Goal: Task Accomplishment & Management: Use online tool/utility

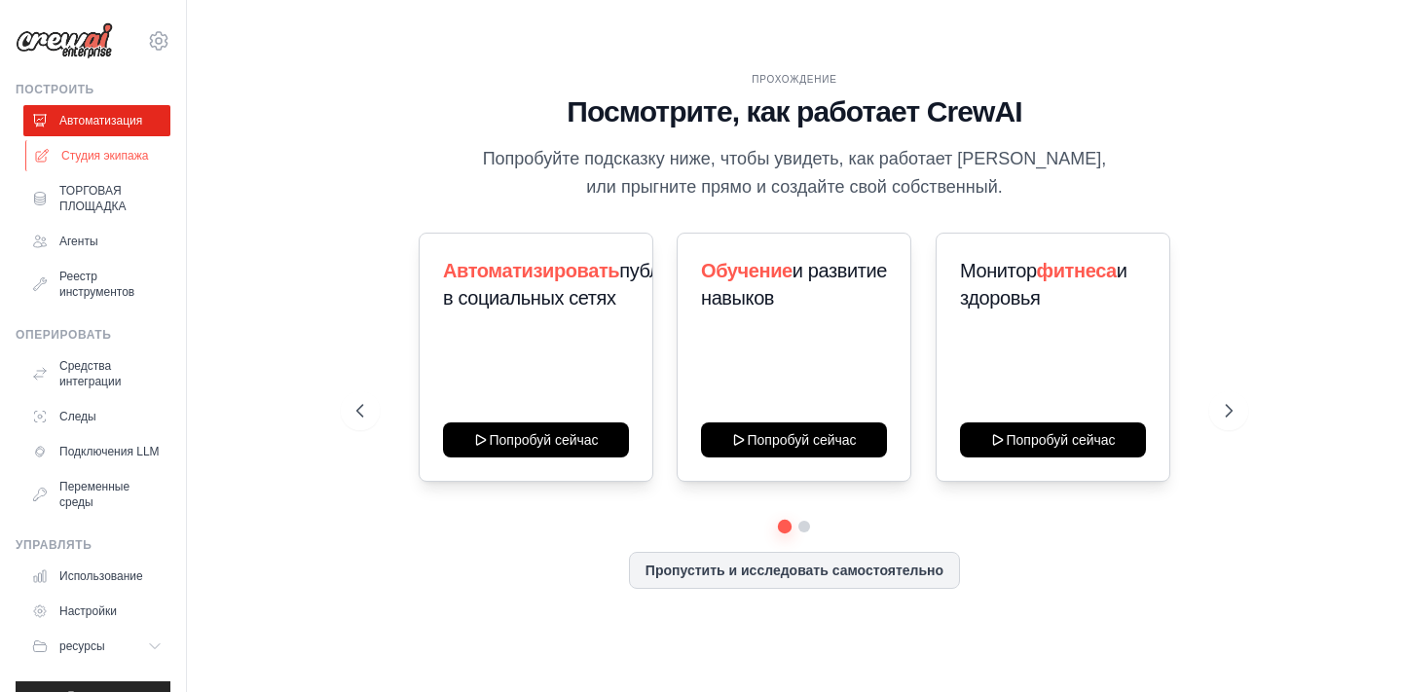
click at [122, 155] on link "Студия экипажа" at bounding box center [98, 155] width 147 height 31
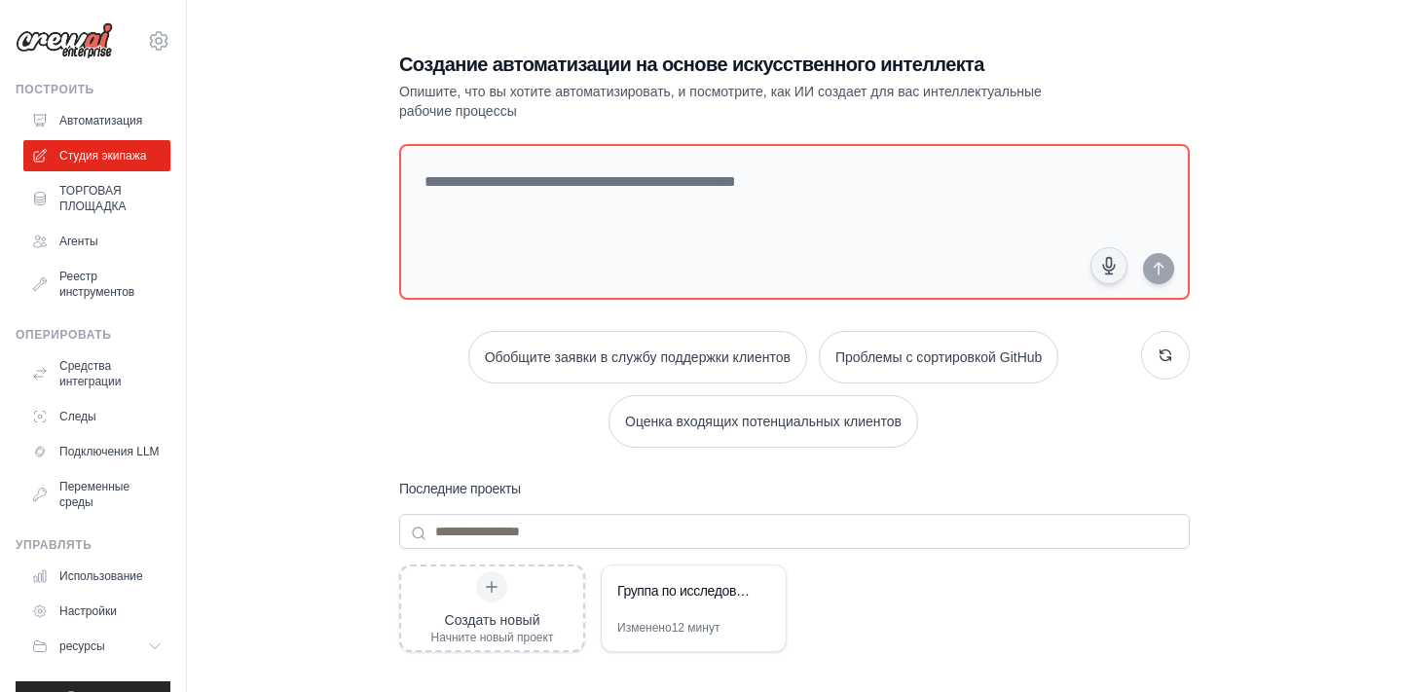
drag, startPoint x: 187, startPoint y: 176, endPoint x: 297, endPoint y: 323, distance: 183.6
click at [297, 323] on div "Создание автоматизации на основе искусственного интеллекта Опишите, что вы хоти…" at bounding box center [794, 463] width 1153 height 888
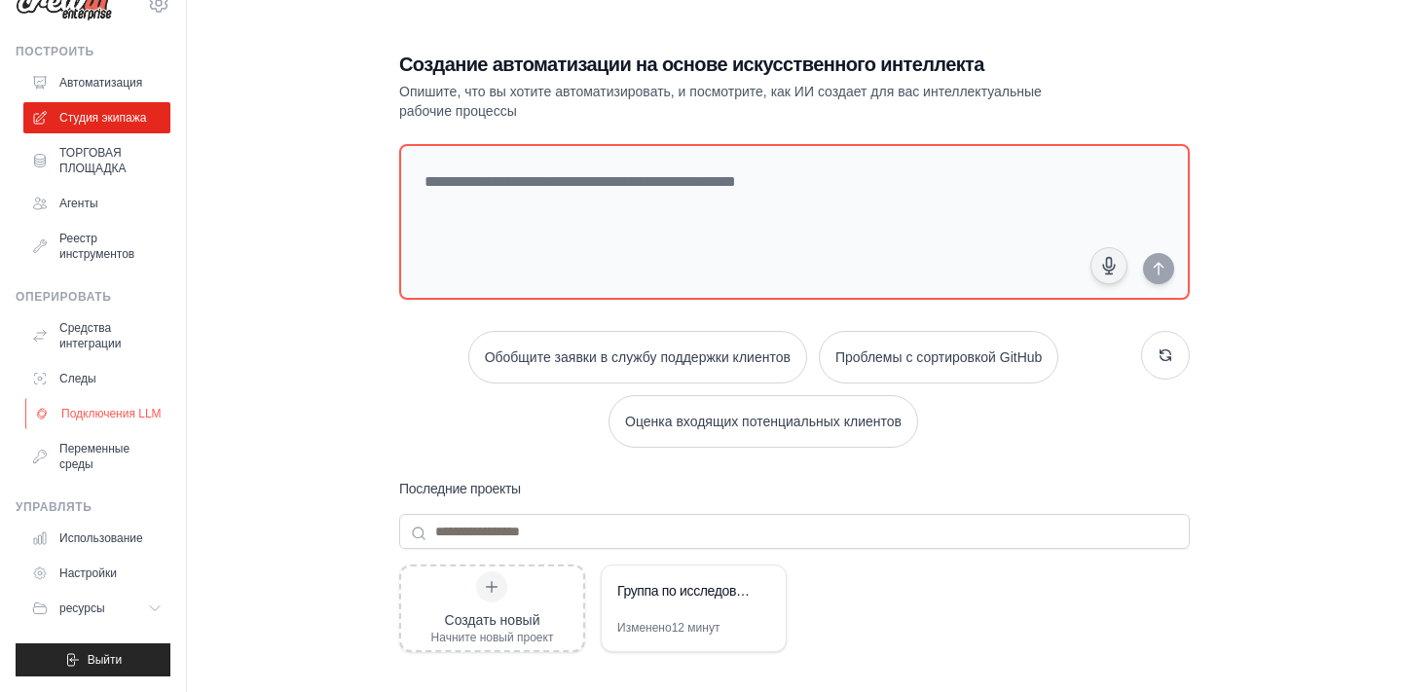
scroll to position [38, 0]
click at [107, 204] on link "Агенты" at bounding box center [98, 203] width 147 height 31
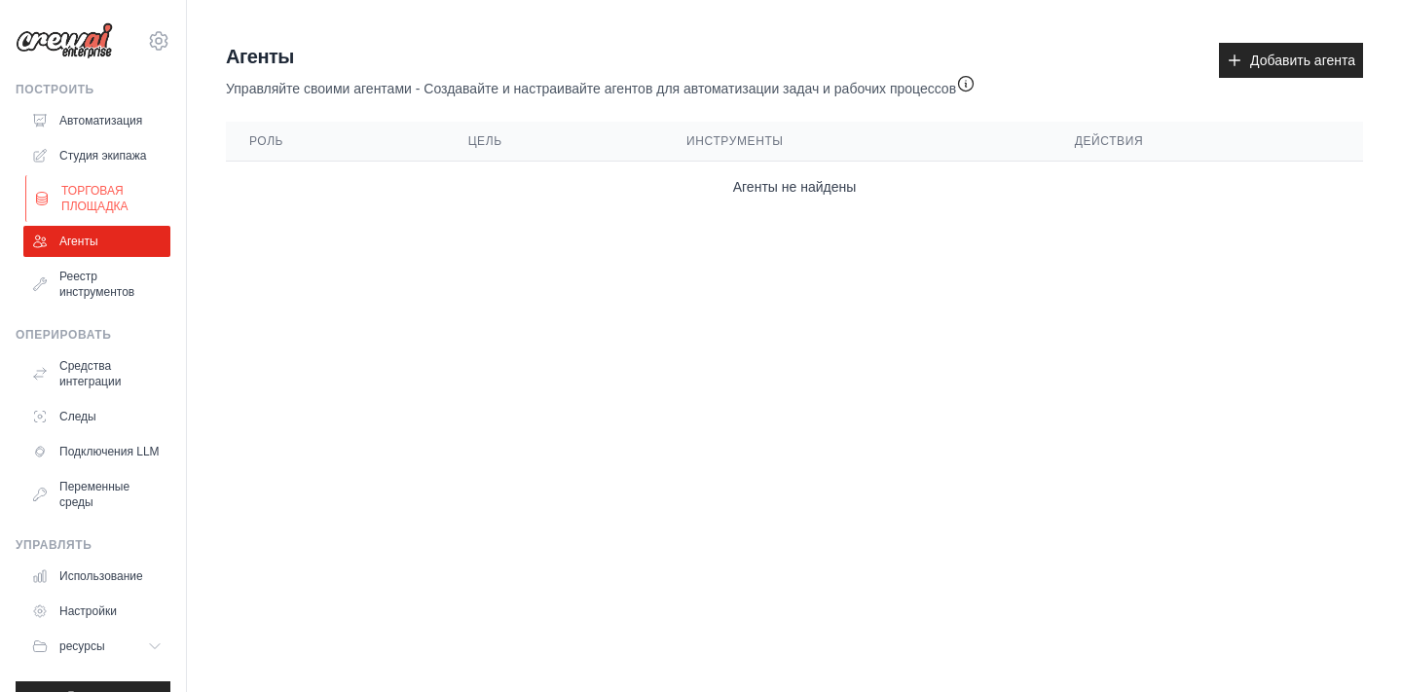
click at [116, 203] on link "ТОРГОВАЯ ПЛОЩАДКА" at bounding box center [98, 198] width 147 height 47
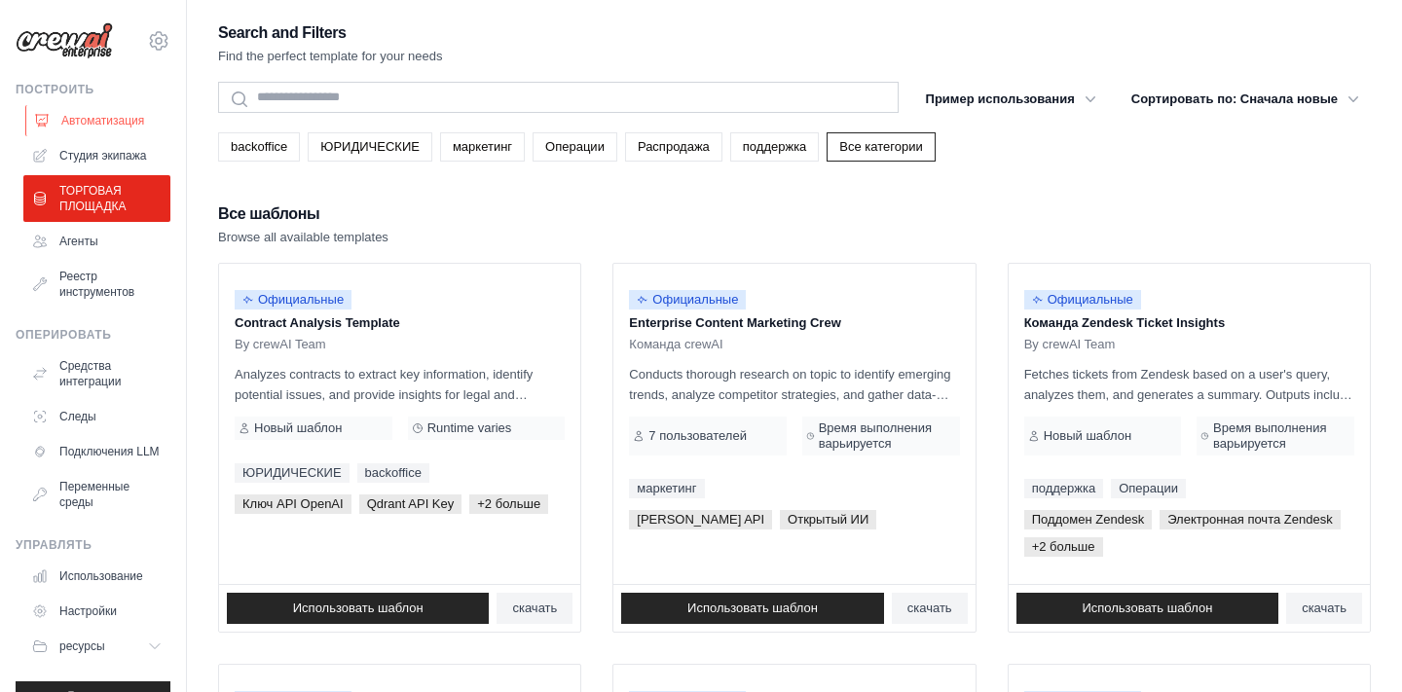
click at [119, 125] on link "Автоматизация" at bounding box center [98, 120] width 147 height 31
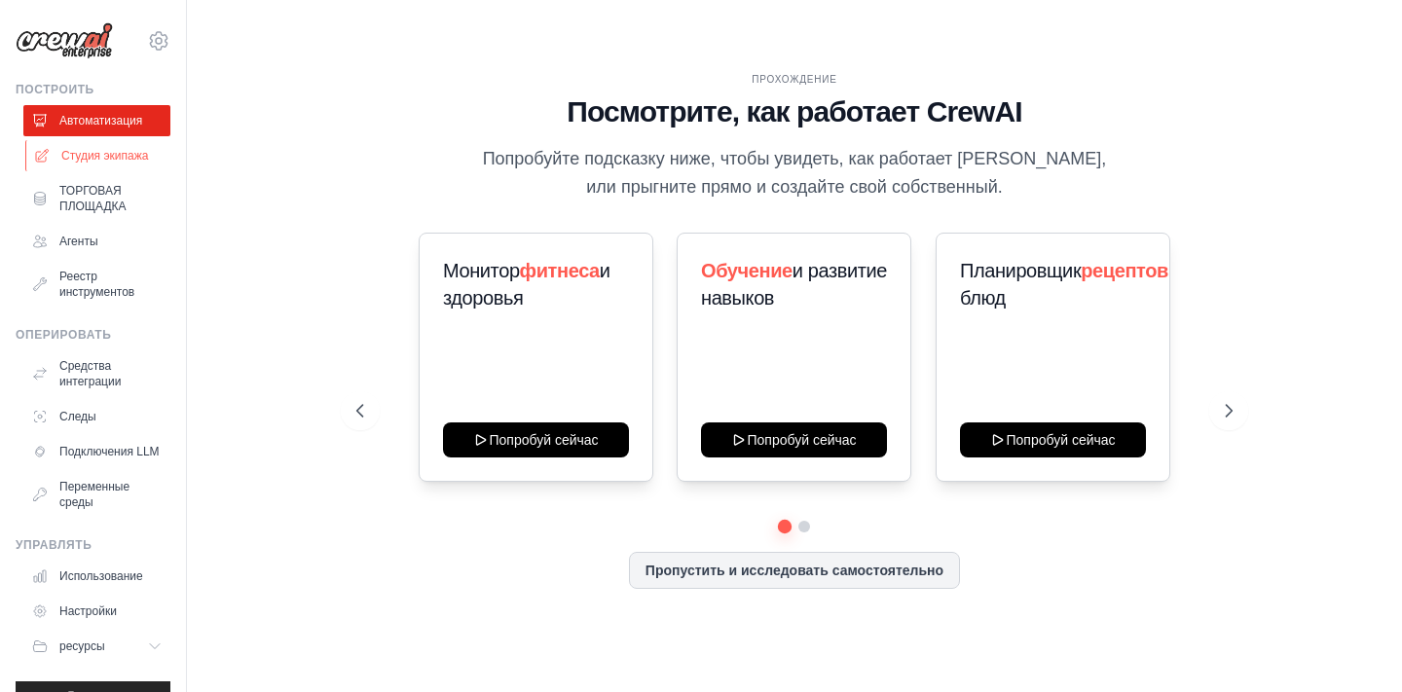
click at [115, 158] on link "Студия экипажа" at bounding box center [98, 155] width 147 height 31
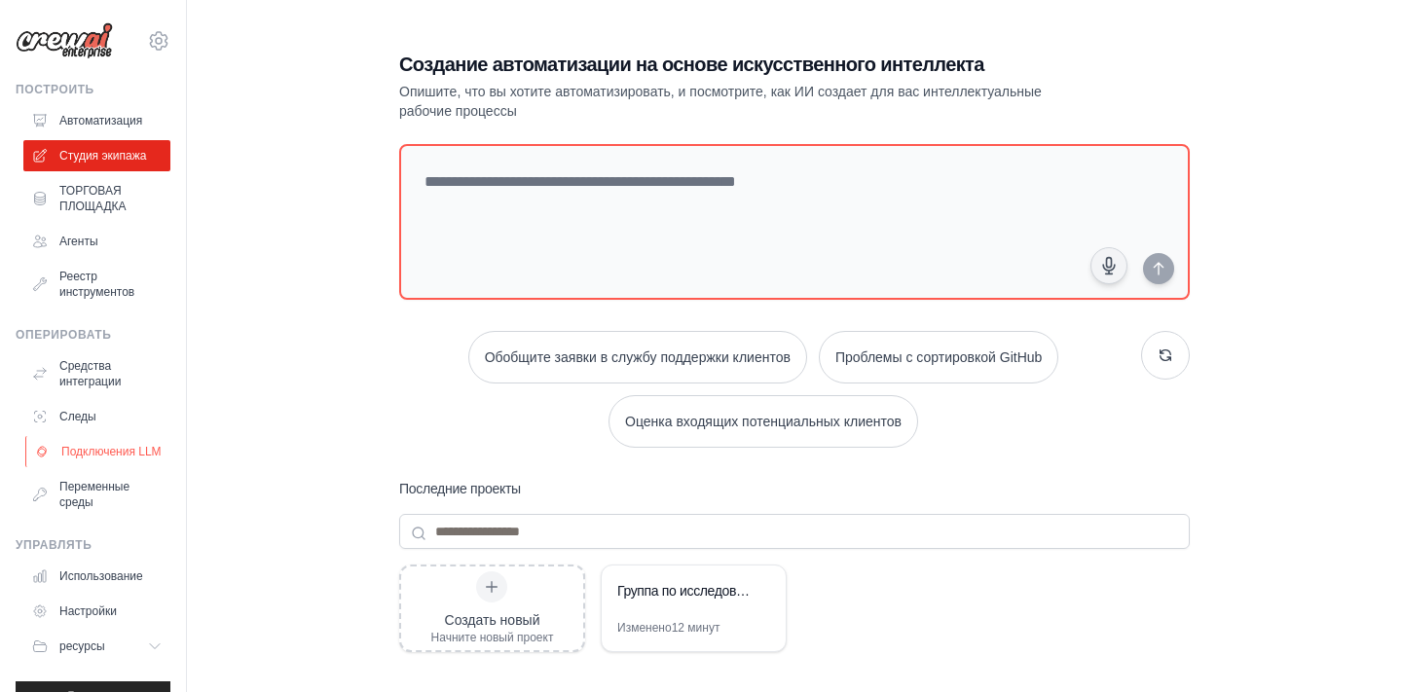
click at [115, 453] on link "Подключения LLM" at bounding box center [98, 451] width 147 height 31
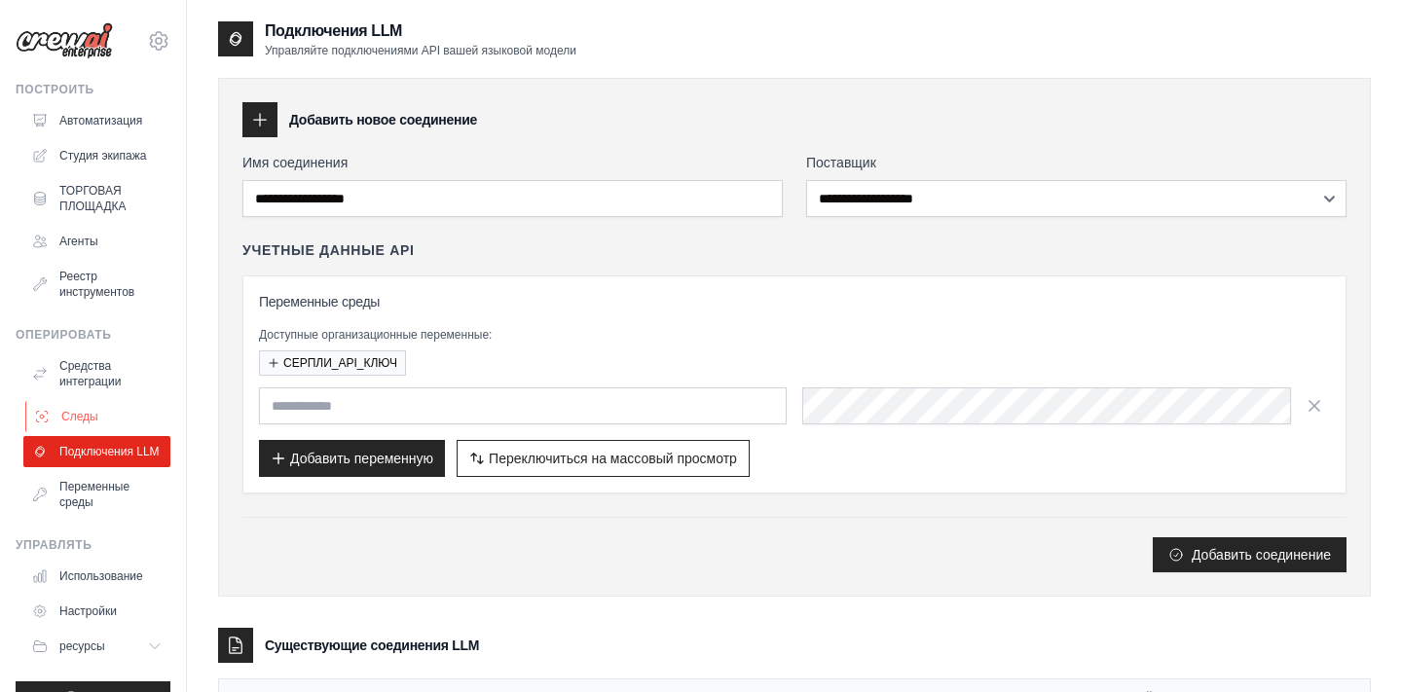
click at [96, 418] on link "Следы" at bounding box center [98, 416] width 147 height 31
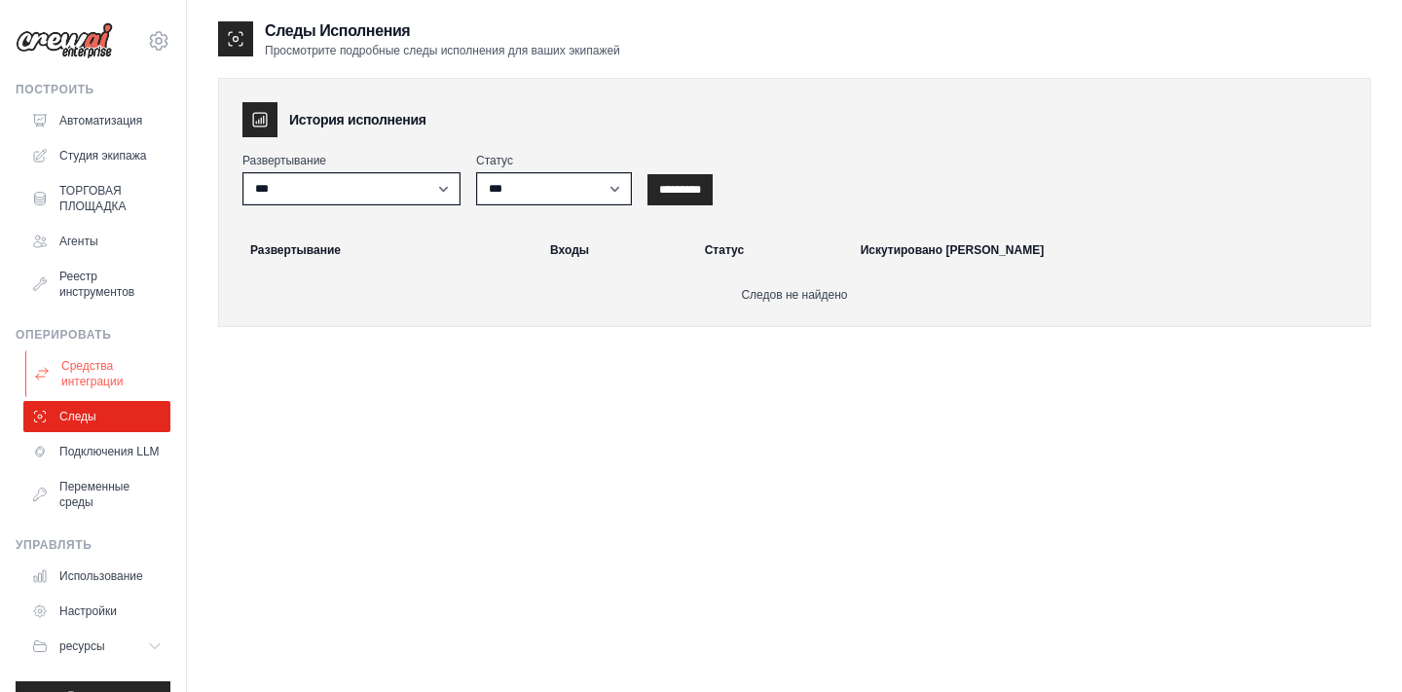
click at [106, 379] on link "Средства интеграции" at bounding box center [98, 374] width 147 height 47
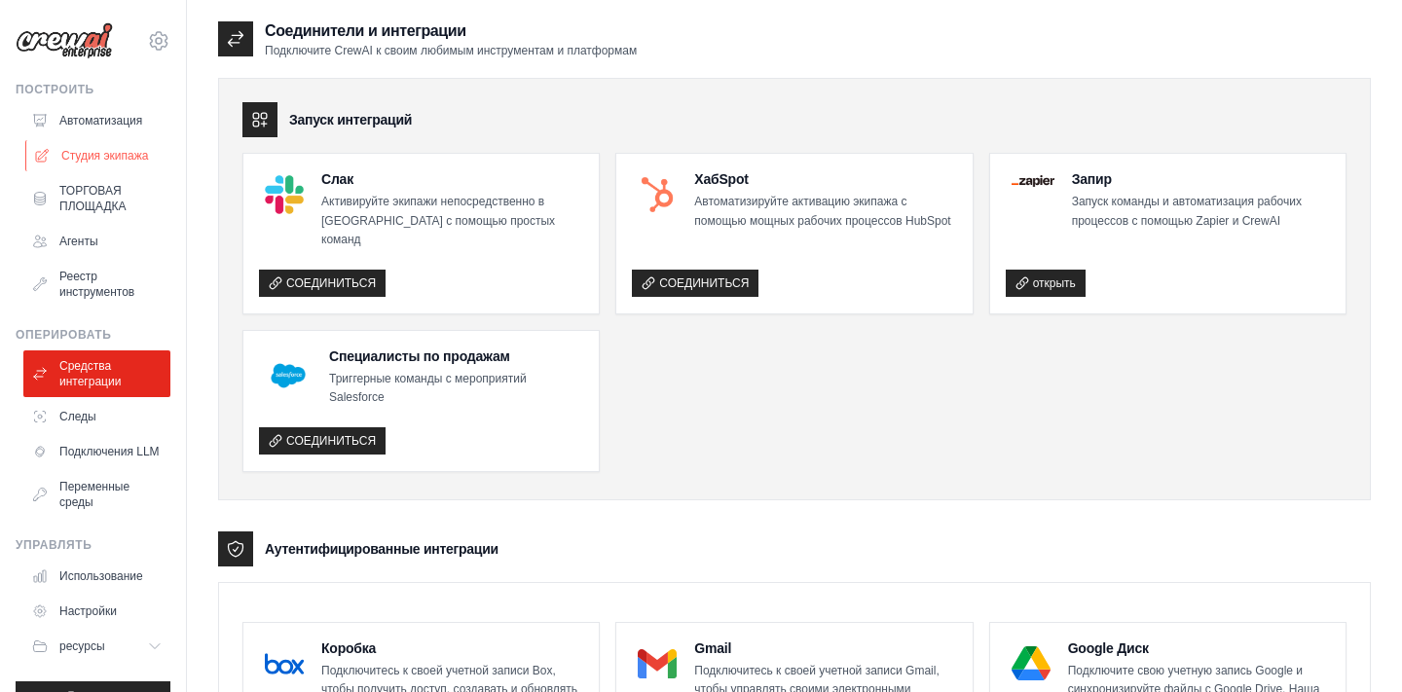
click at [125, 155] on link "Студия экипажа" at bounding box center [98, 155] width 147 height 31
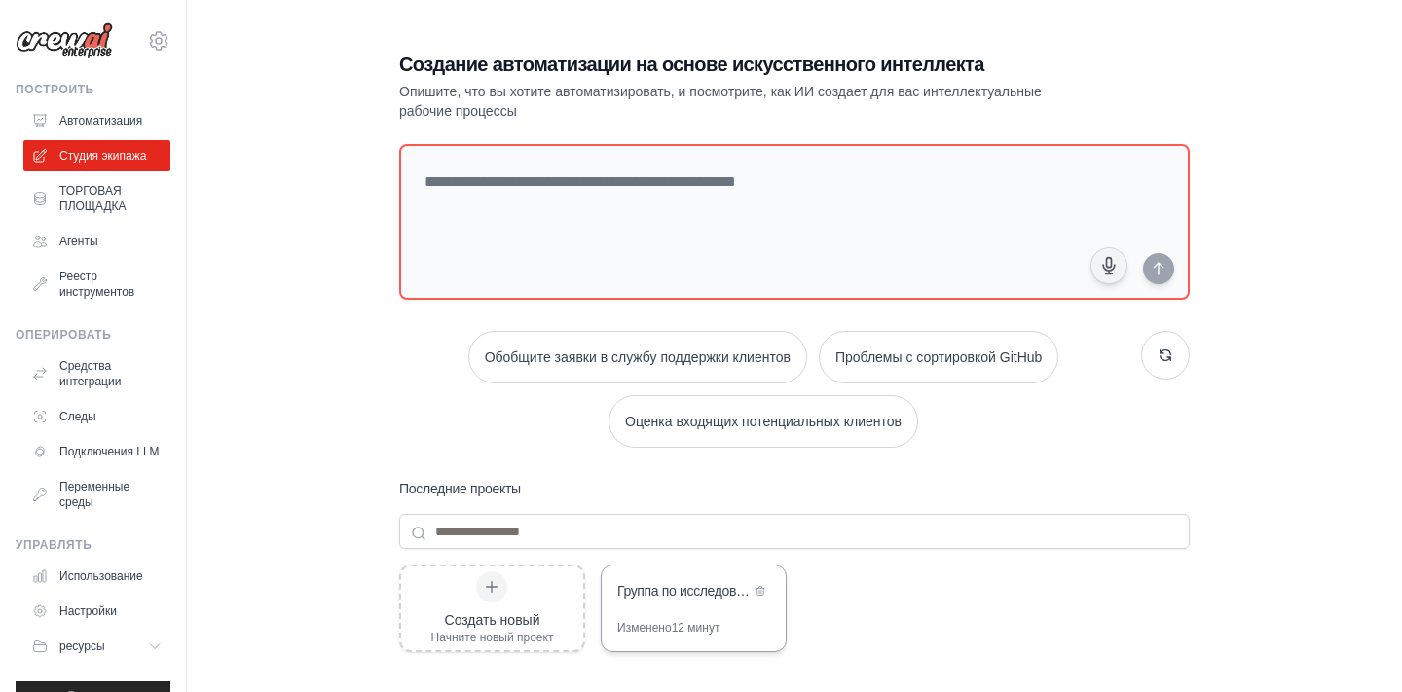
click at [674, 611] on div "Группа по исследованию контента миграции" at bounding box center [694, 593] width 184 height 55
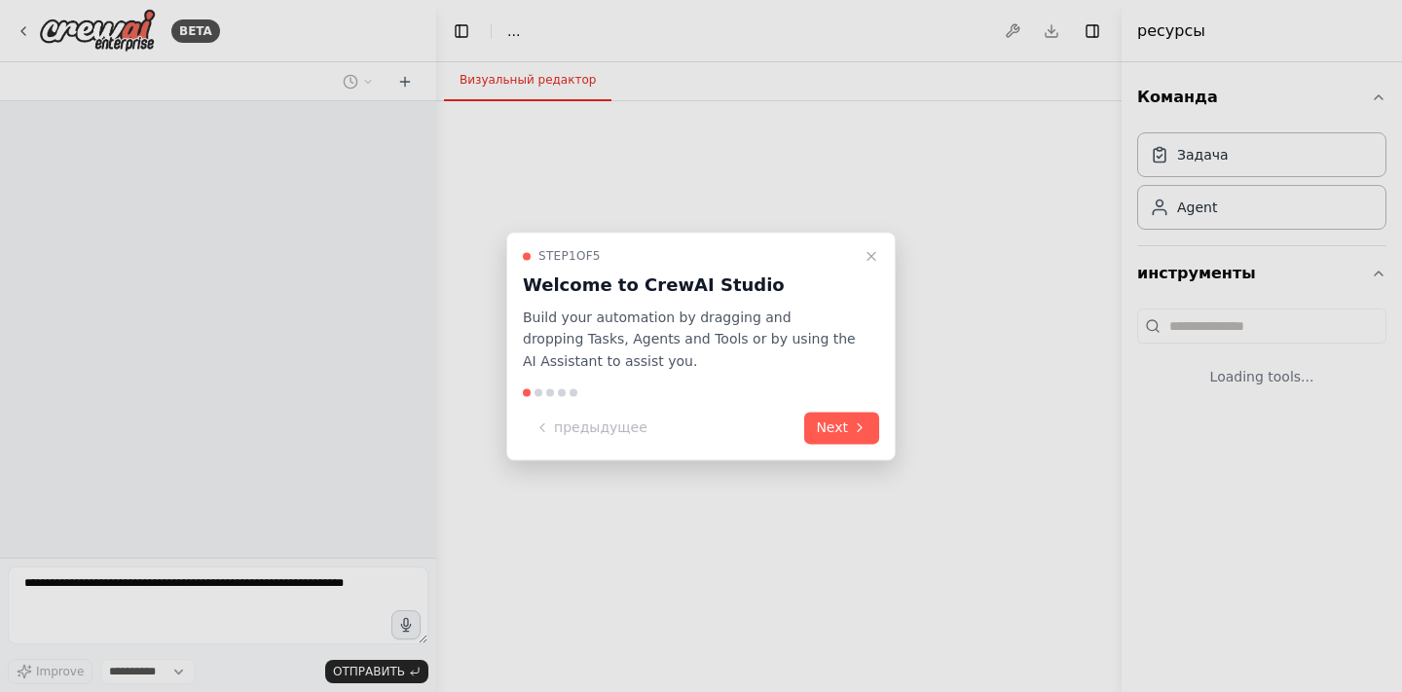
select select "****"
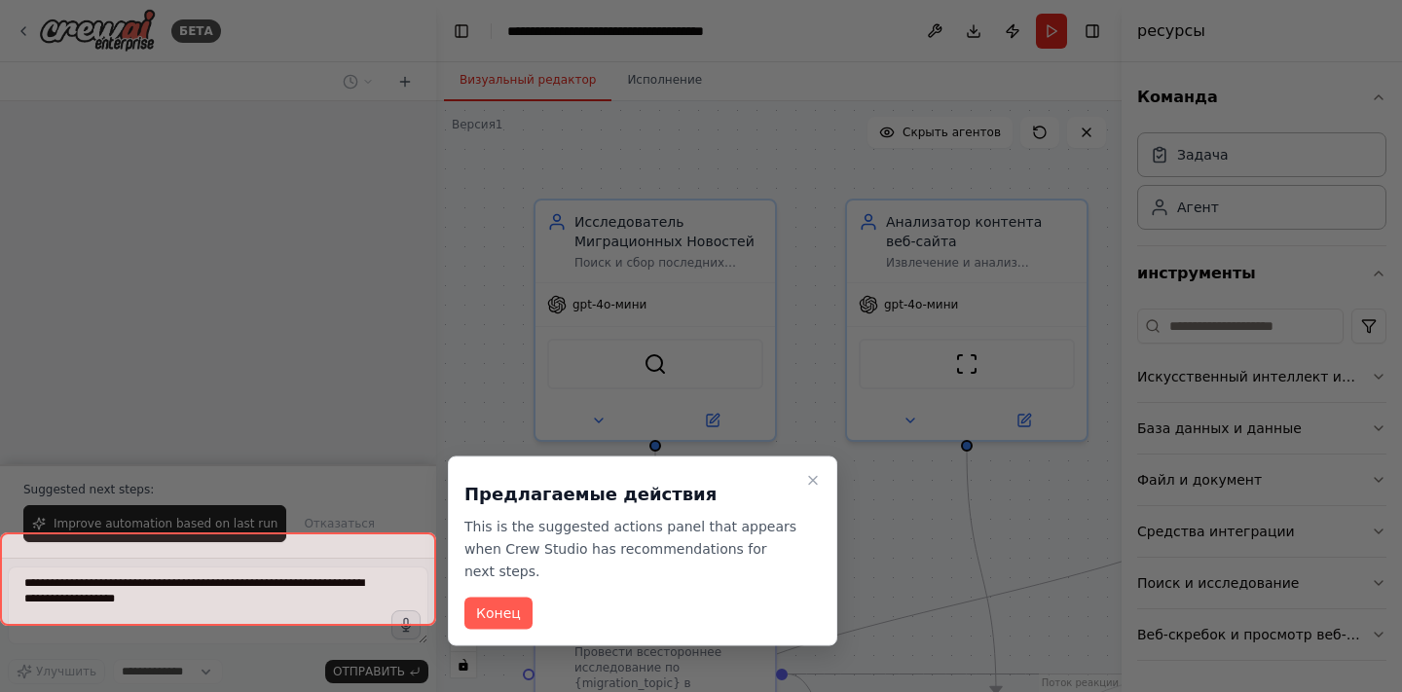
click at [827, 431] on div "**********" at bounding box center [701, 346] width 1402 height 692
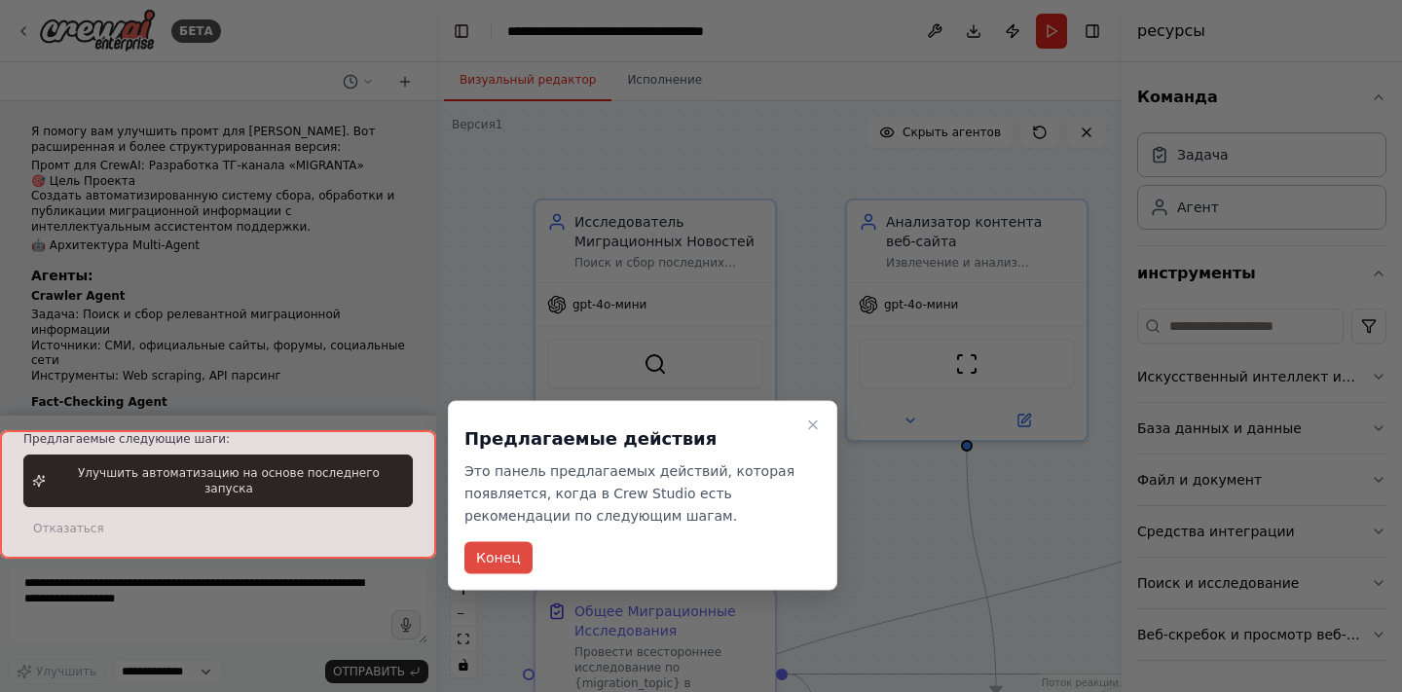
scroll to position [5526, 0]
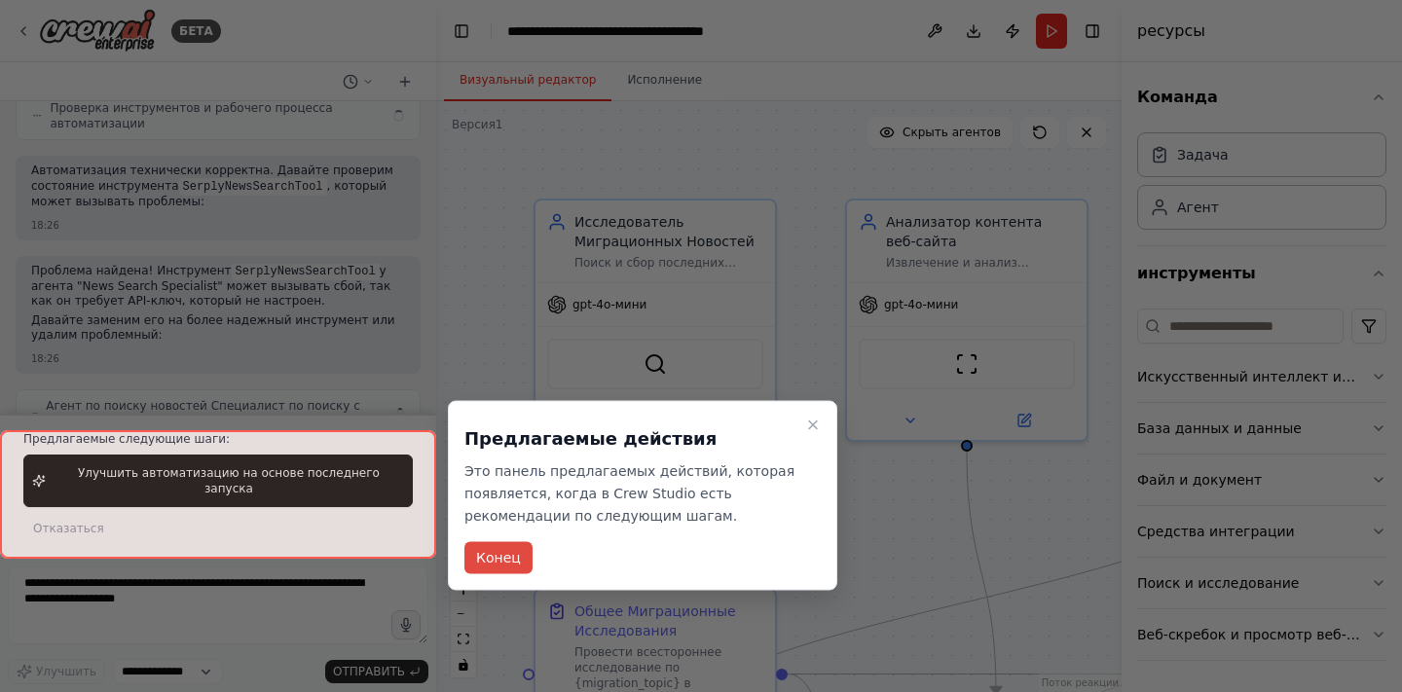
click at [520, 554] on button "Конец" at bounding box center [498, 558] width 68 height 32
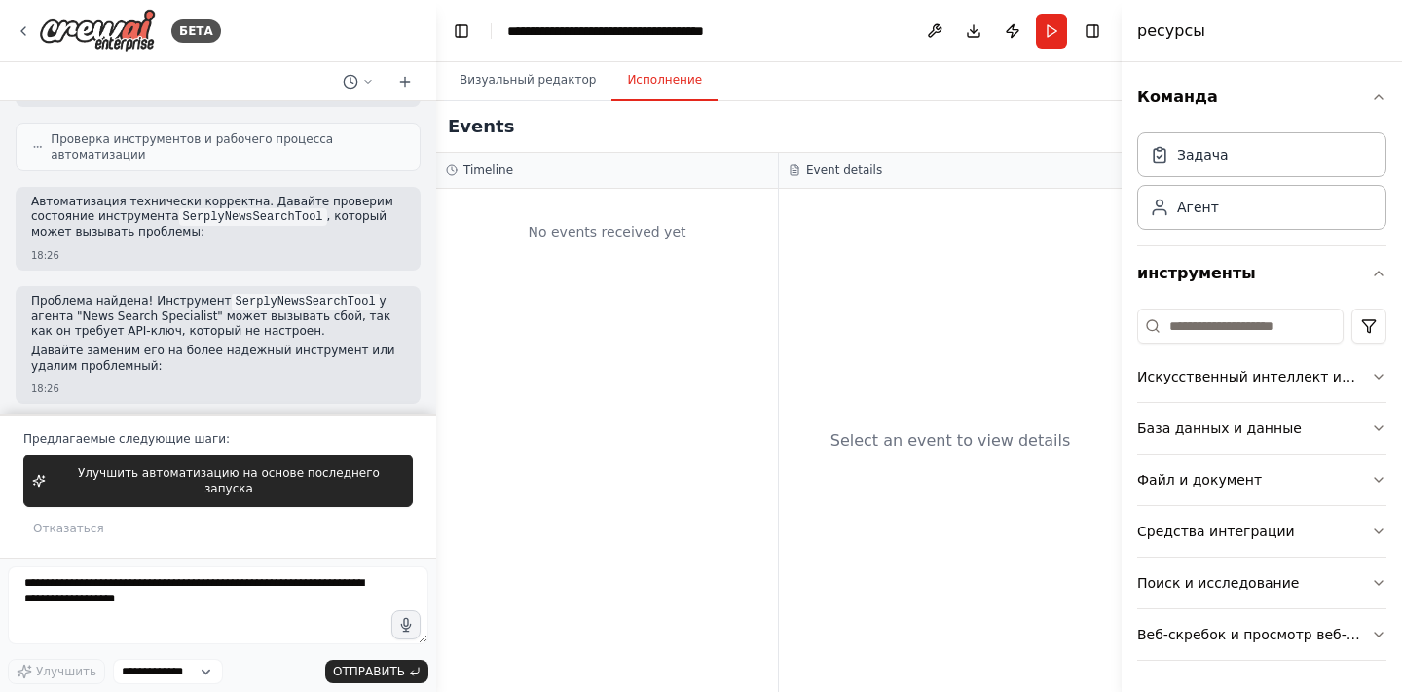
click at [646, 74] on button "Исполнение" at bounding box center [664, 80] width 106 height 41
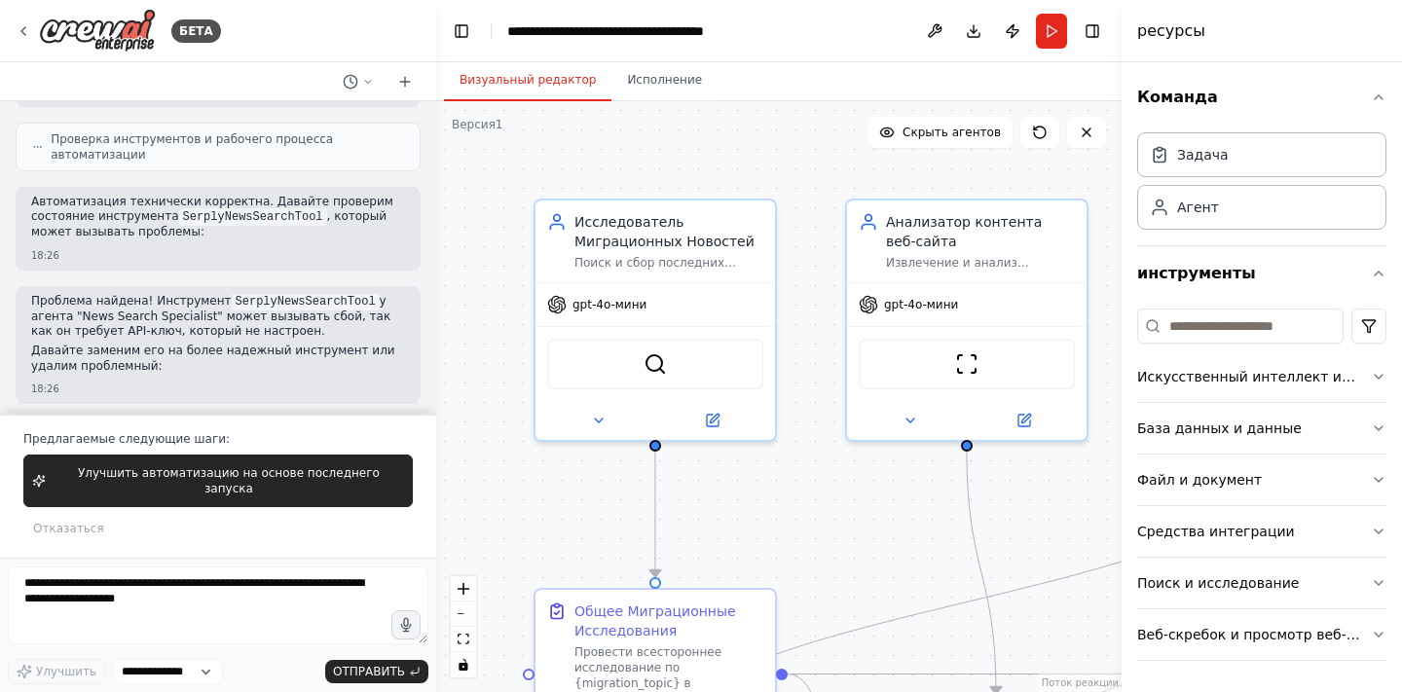
click at [553, 72] on button "Визуальный редактор" at bounding box center [527, 80] width 167 height 41
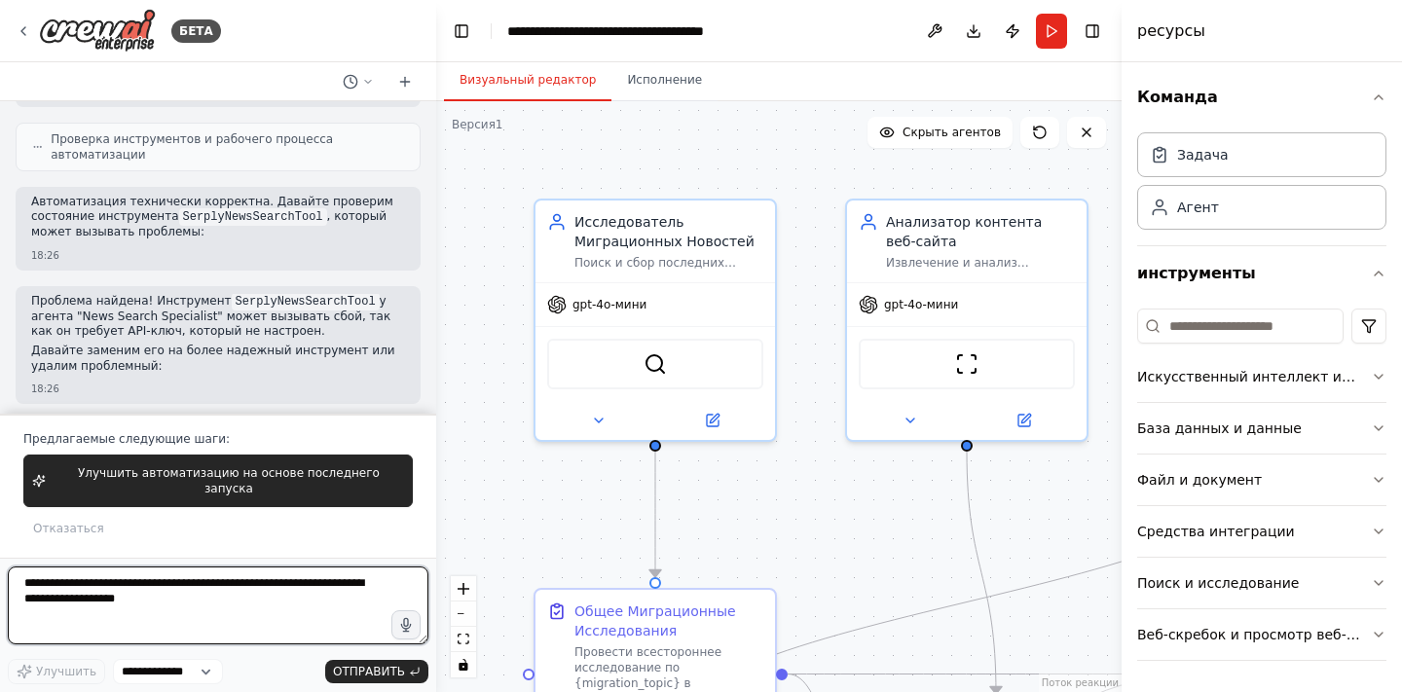
click at [264, 614] on textarea at bounding box center [218, 606] width 421 height 78
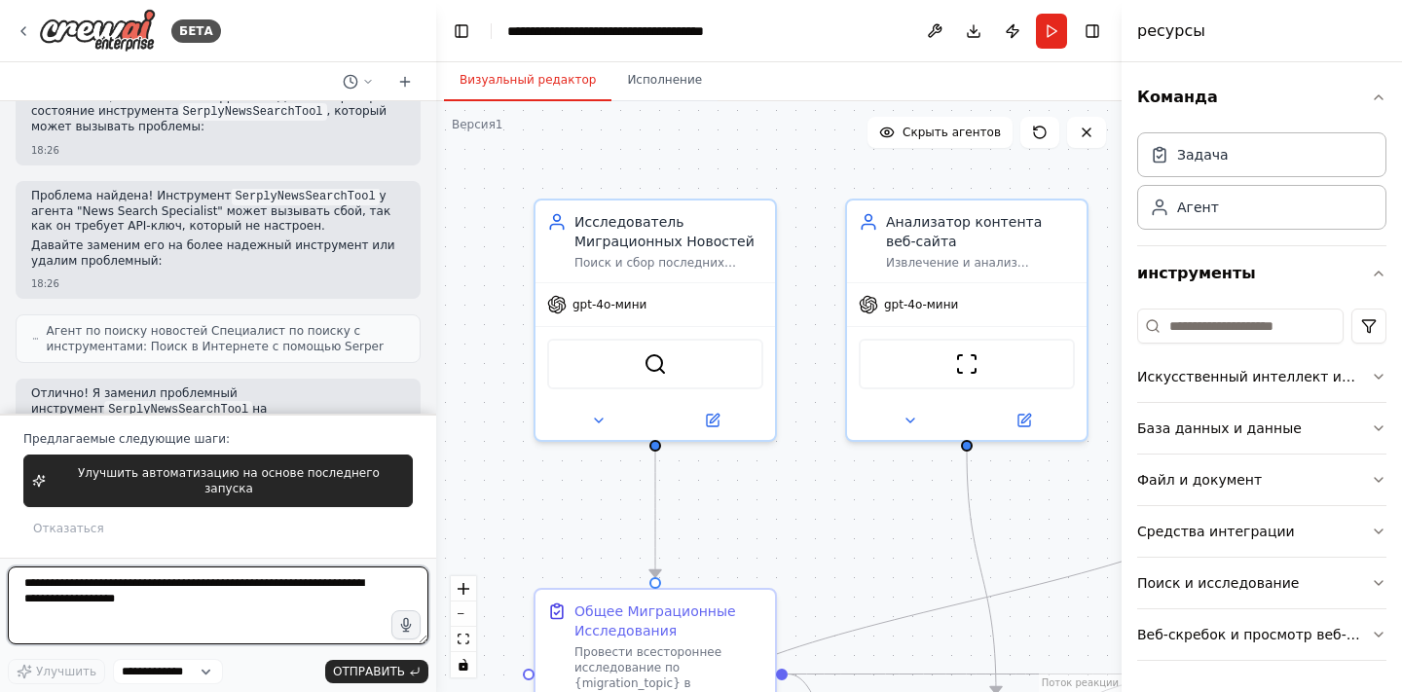
scroll to position [5630, 0]
click at [277, 610] on textarea at bounding box center [218, 606] width 421 height 78
click at [288, 608] on textarea "****" at bounding box center [218, 606] width 421 height 78
type textarea "*"
click at [289, 593] on textarea "**********" at bounding box center [218, 606] width 421 height 78
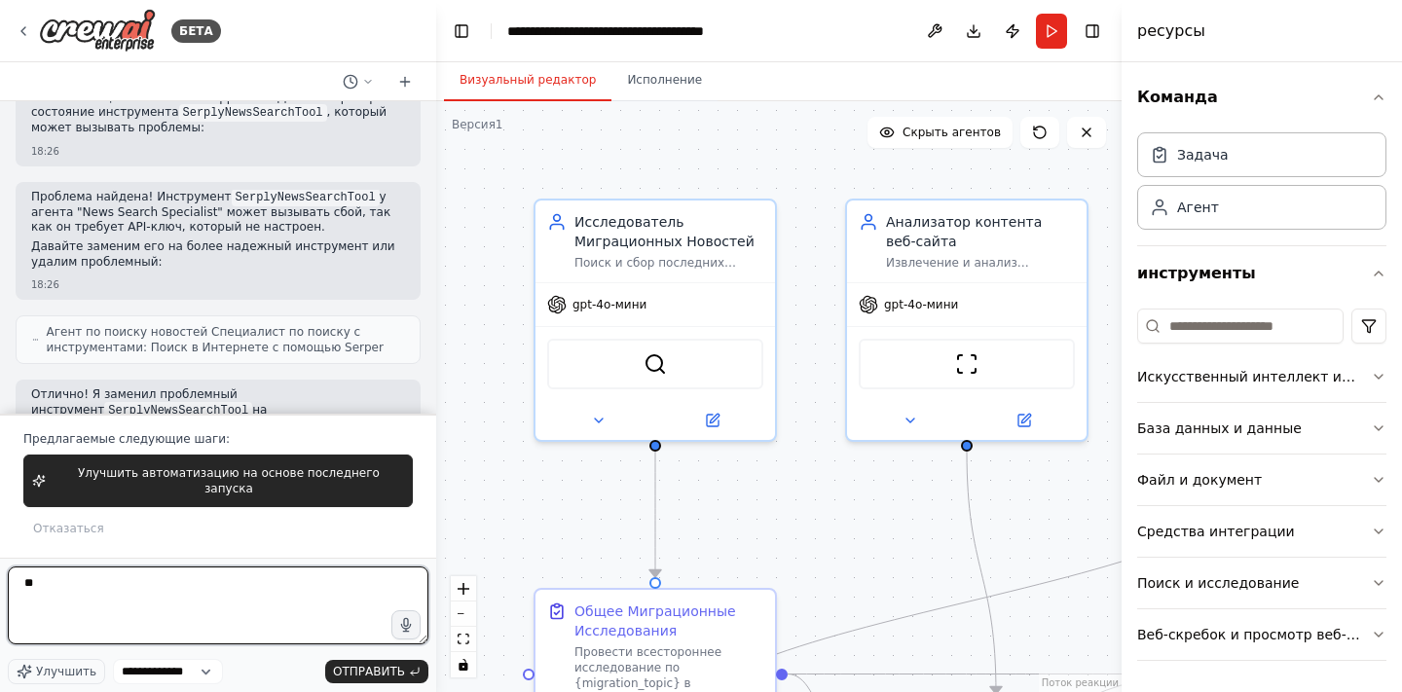
type textarea "*"
type textarea "**********"
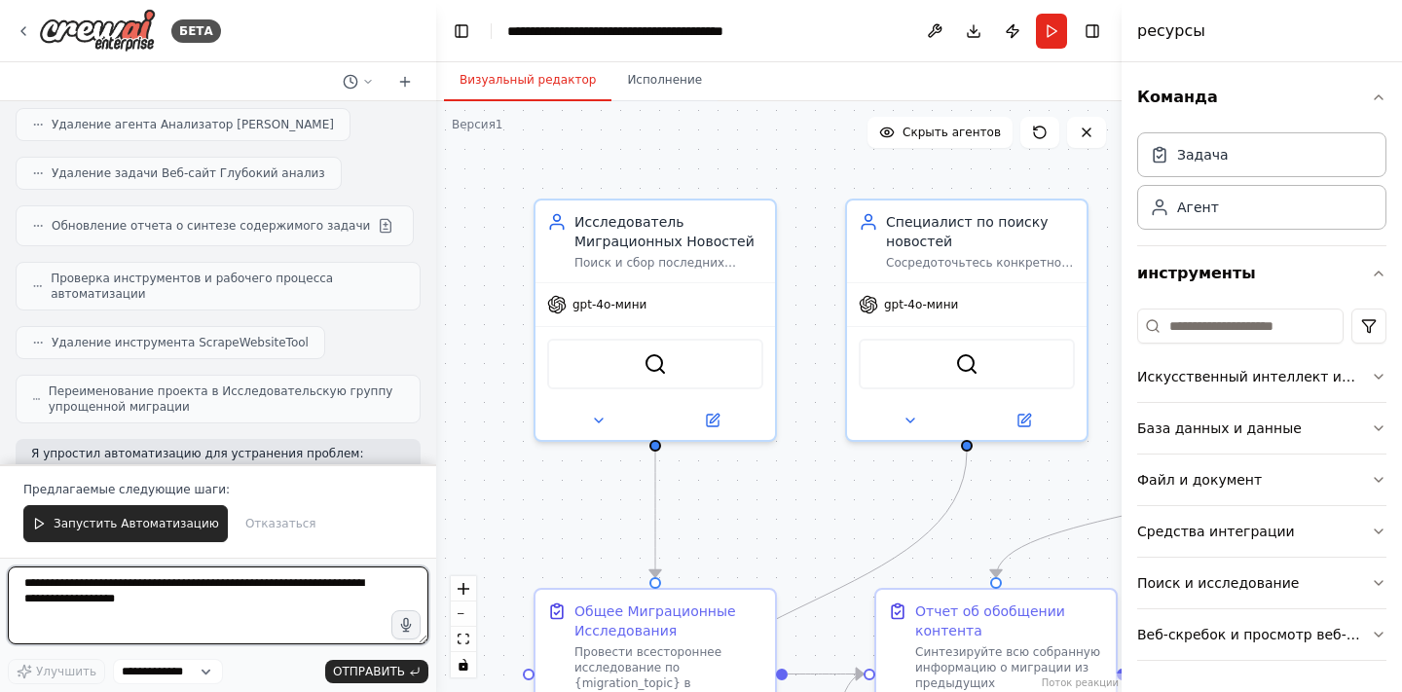
scroll to position [6573, 0]
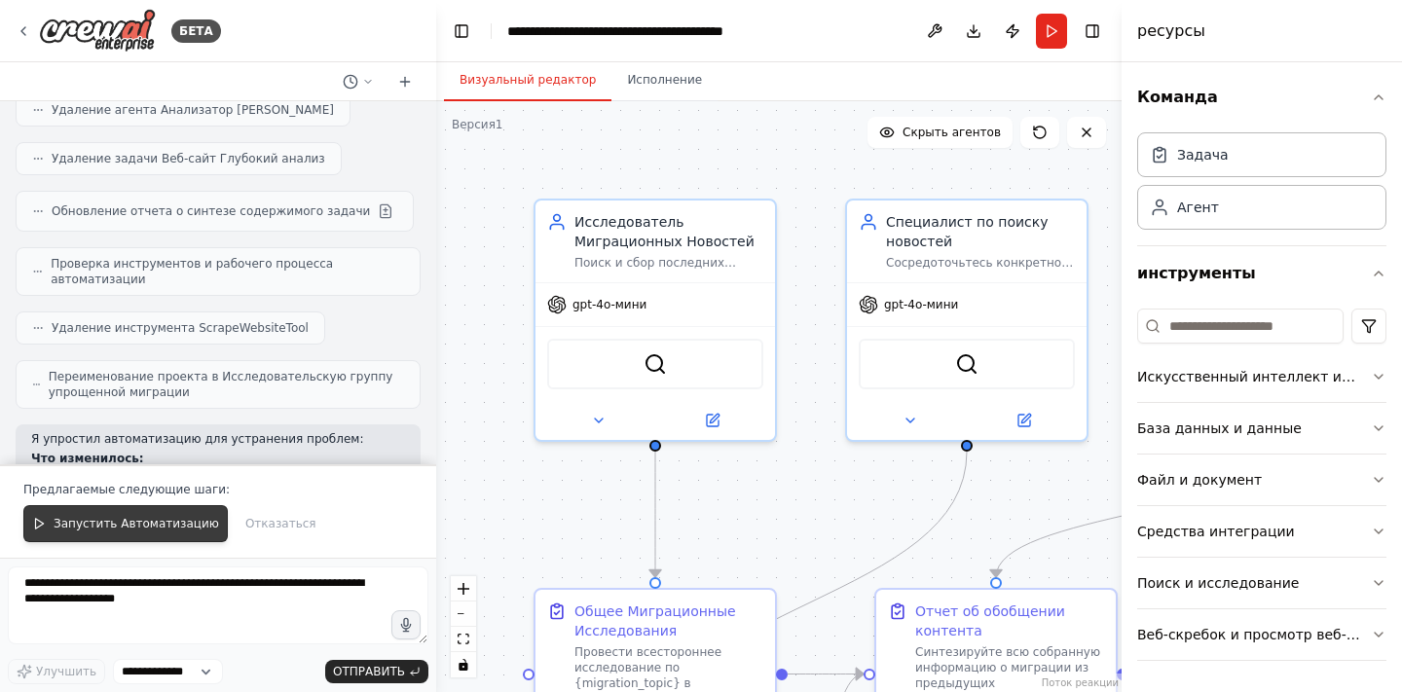
click at [188, 525] on span "Запустить Автоматизацию" at bounding box center [137, 524] width 166 height 16
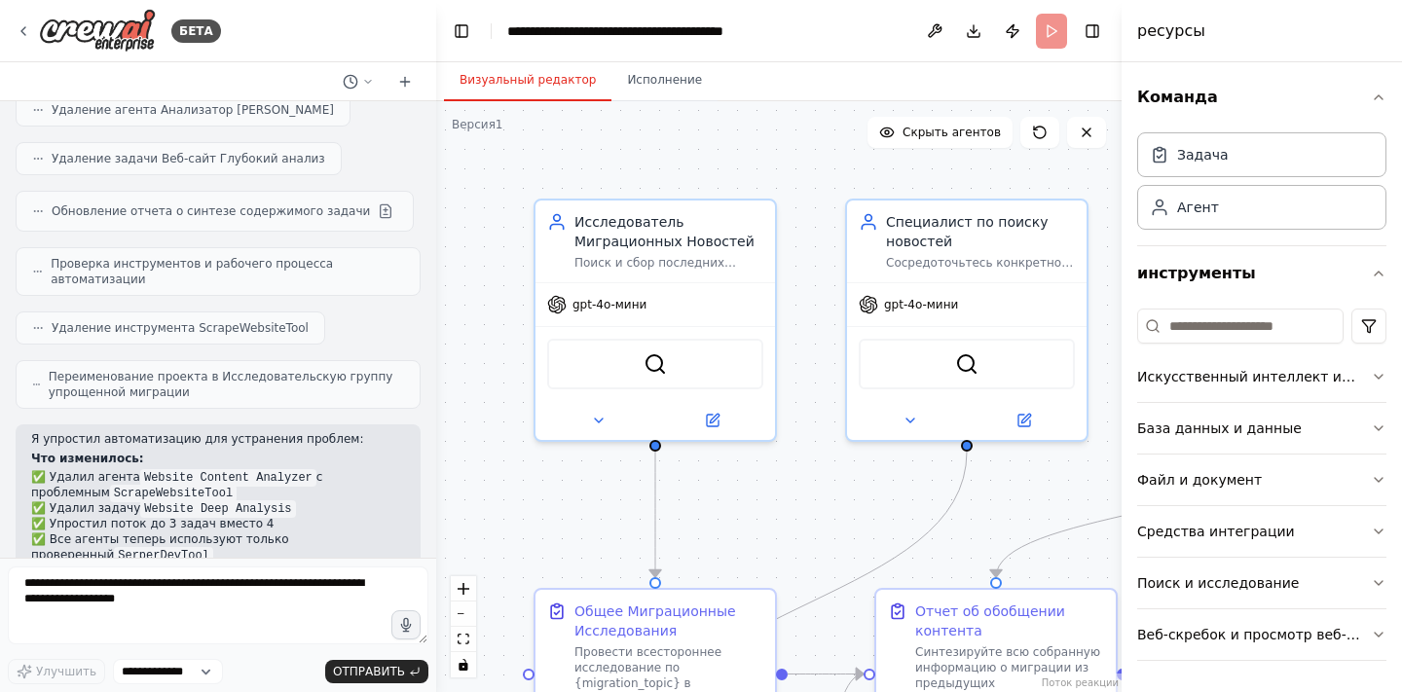
scroll to position [6480, 0]
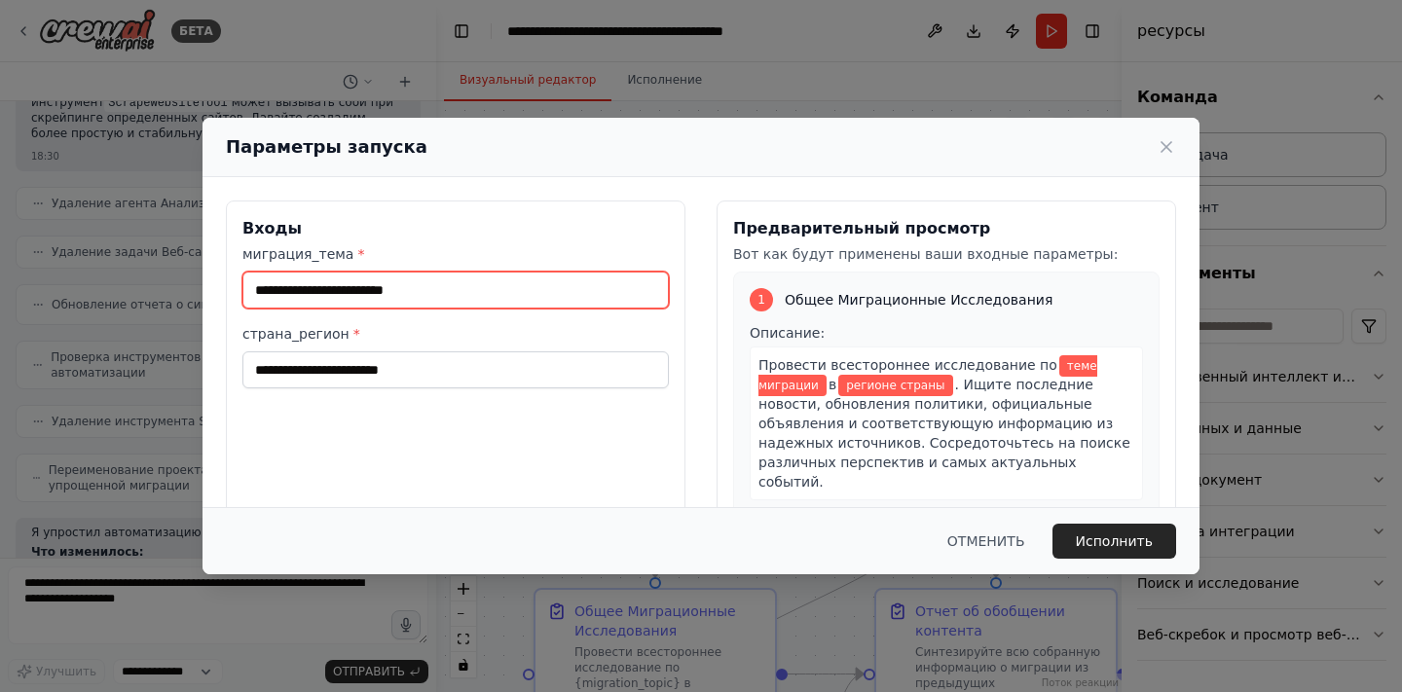
click at [420, 299] on input "миграция_тема *" at bounding box center [455, 290] width 426 height 37
type input "*"
type input "**********"
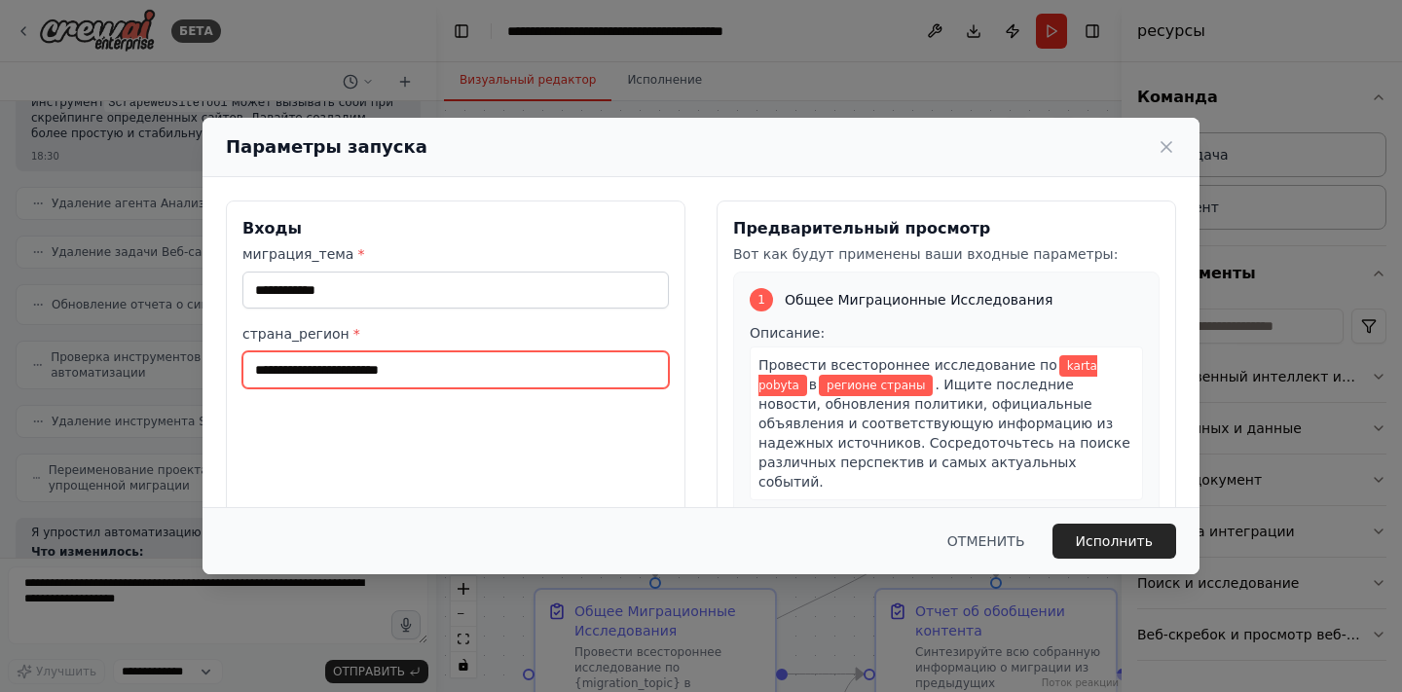
click at [584, 380] on input "страна_регион *" at bounding box center [455, 369] width 426 height 37
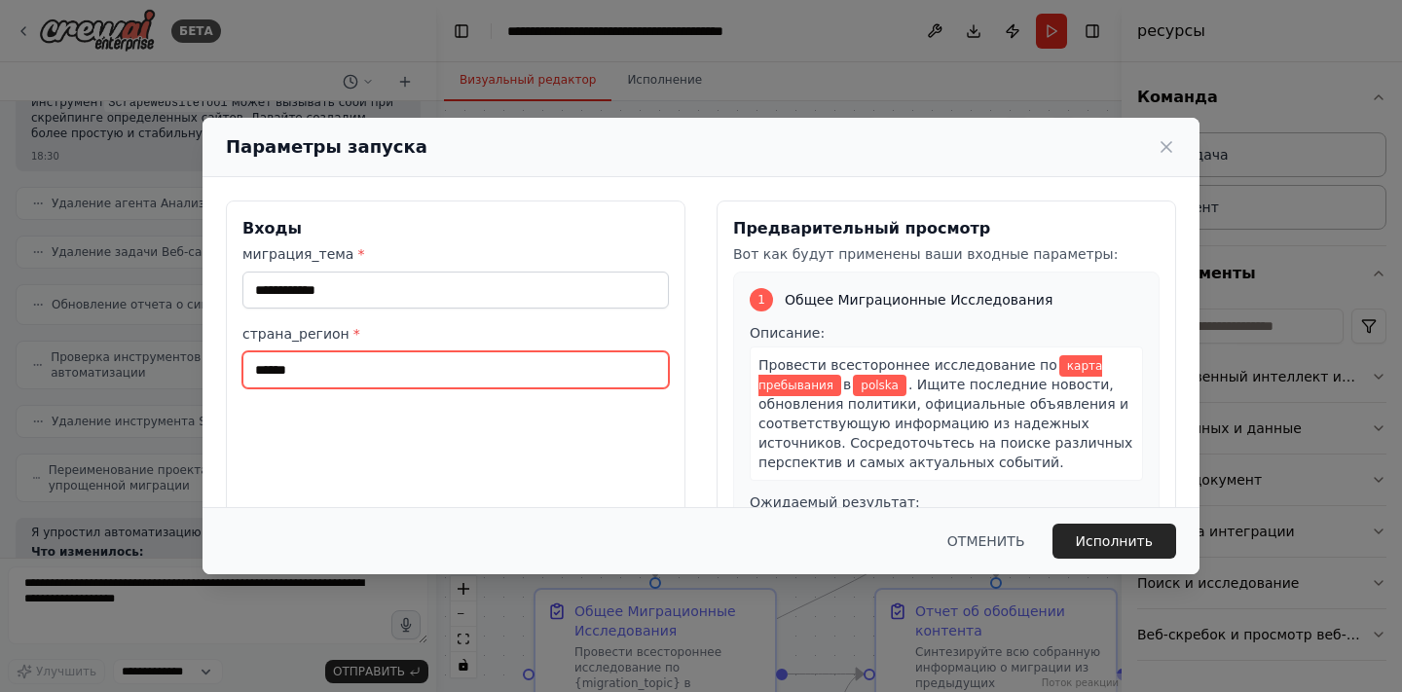
type input "******"
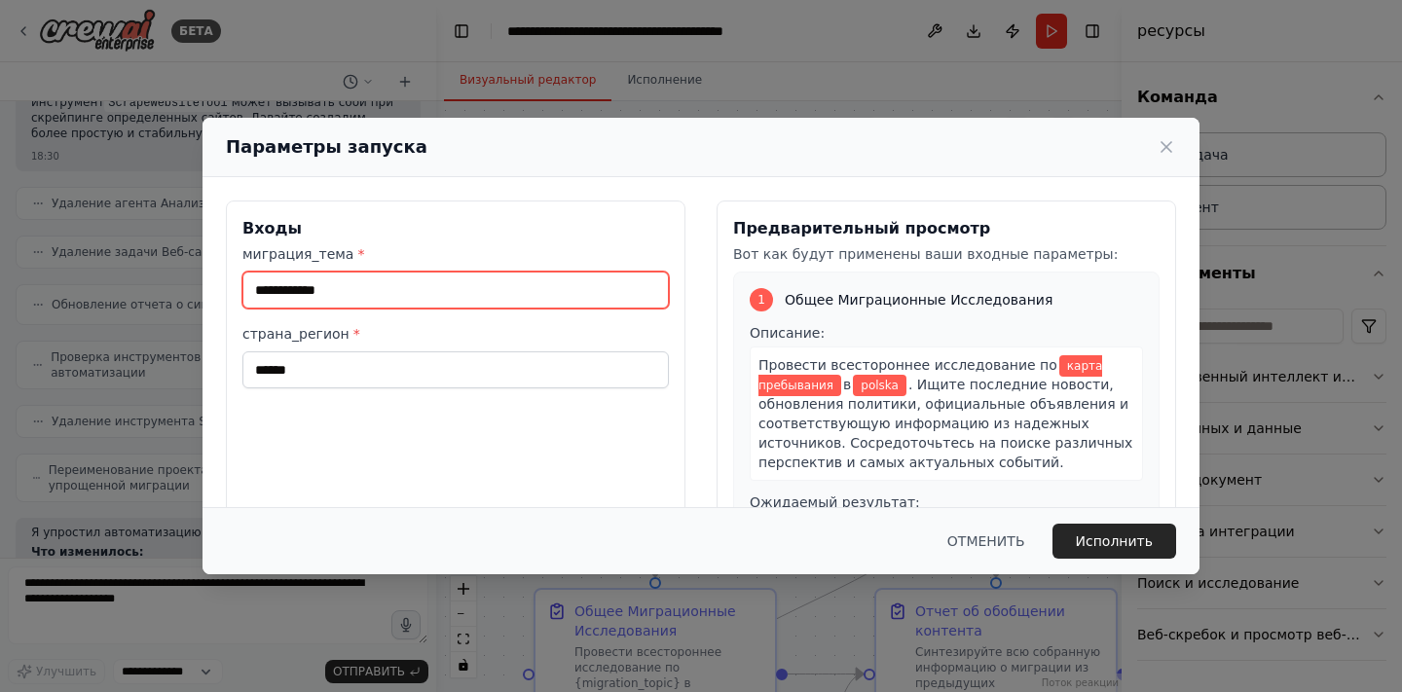
click at [432, 292] on input "**********" at bounding box center [455, 290] width 426 height 37
type input "**********"
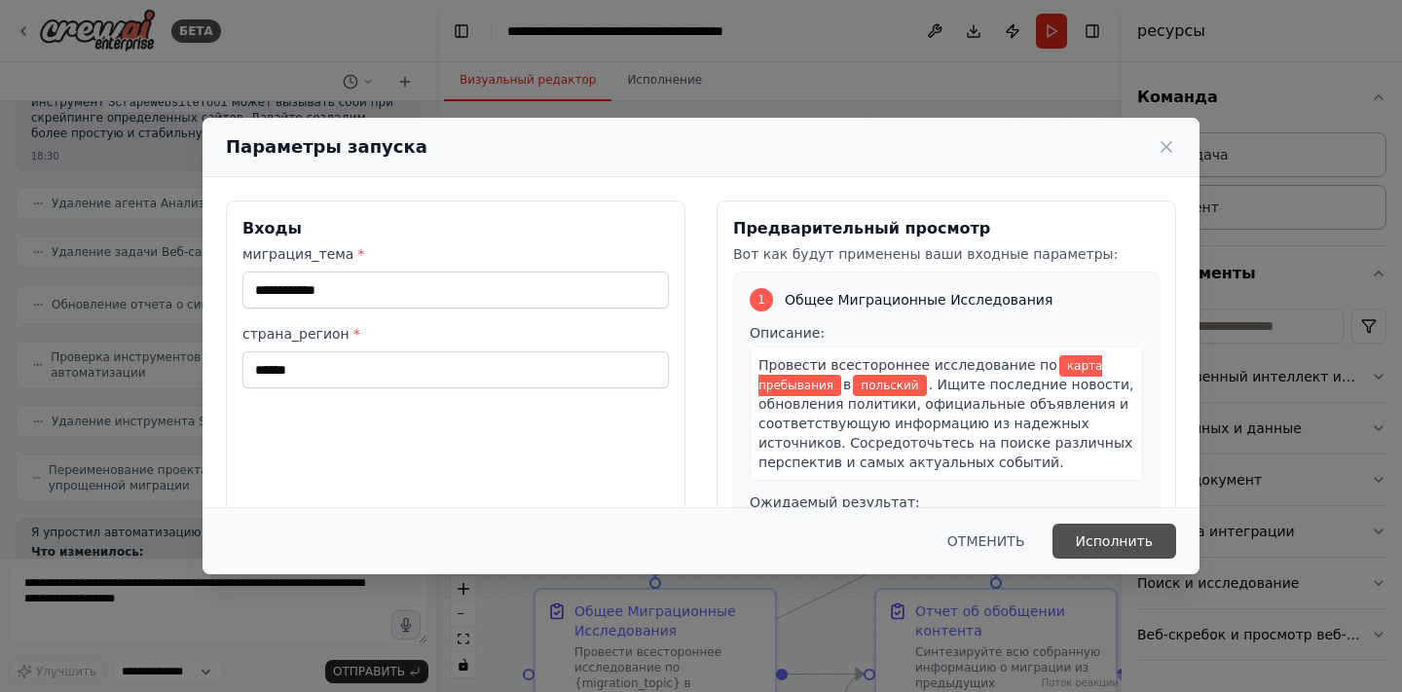
click at [1099, 542] on button "Исполнить" at bounding box center [1115, 541] width 125 height 35
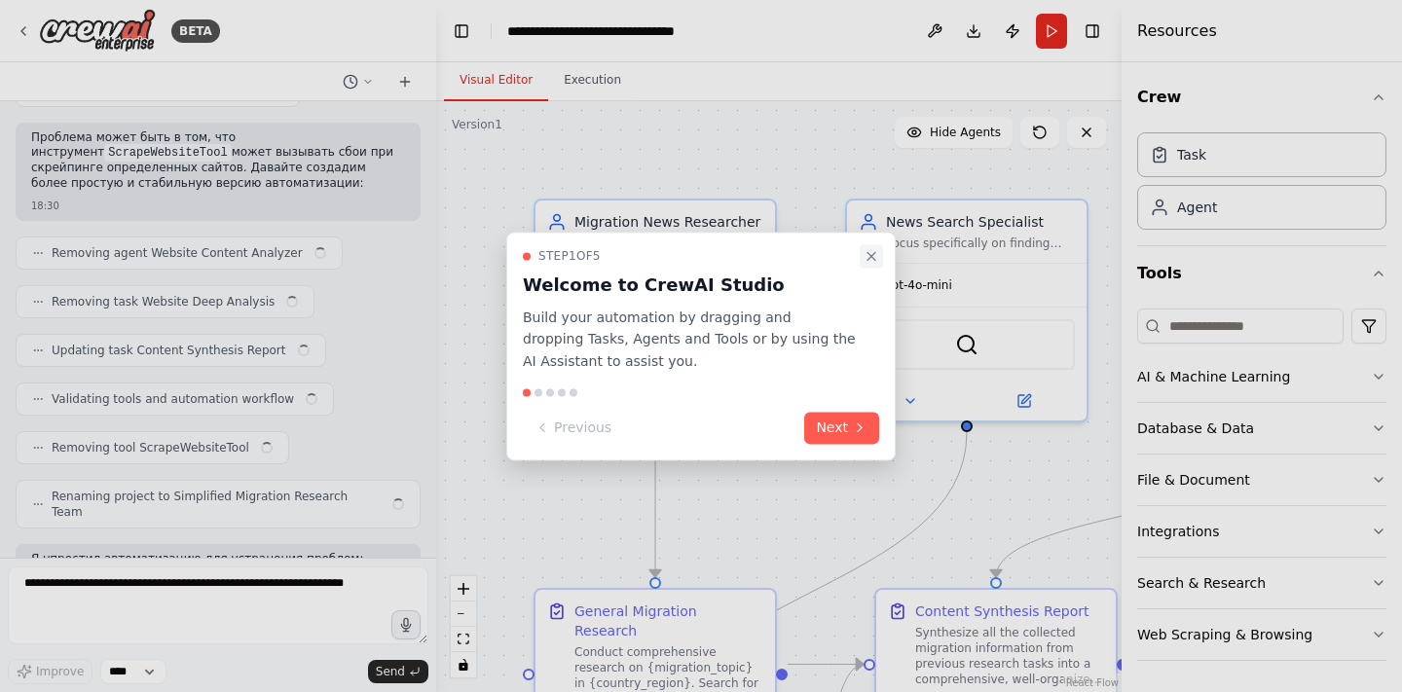
click at [870, 261] on icon "Close walkthrough" at bounding box center [872, 256] width 16 height 16
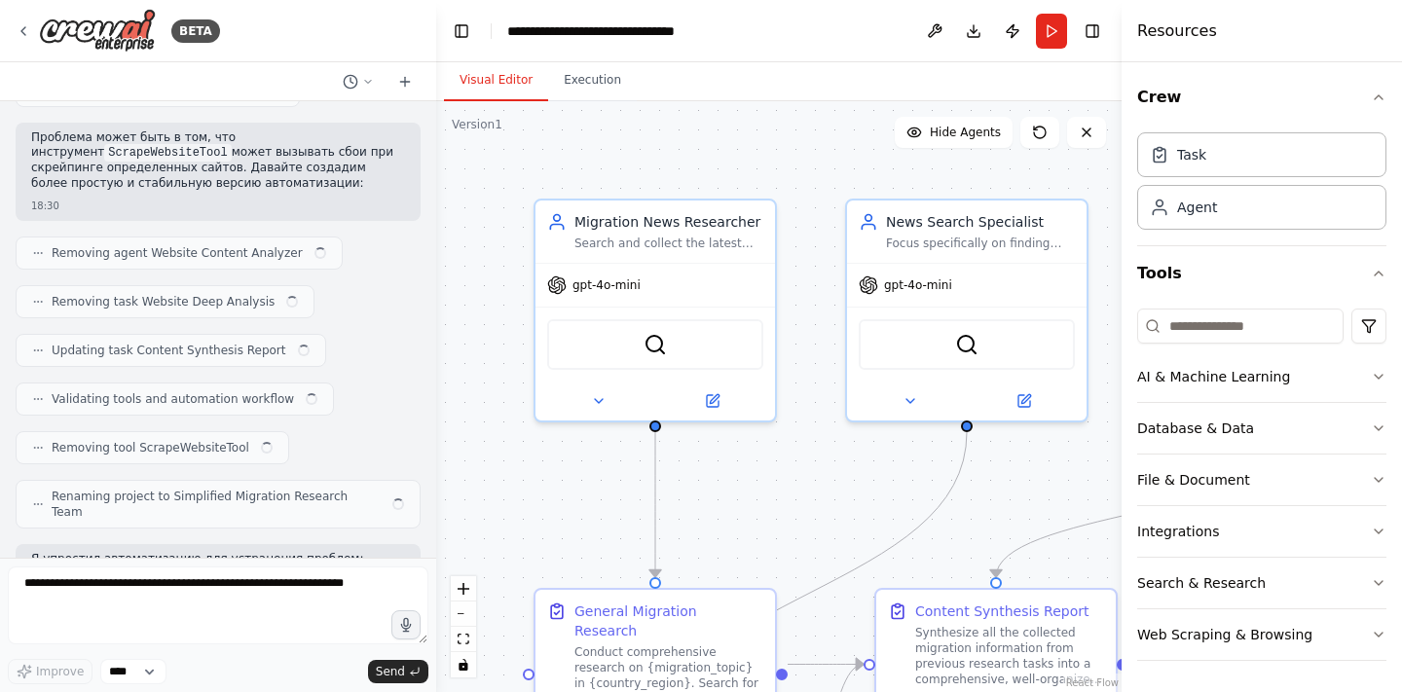
scroll to position [6314, 0]
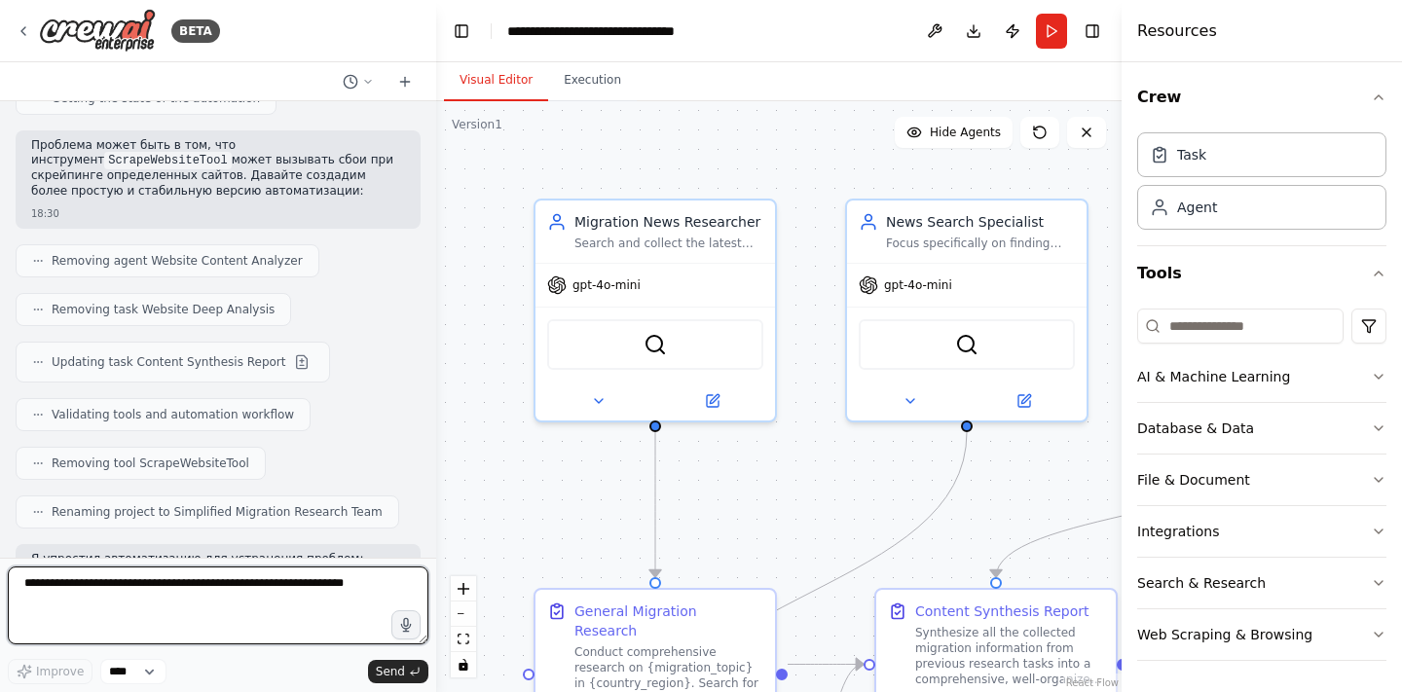
click at [255, 627] on textarea at bounding box center [218, 606] width 421 height 78
type textarea "*"
type textarea "**********"
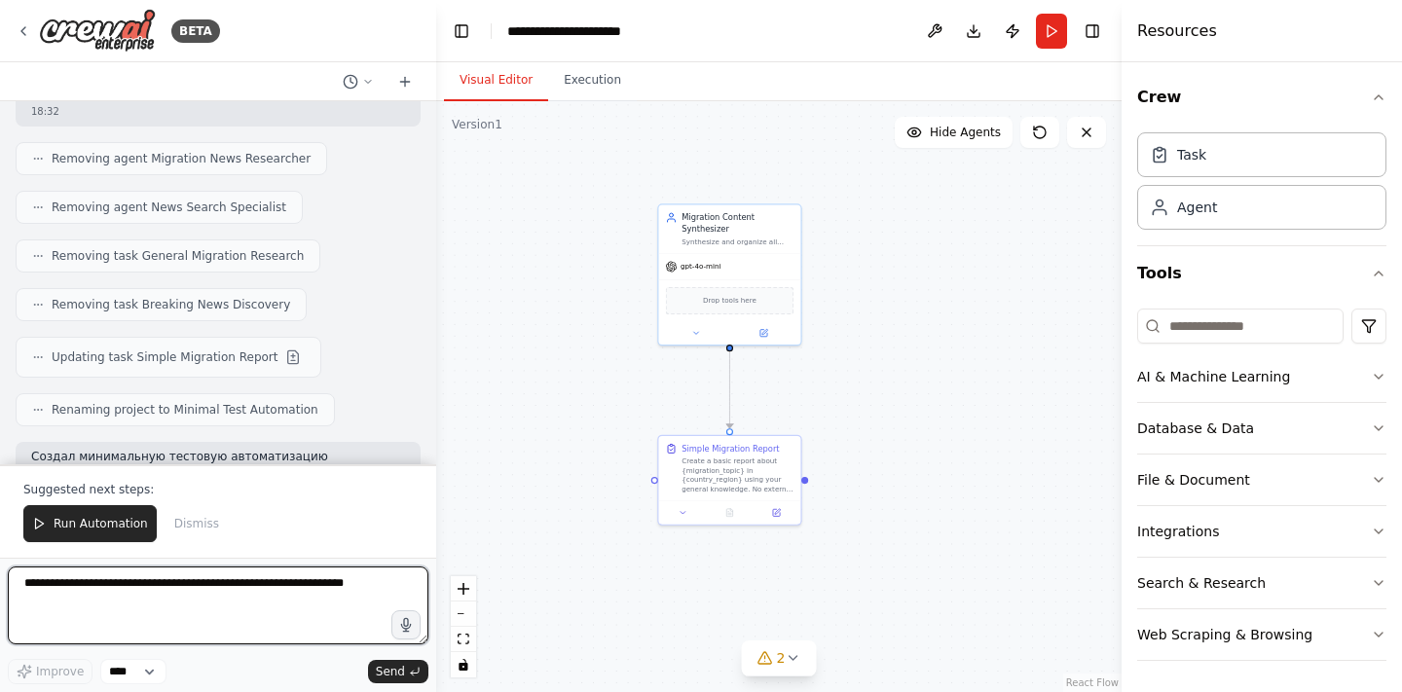
scroll to position [7731, 0]
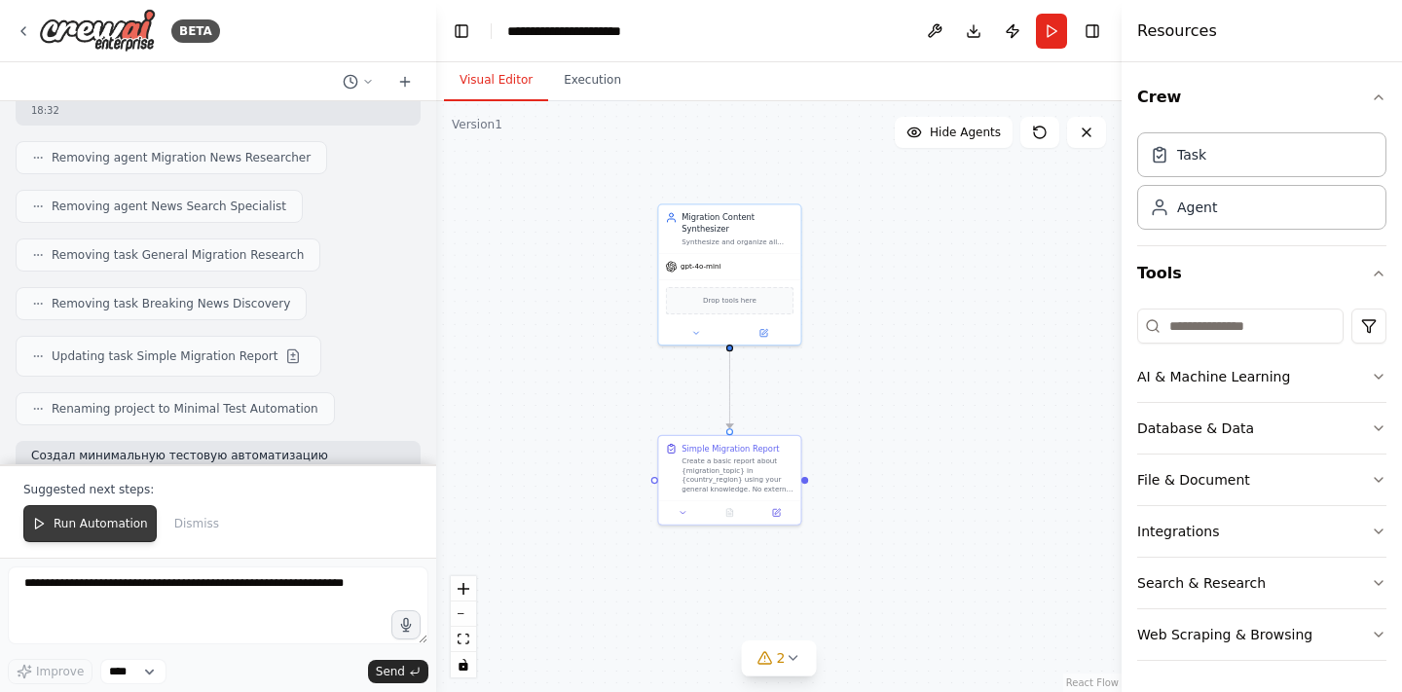
click at [106, 524] on span "Run Automation" at bounding box center [101, 524] width 94 height 16
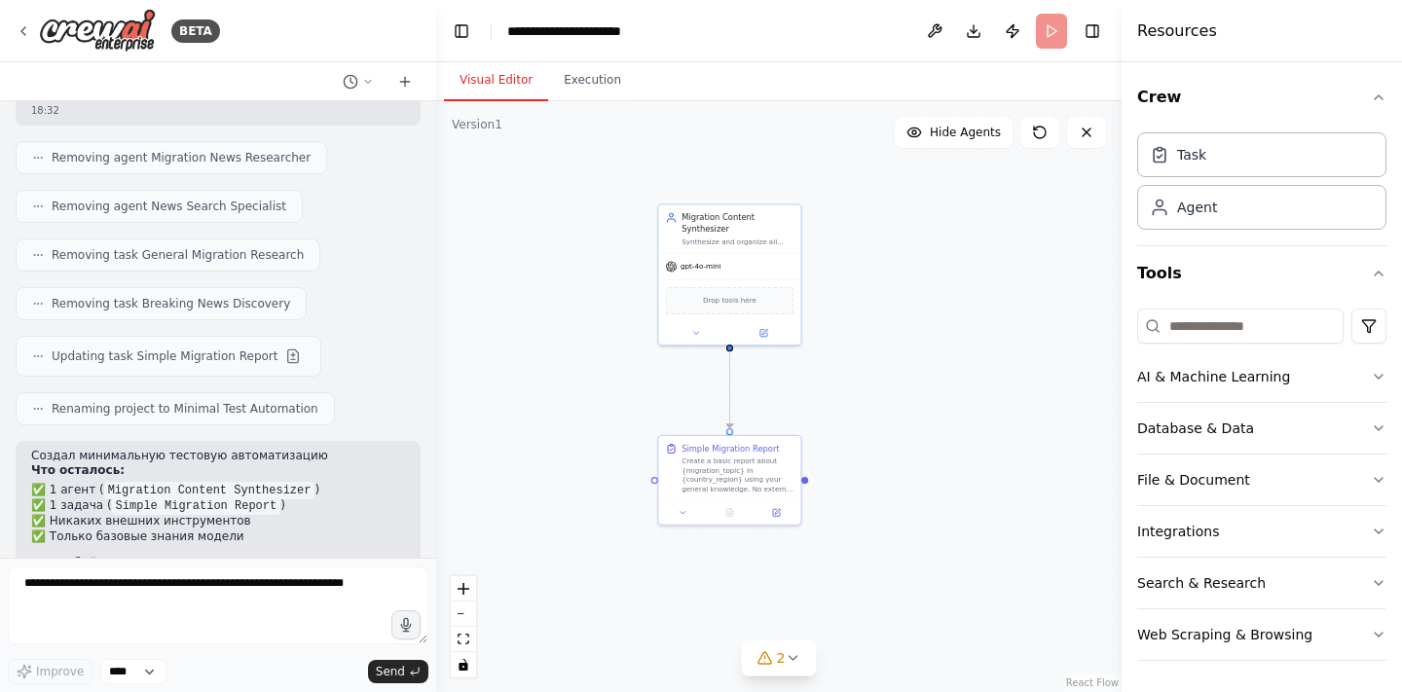
scroll to position [7639, 0]
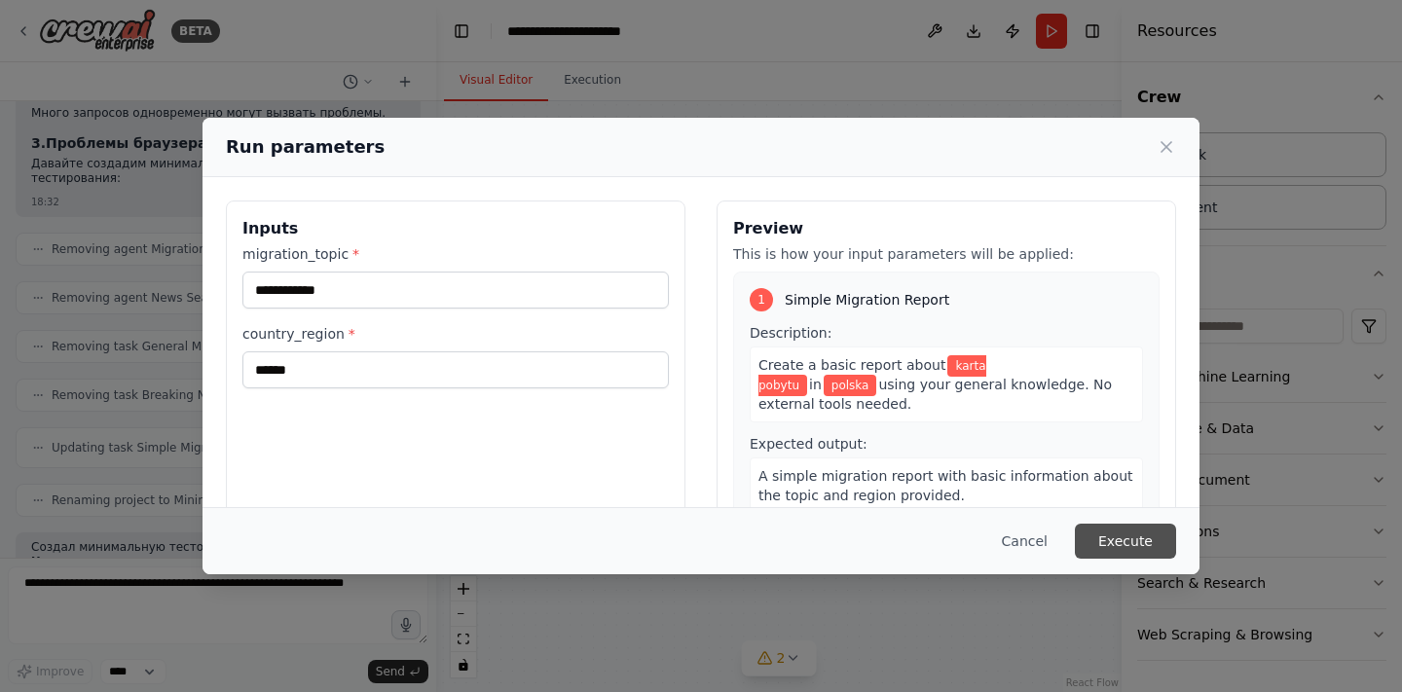
click at [1100, 549] on button "Execute" at bounding box center [1125, 541] width 101 height 35
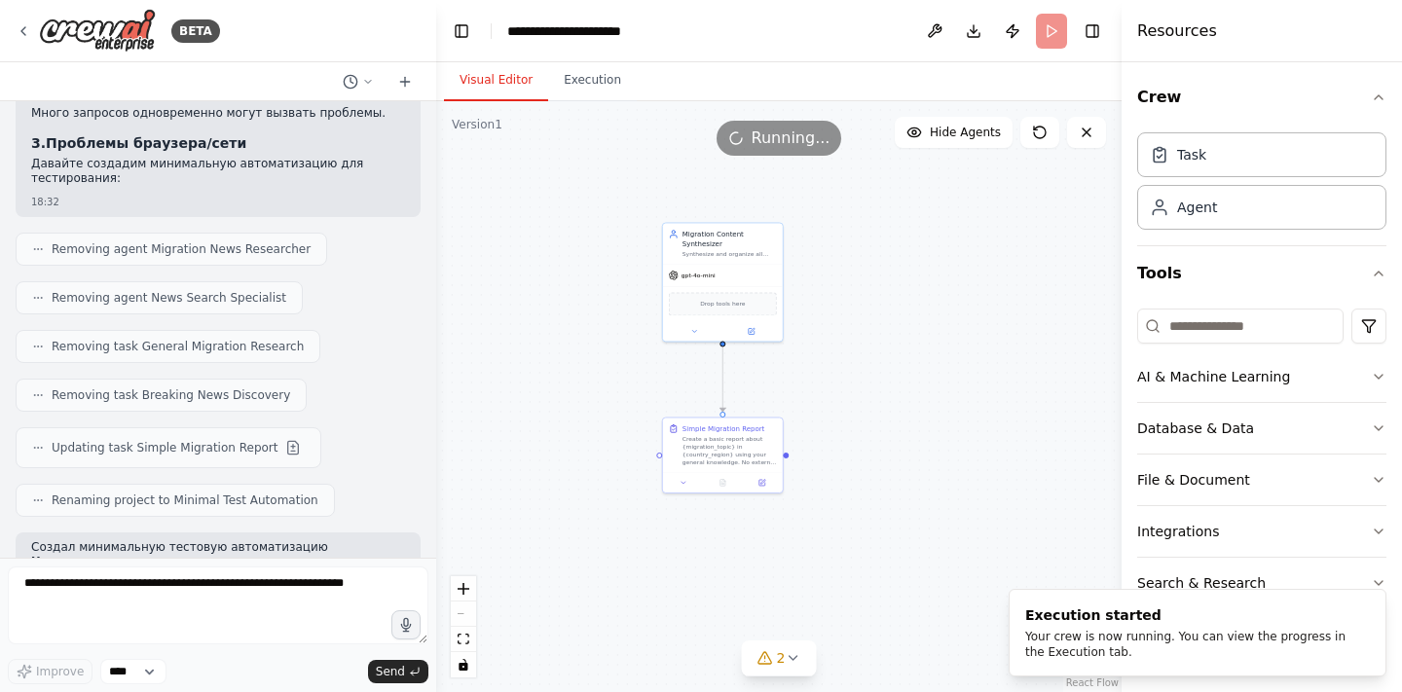
click at [896, 318] on div ".deletable-edge-delete-btn { width: 20px; height: 20px; border: 0px solid #ffff…" at bounding box center [778, 396] width 685 height 591
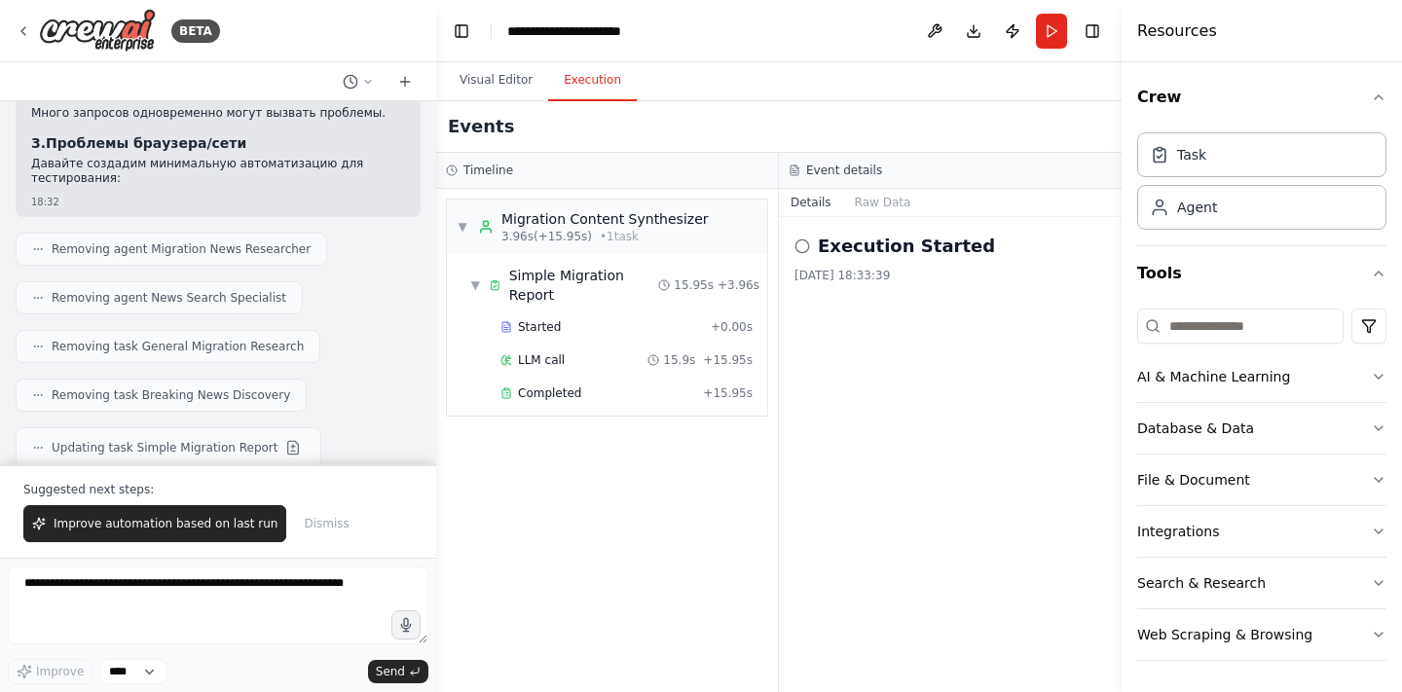
click at [597, 80] on button "Execution" at bounding box center [592, 80] width 89 height 41
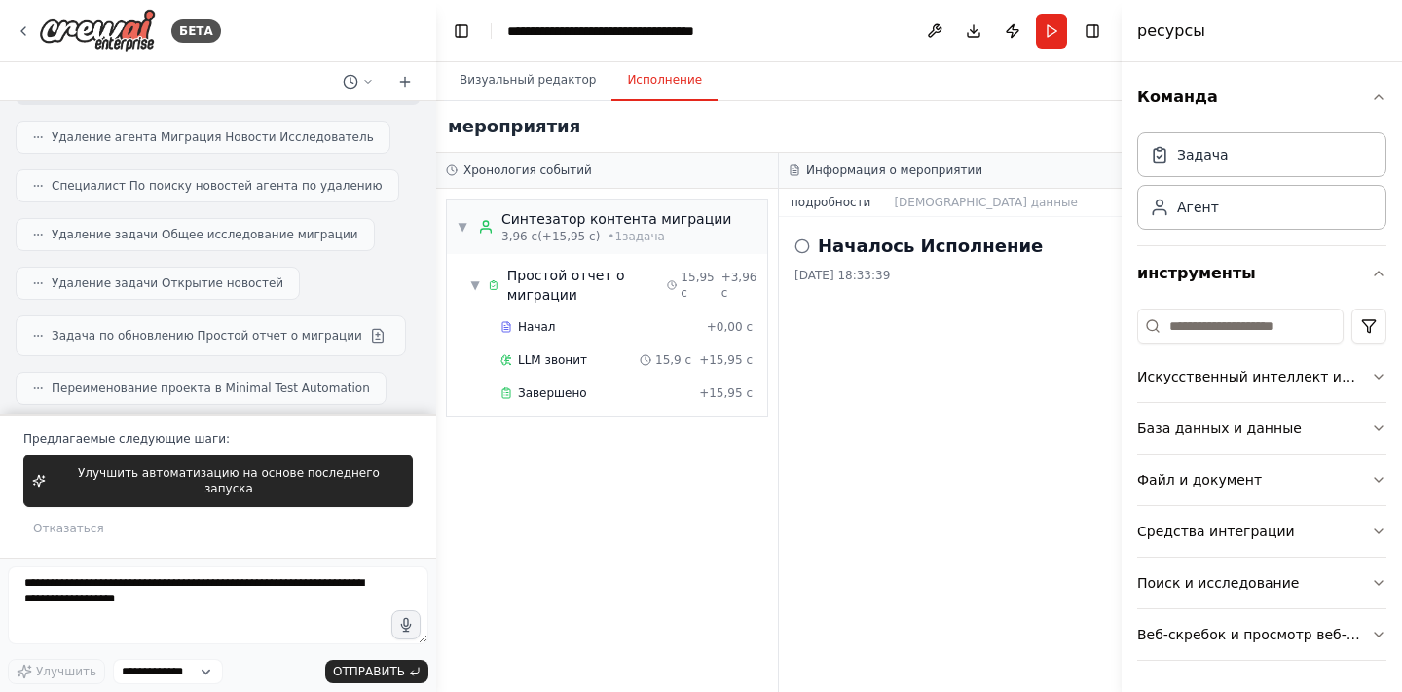
scroll to position [7935, 0]
click at [805, 244] on icon at bounding box center [803, 247] width 16 height 16
click at [928, 209] on button "Исходные данные" at bounding box center [985, 202] width 206 height 27
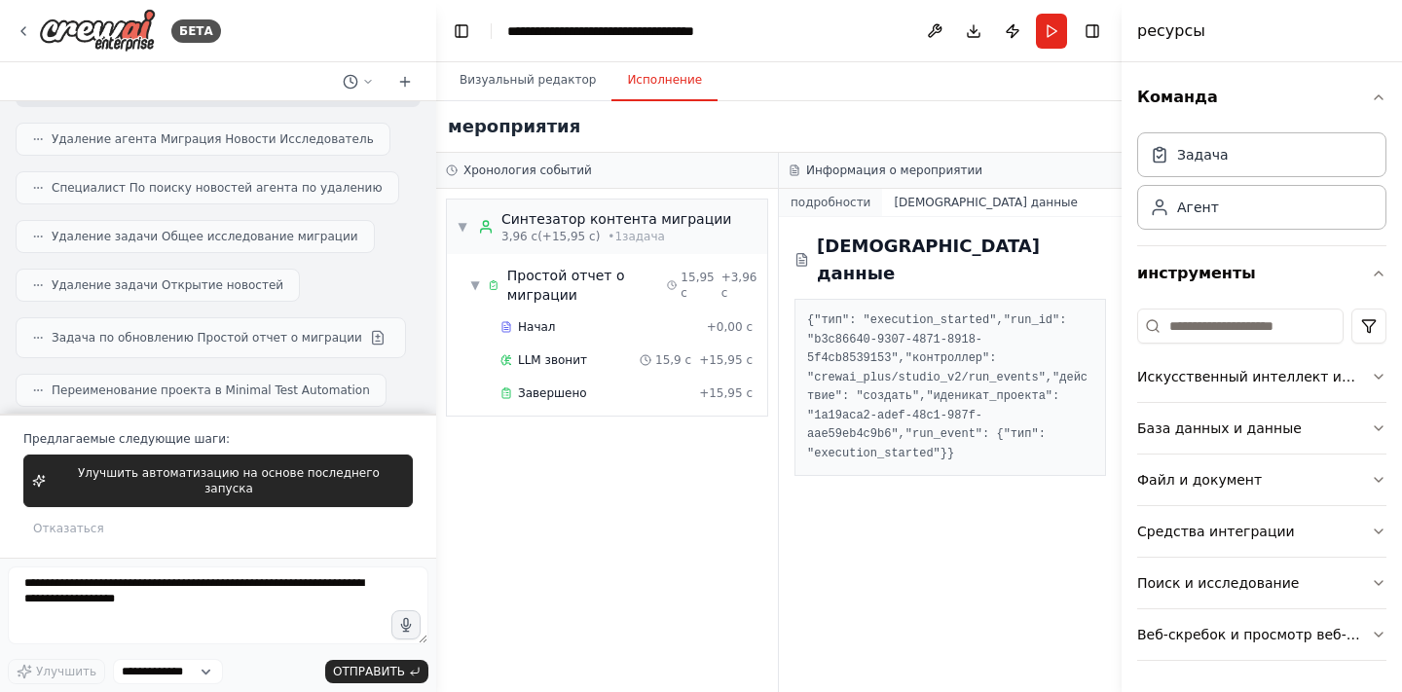
click at [855, 202] on button "подробности" at bounding box center [830, 202] width 103 height 27
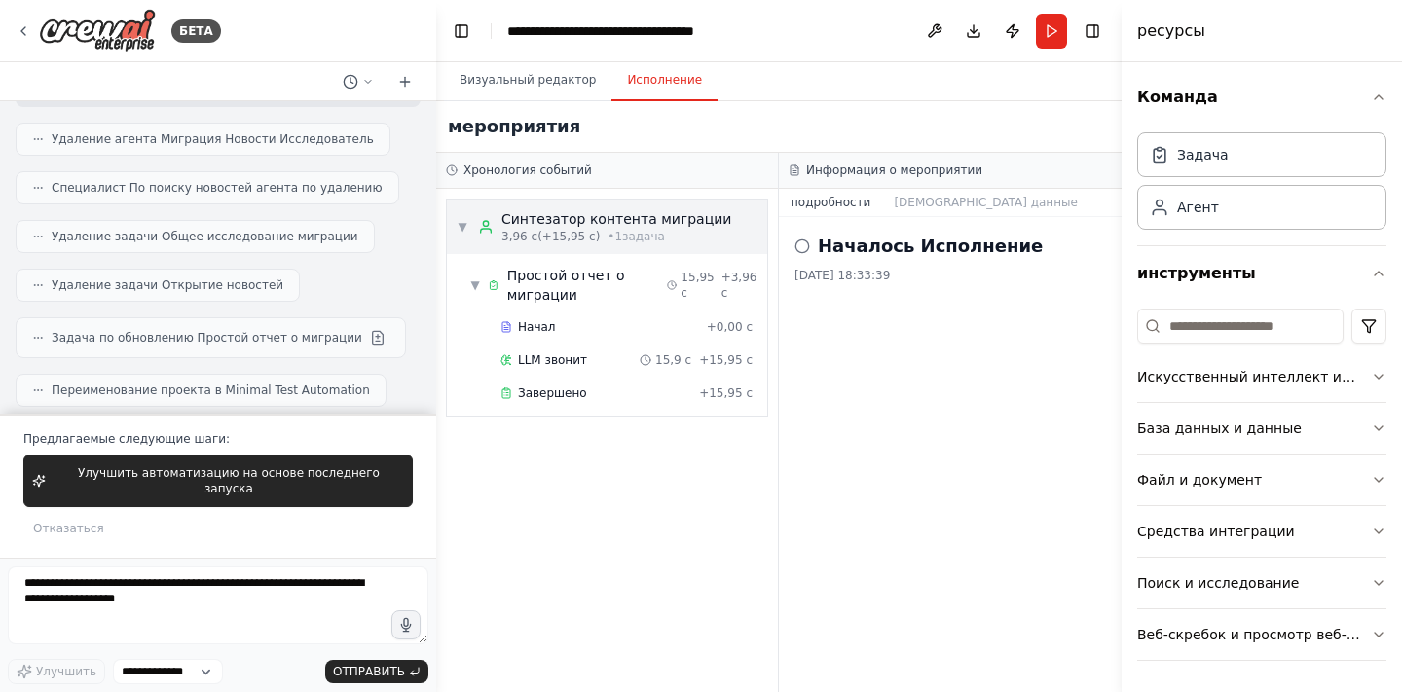
click at [675, 245] on div "▼ Синтезатор контента миграции 3,96 с (+15,95 с) • 1 задача" at bounding box center [607, 227] width 320 height 55
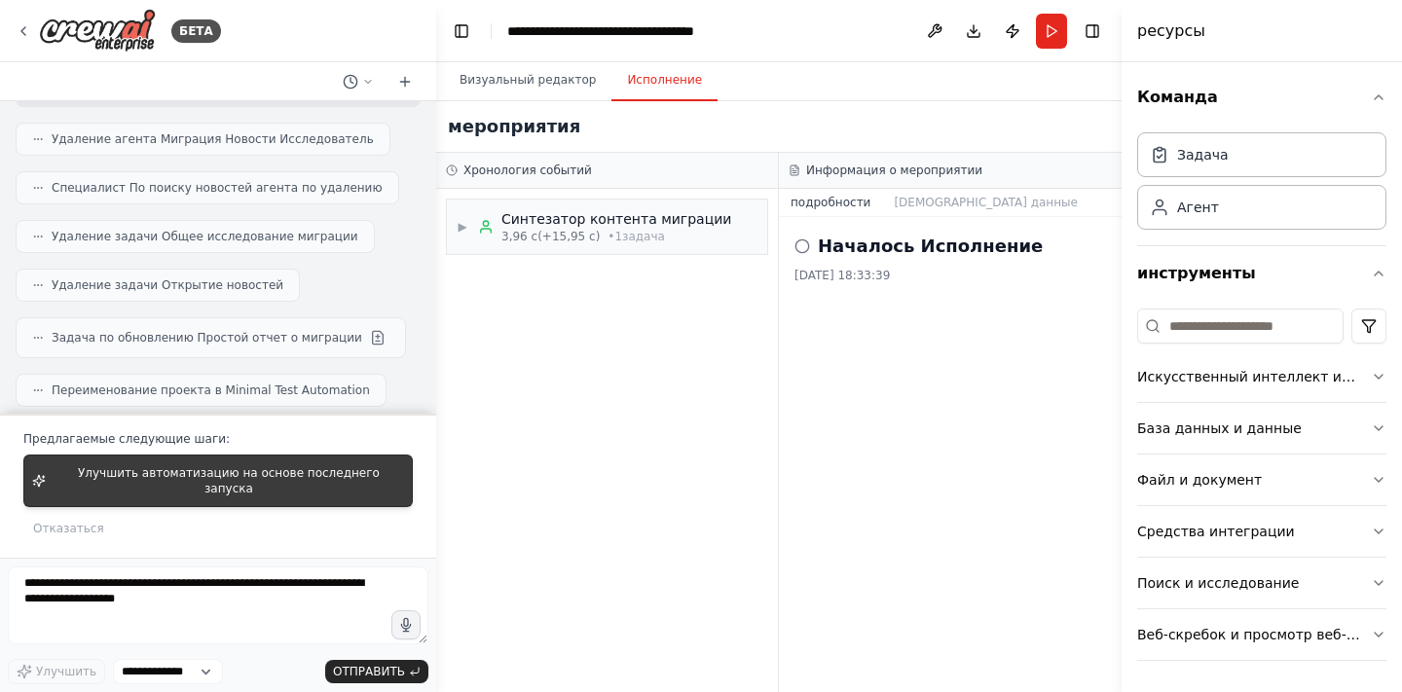
click at [336, 487] on span "Улучшить автоматизацию на основе последнего запуска" at bounding box center [229, 480] width 351 height 31
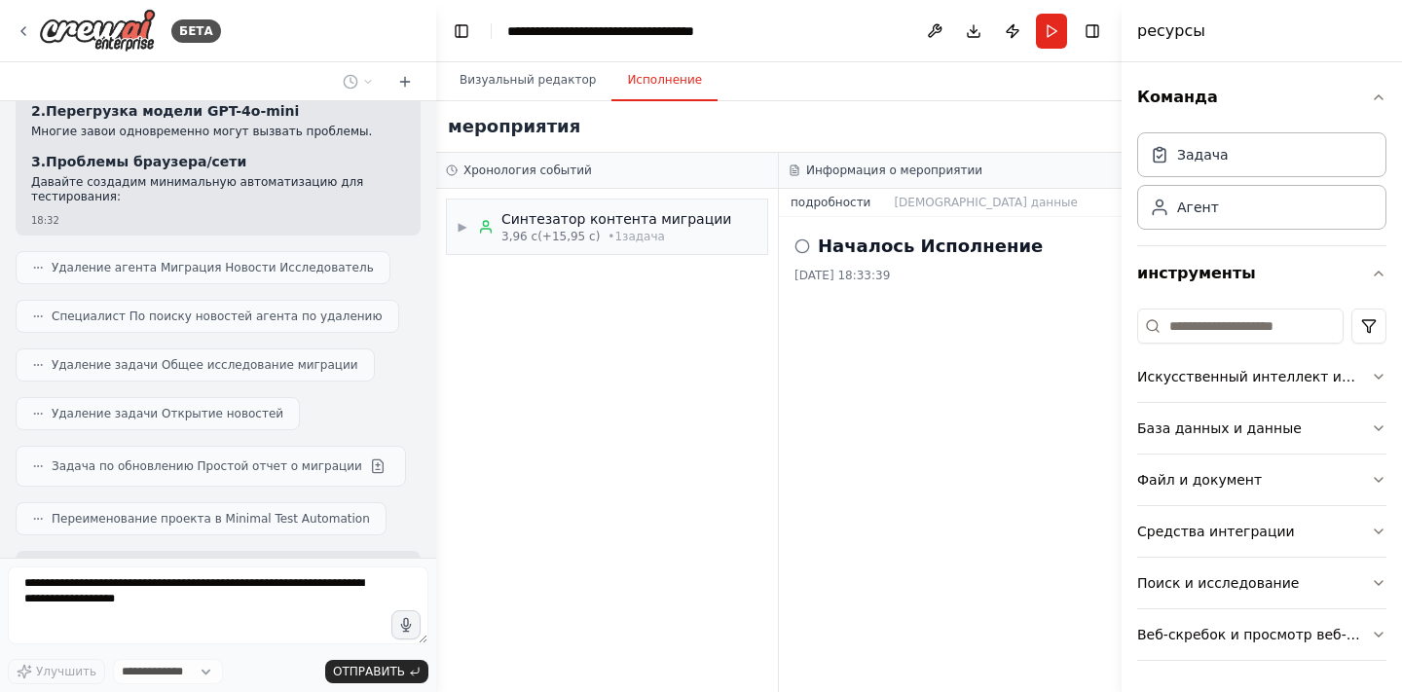
scroll to position [7857, 0]
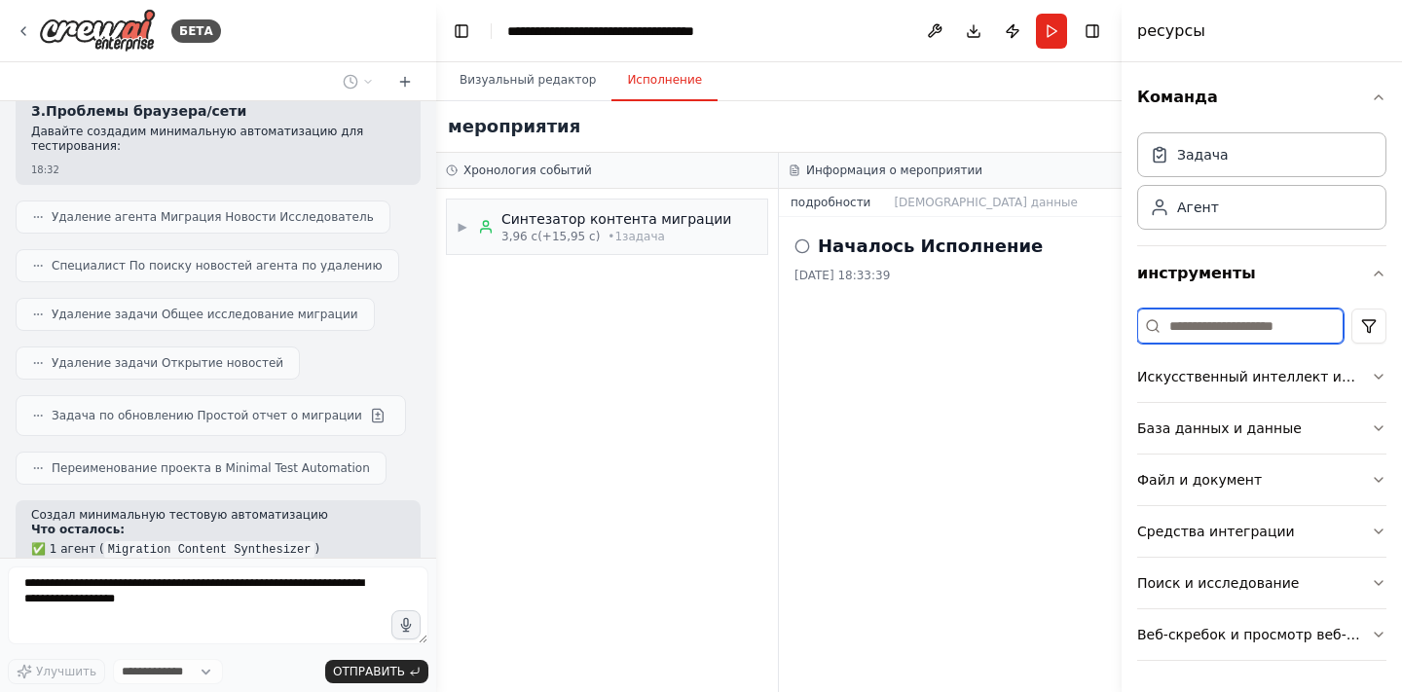
click at [1287, 330] on input at bounding box center [1240, 326] width 206 height 35
click at [1378, 381] on icon "button" at bounding box center [1379, 377] width 16 height 16
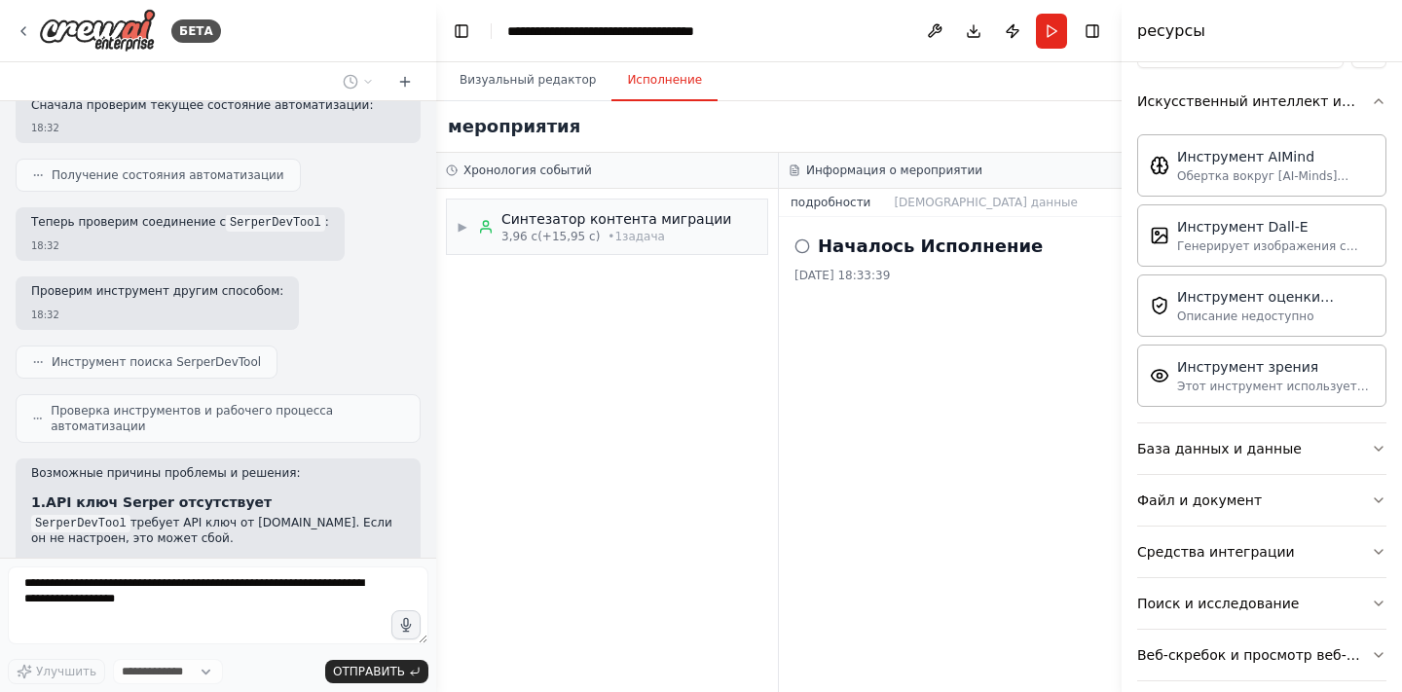
scroll to position [6816, 0]
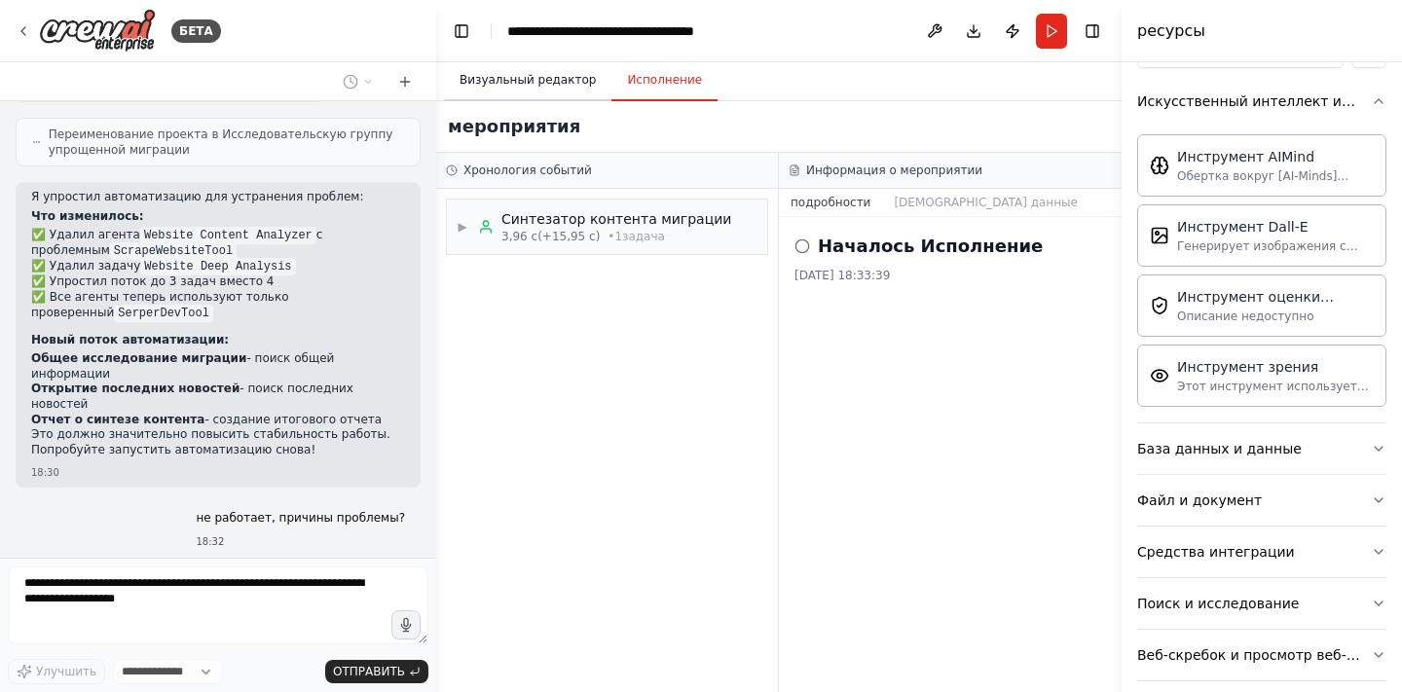
click at [523, 83] on button "Визуальный редактор" at bounding box center [527, 80] width 167 height 41
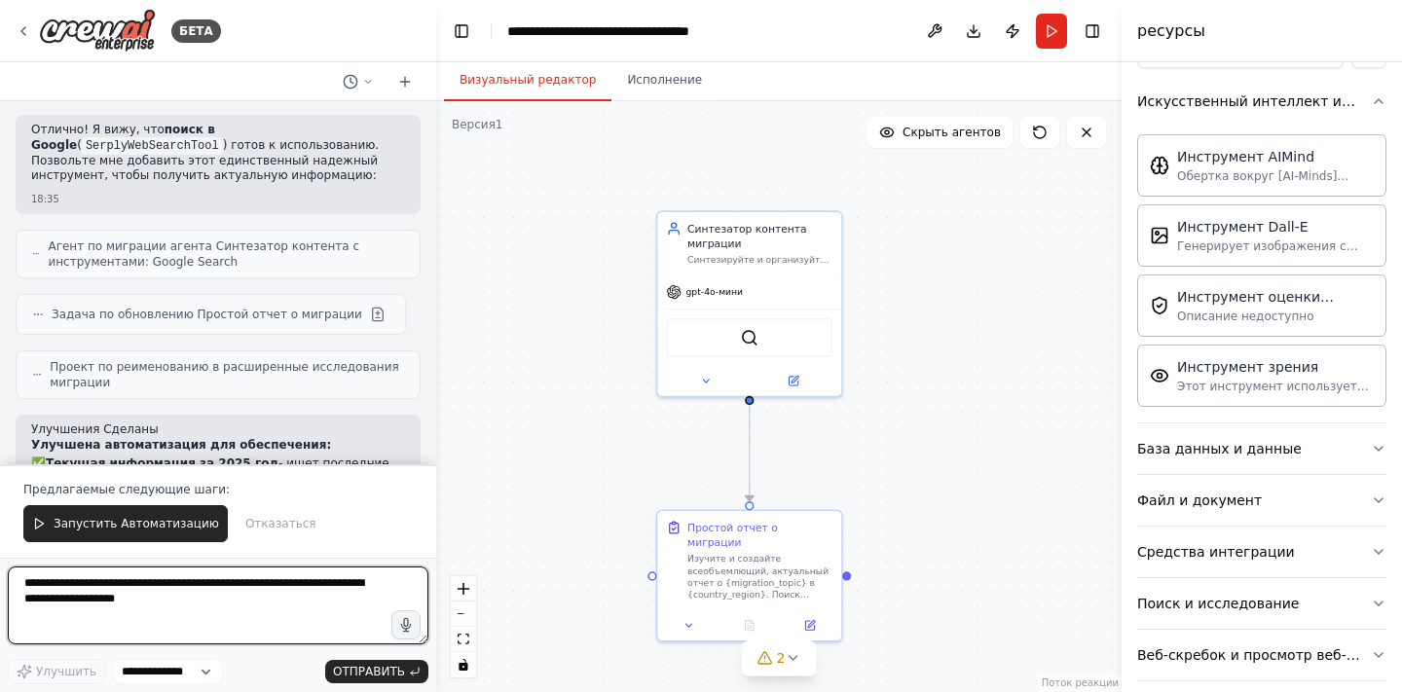
scroll to position [9086, 0]
click at [238, 591] on textarea at bounding box center [218, 606] width 421 height 78
click at [243, 596] on textarea at bounding box center [218, 606] width 421 height 78
type textarea "*"
type textarea "**********"
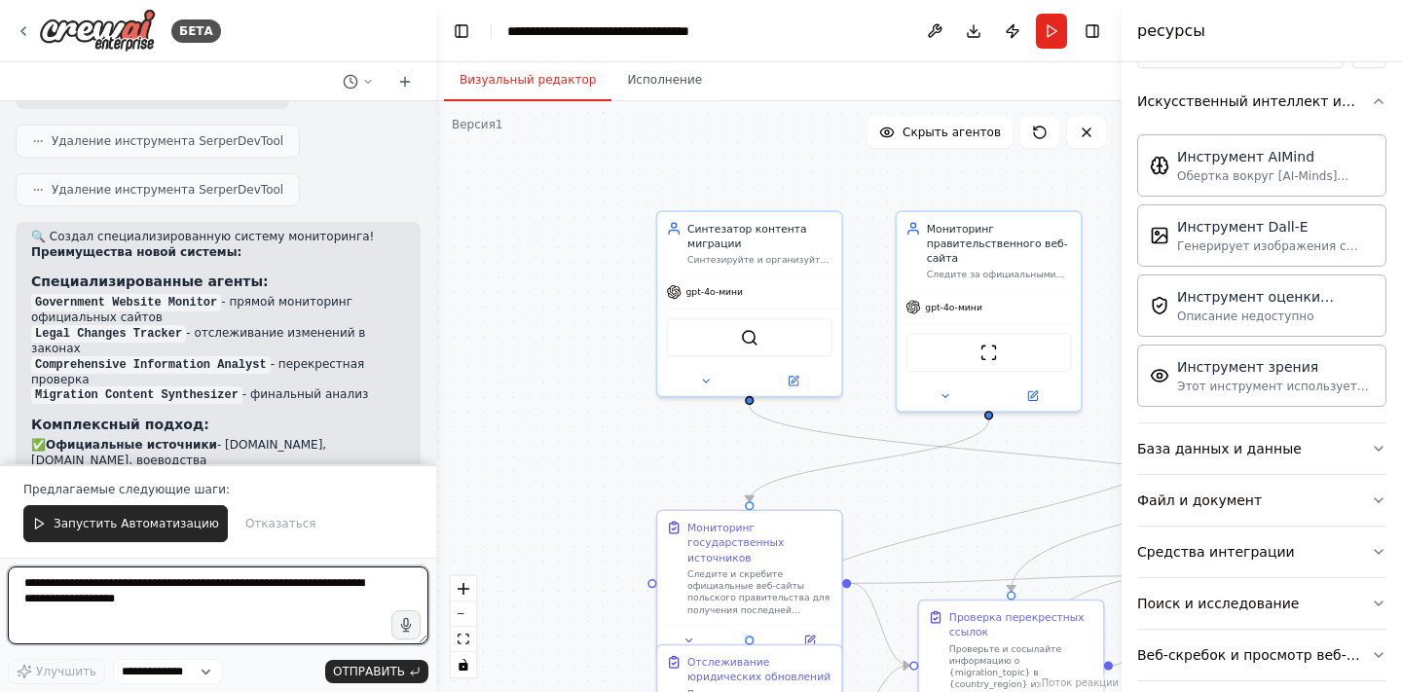
scroll to position [10949, 0]
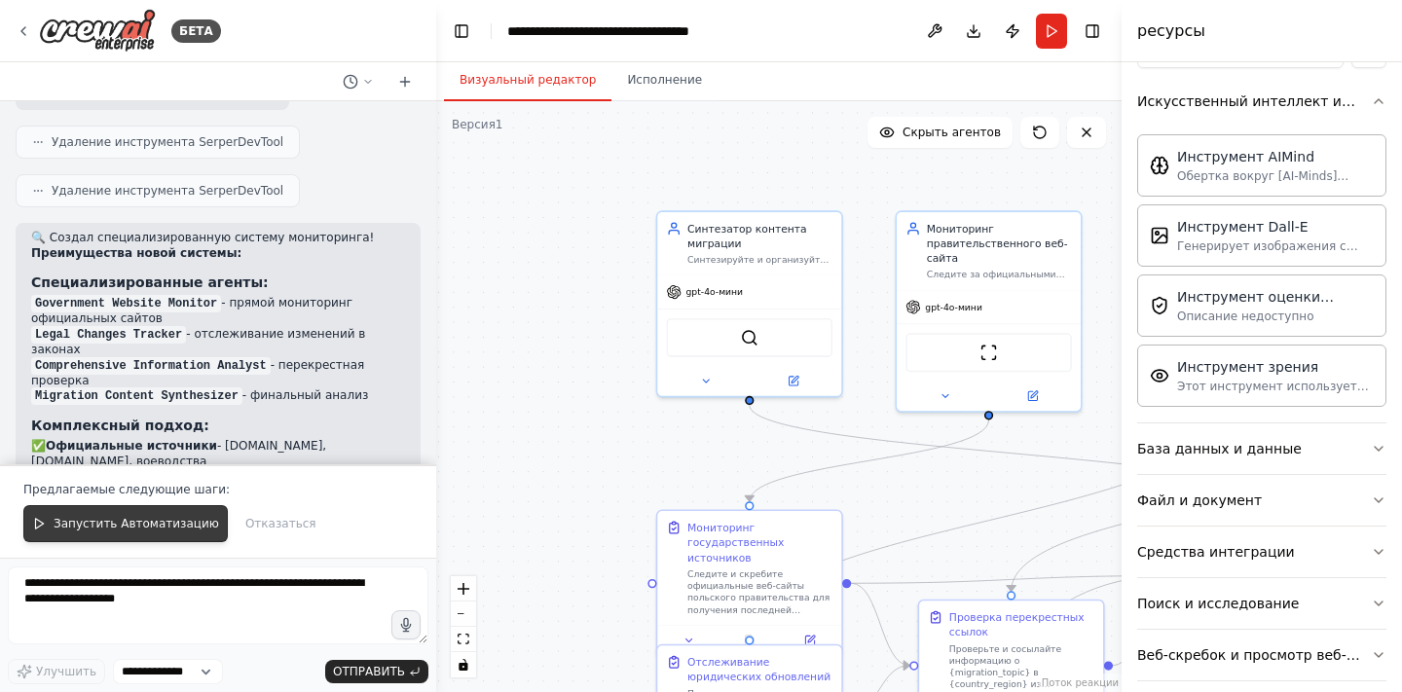
click at [161, 516] on button "Запустить Автоматизацию" at bounding box center [125, 523] width 204 height 37
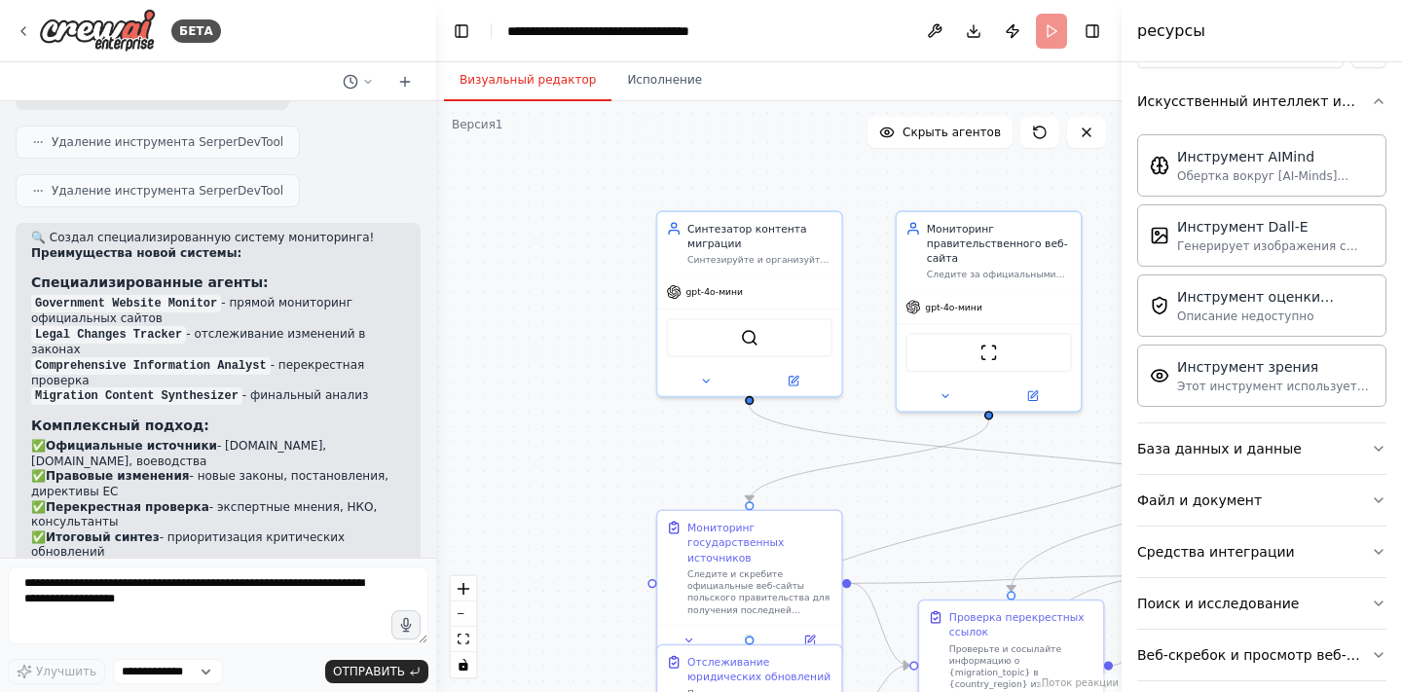
scroll to position [10856, 0]
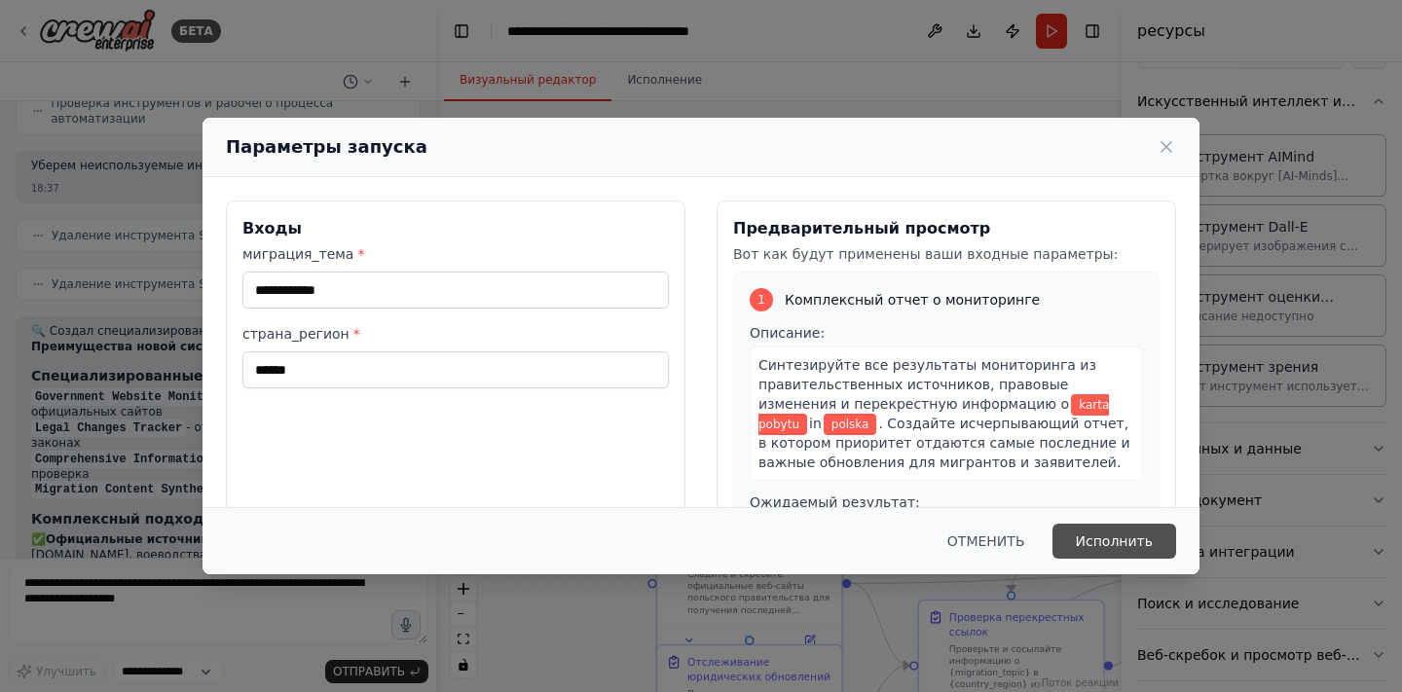
click at [1108, 539] on button "Исполнить" at bounding box center [1115, 541] width 125 height 35
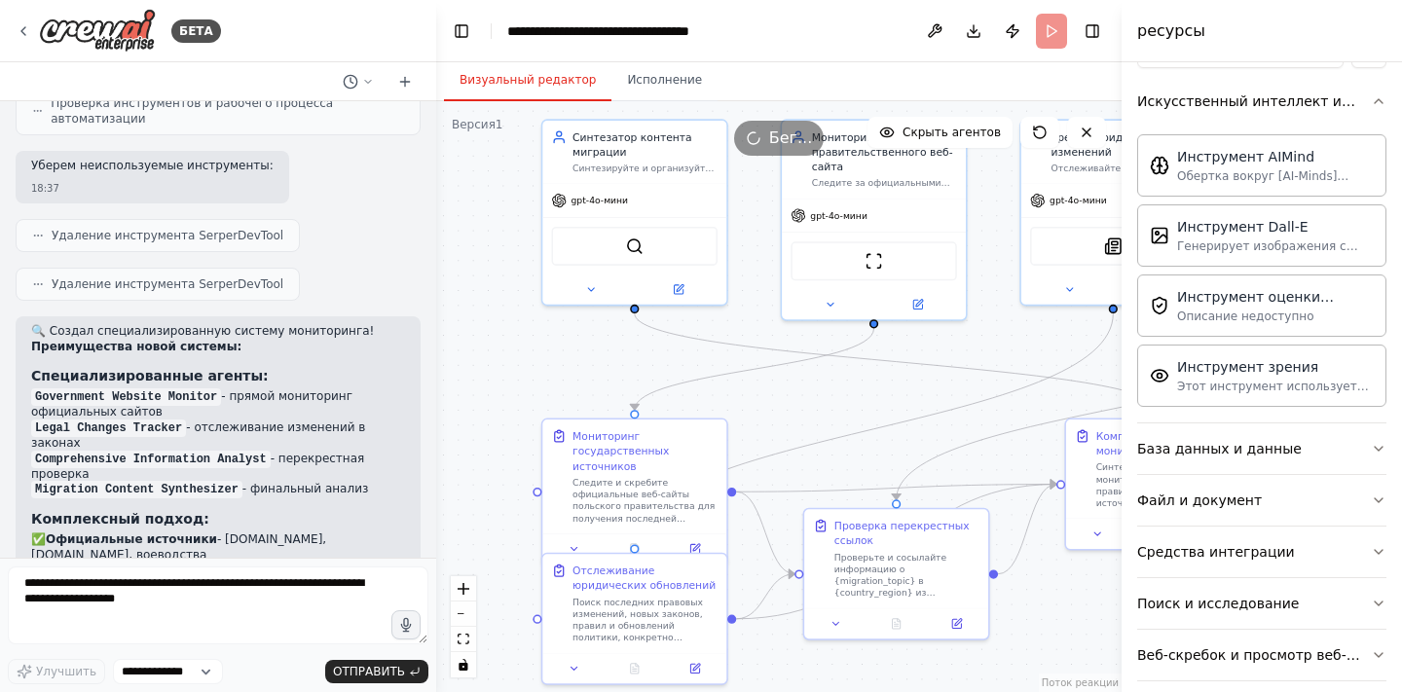
drag, startPoint x: 621, startPoint y: 413, endPoint x: 495, endPoint y: 315, distance: 159.7
click at [495, 315] on div ".deletable-edge-delete-btn { width: 20px; height: 20px; border: 0px solid #ffff…" at bounding box center [778, 396] width 685 height 591
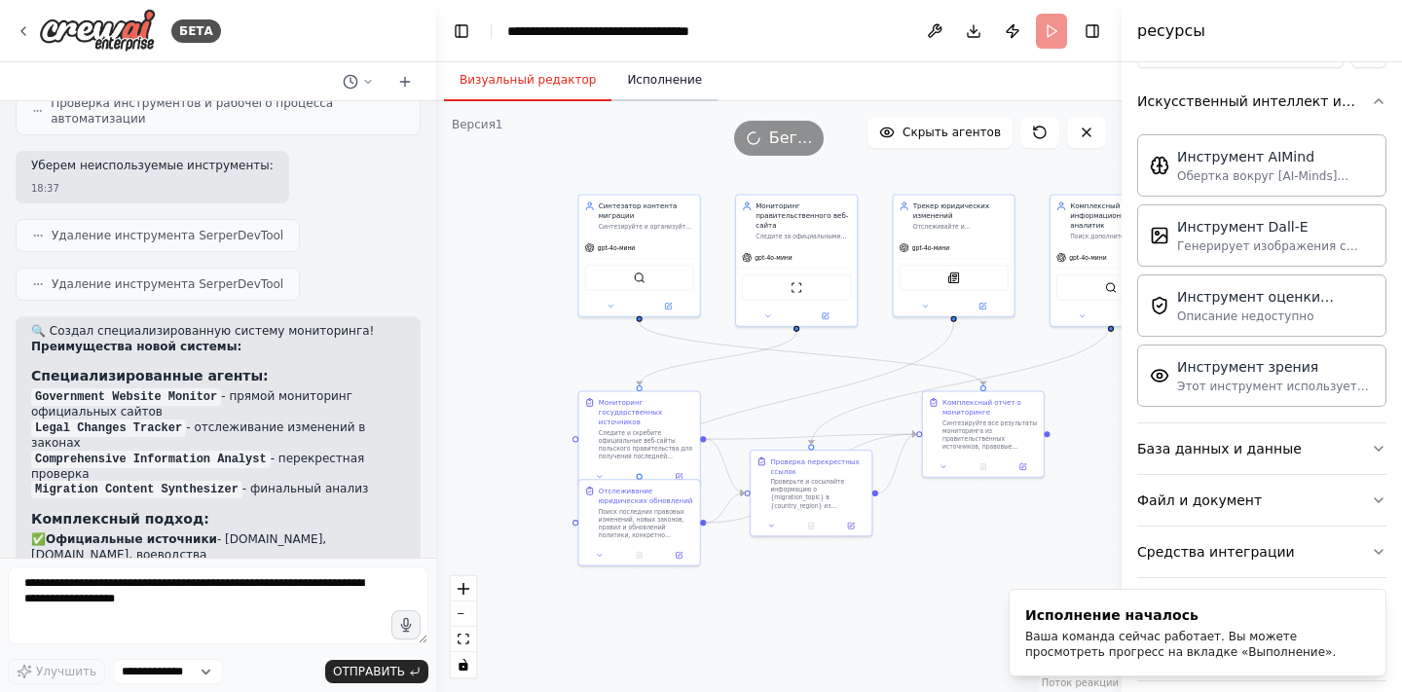
click at [664, 77] on button "Исполнение" at bounding box center [664, 80] width 106 height 41
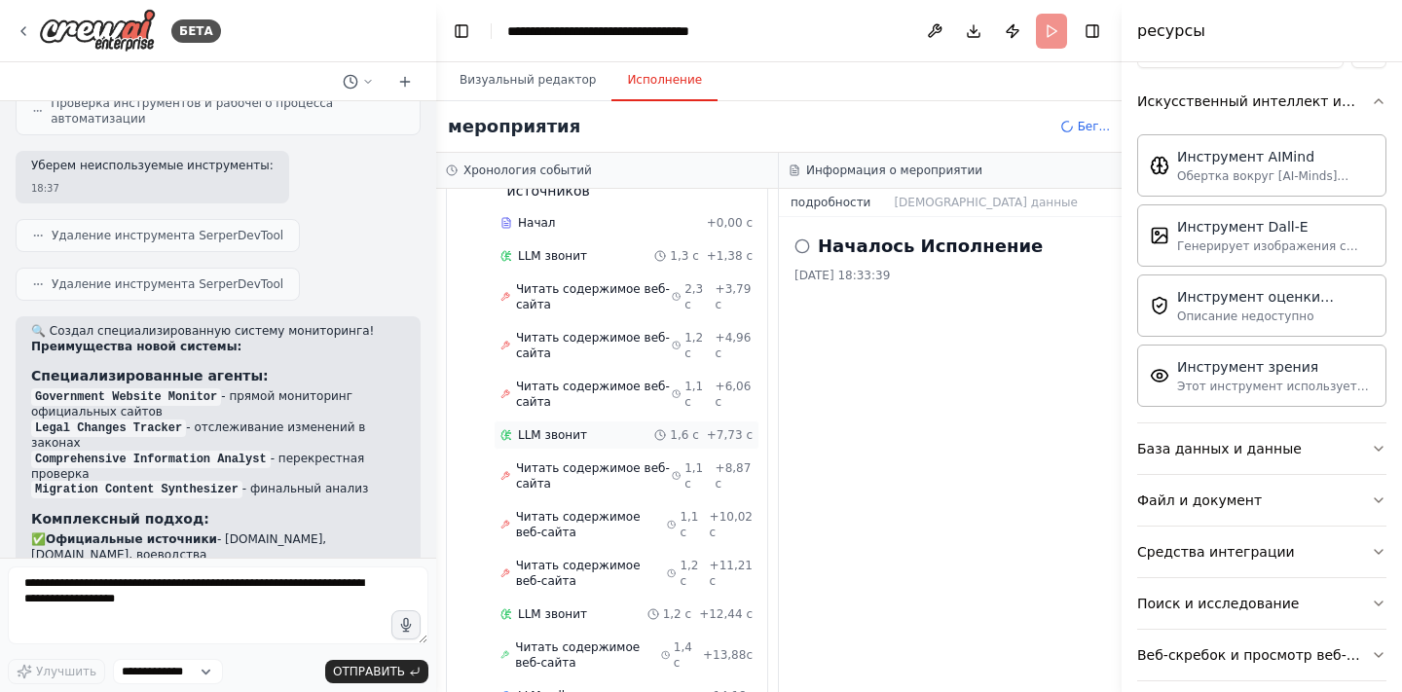
scroll to position [137, 0]
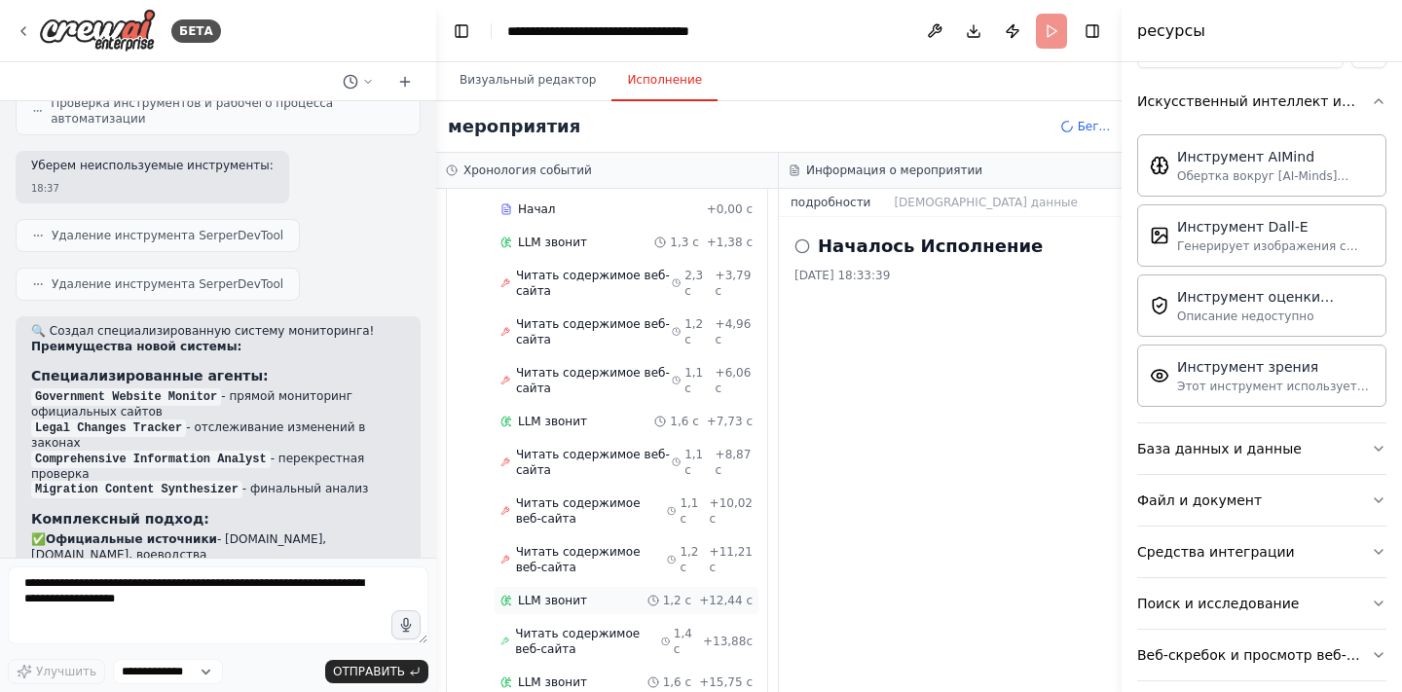
click at [505, 601] on icon at bounding box center [506, 601] width 2 height 2
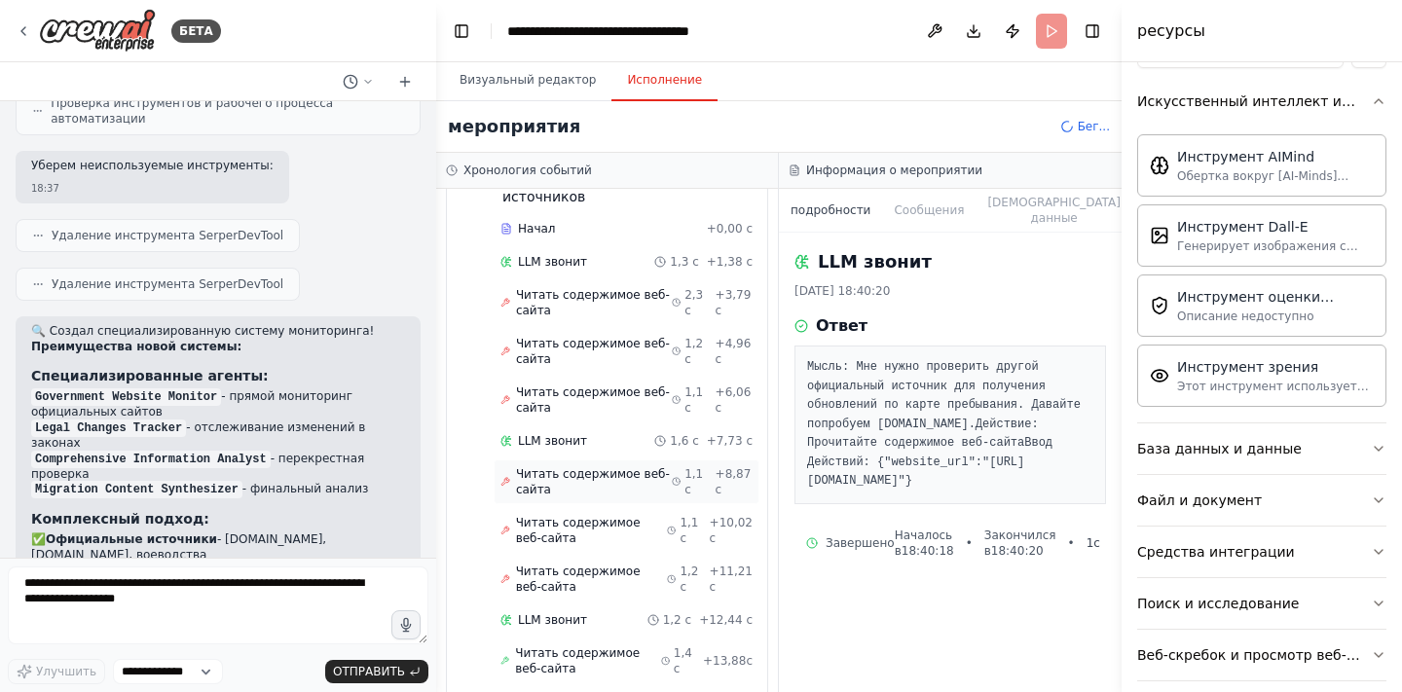
click at [505, 480] on icon at bounding box center [505, 482] width 10 height 12
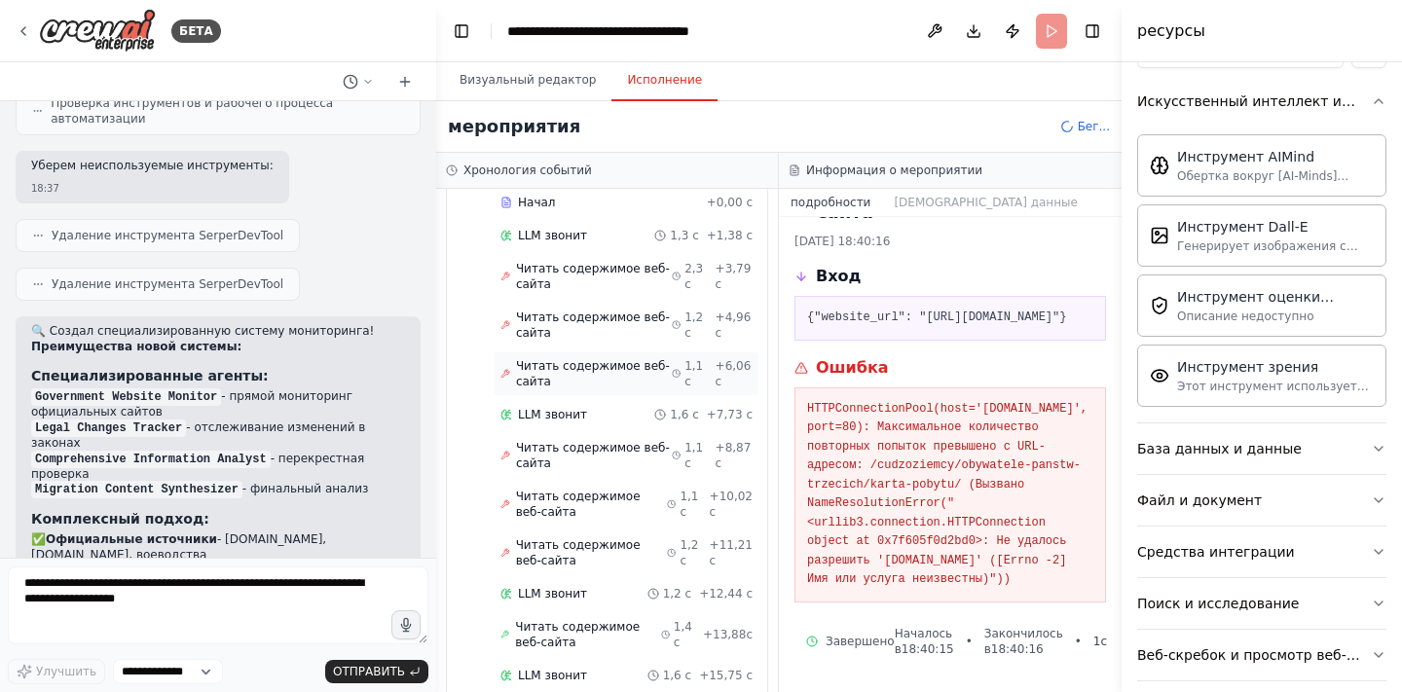
scroll to position [167, 0]
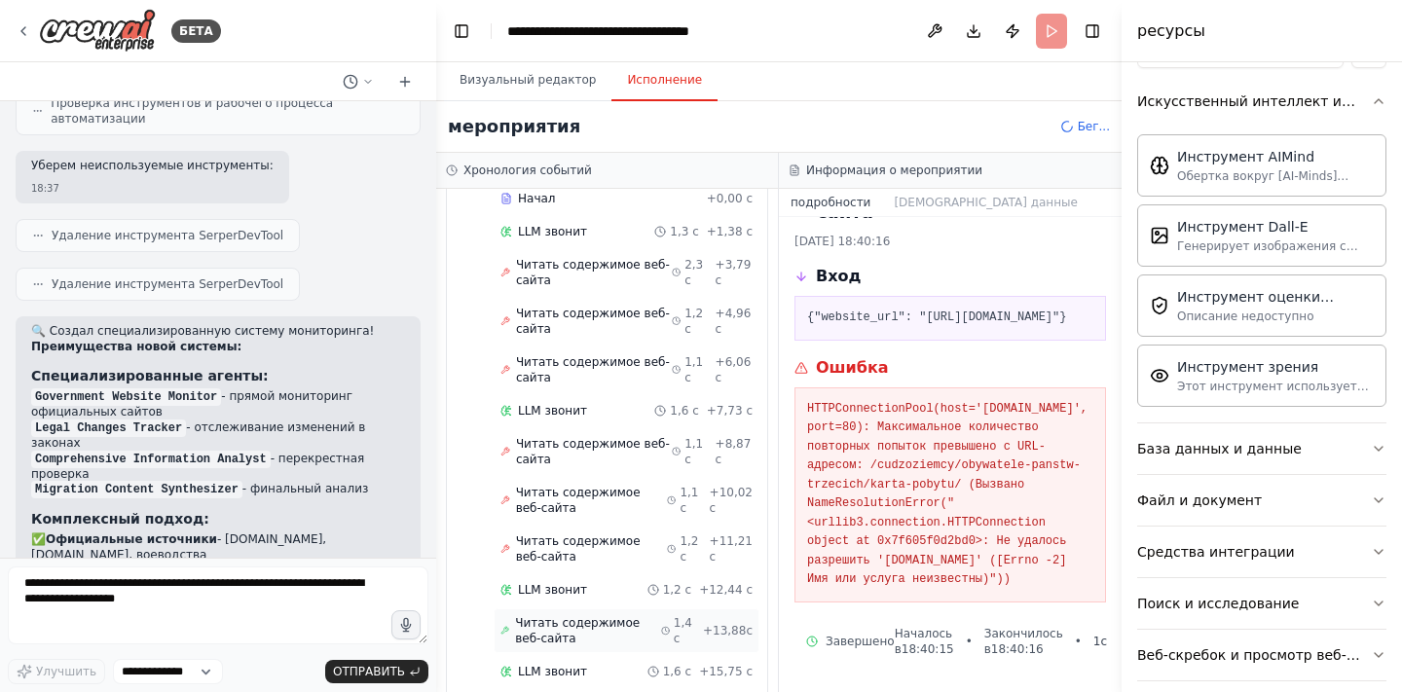
click at [610, 618] on span "Читать содержимое веб-сайта" at bounding box center [588, 630] width 146 height 31
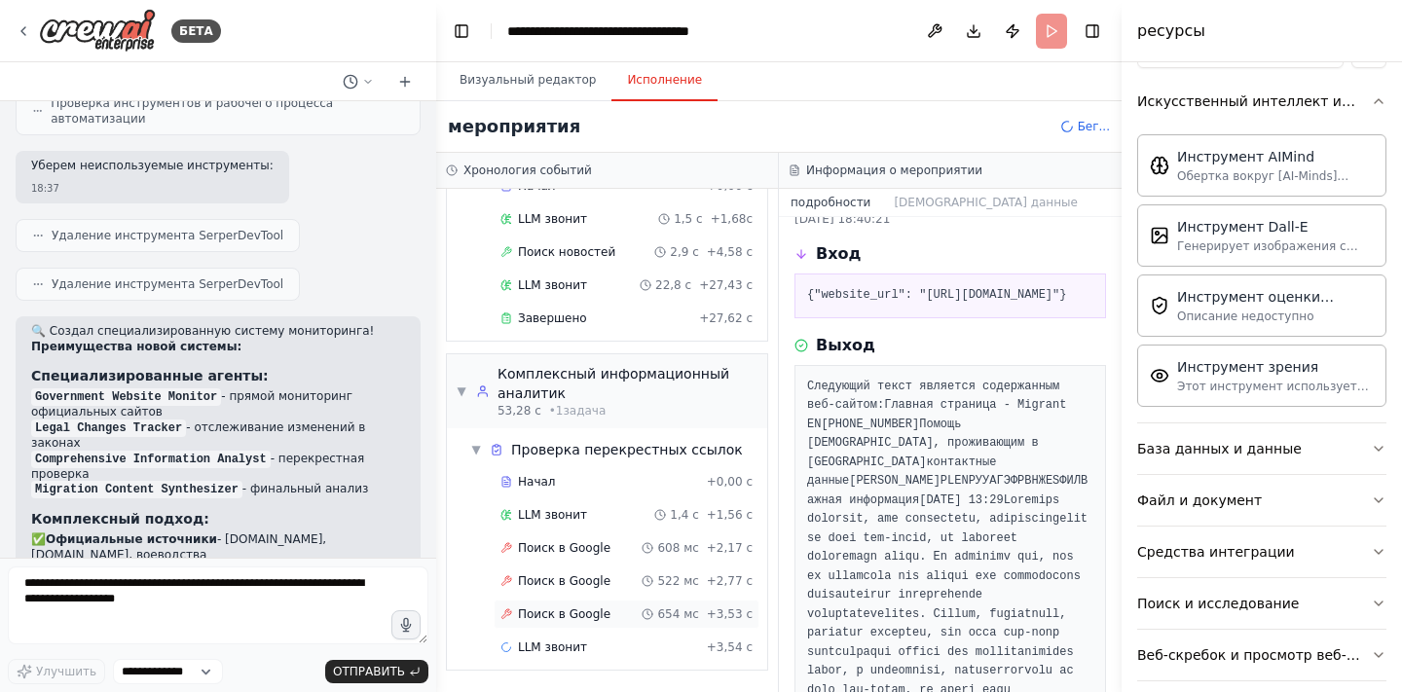
scroll to position [0, 0]
click at [604, 548] on span "Поиск в Google" at bounding box center [564, 548] width 92 height 16
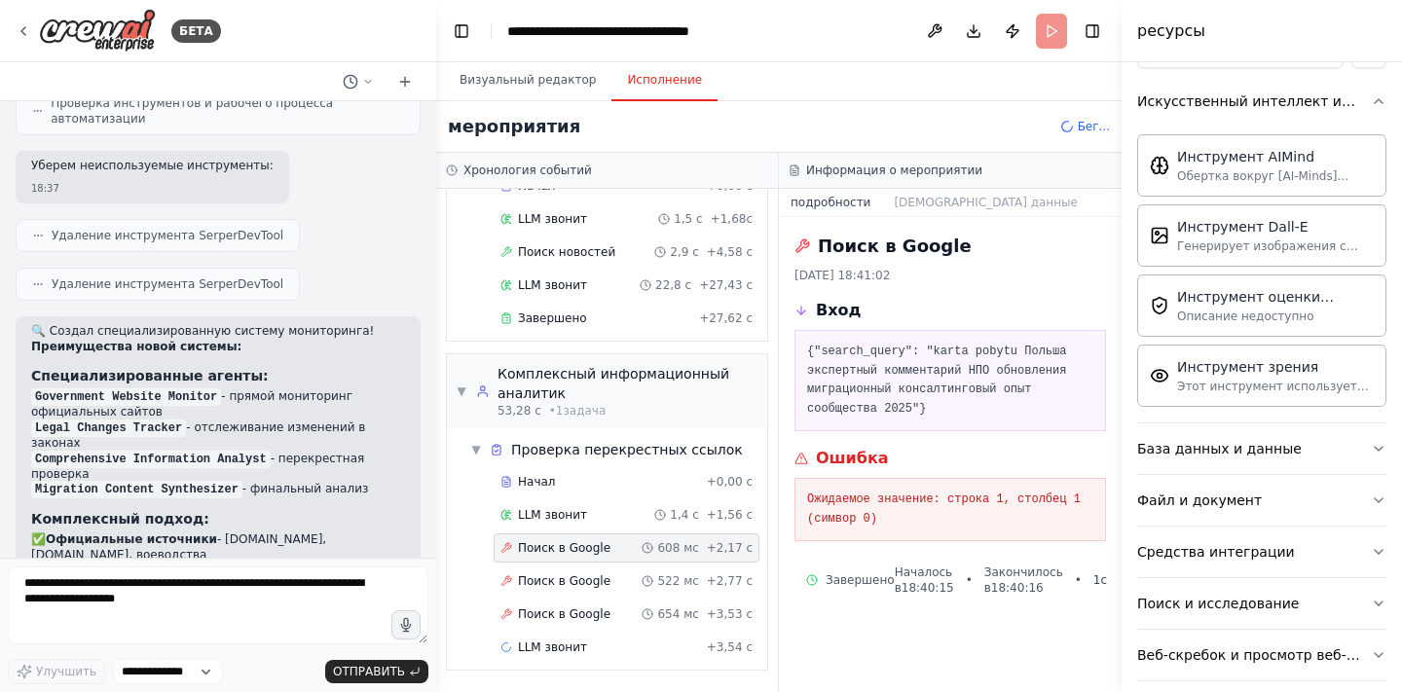
click at [801, 247] on icon at bounding box center [803, 247] width 16 height 16
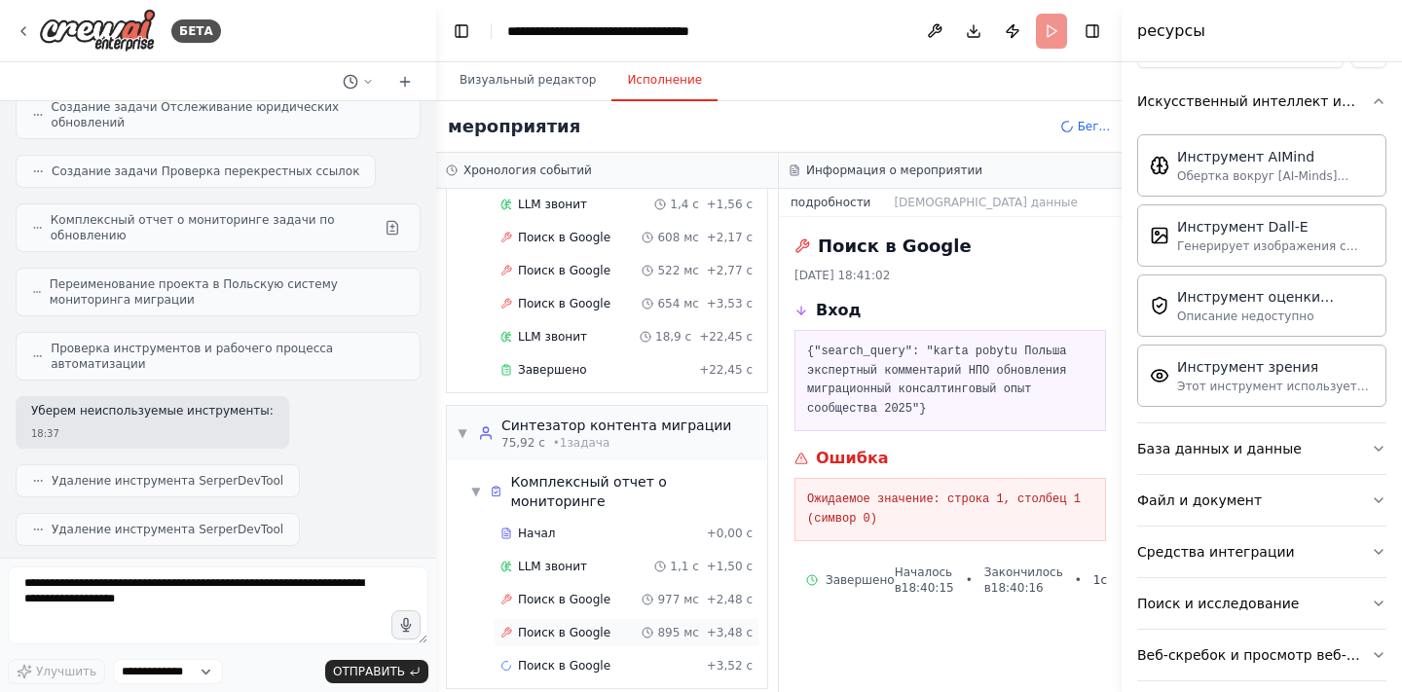
scroll to position [1280, 0]
click at [653, 595] on icon at bounding box center [648, 601] width 12 height 12
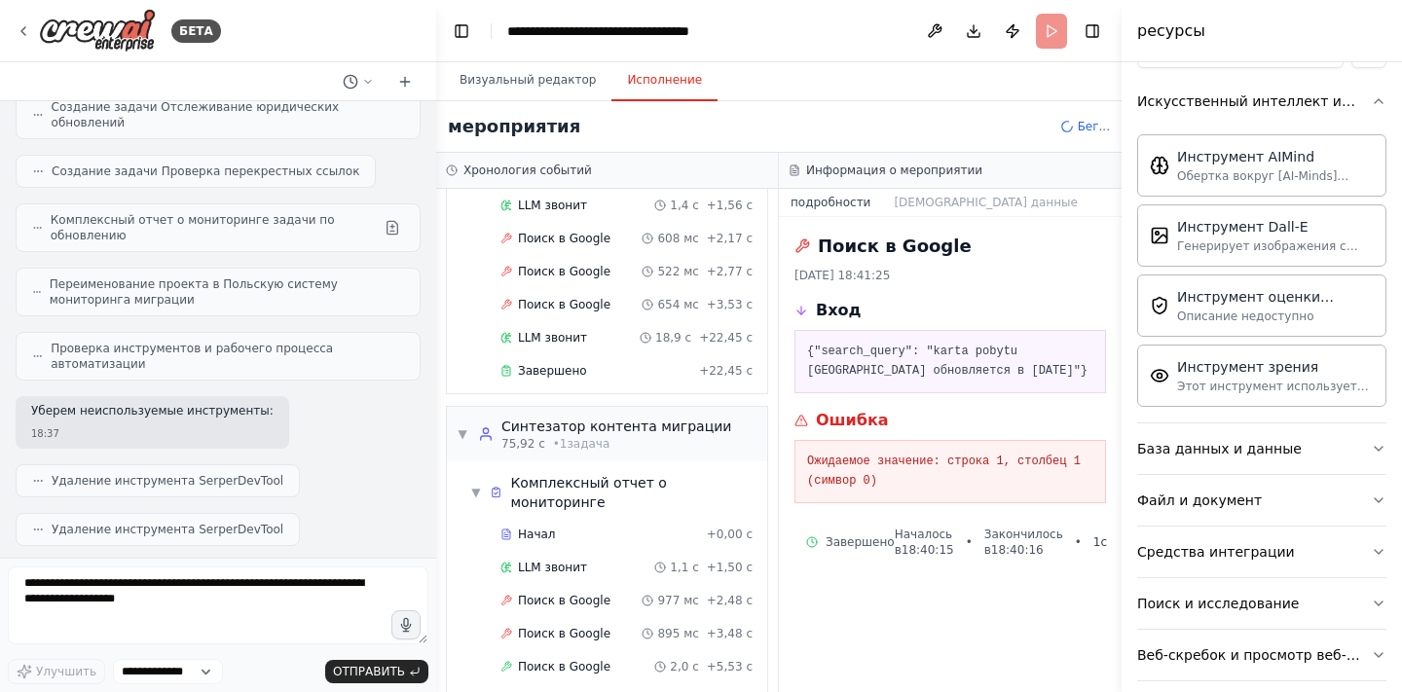
click at [800, 420] on icon at bounding box center [802, 421] width 14 height 14
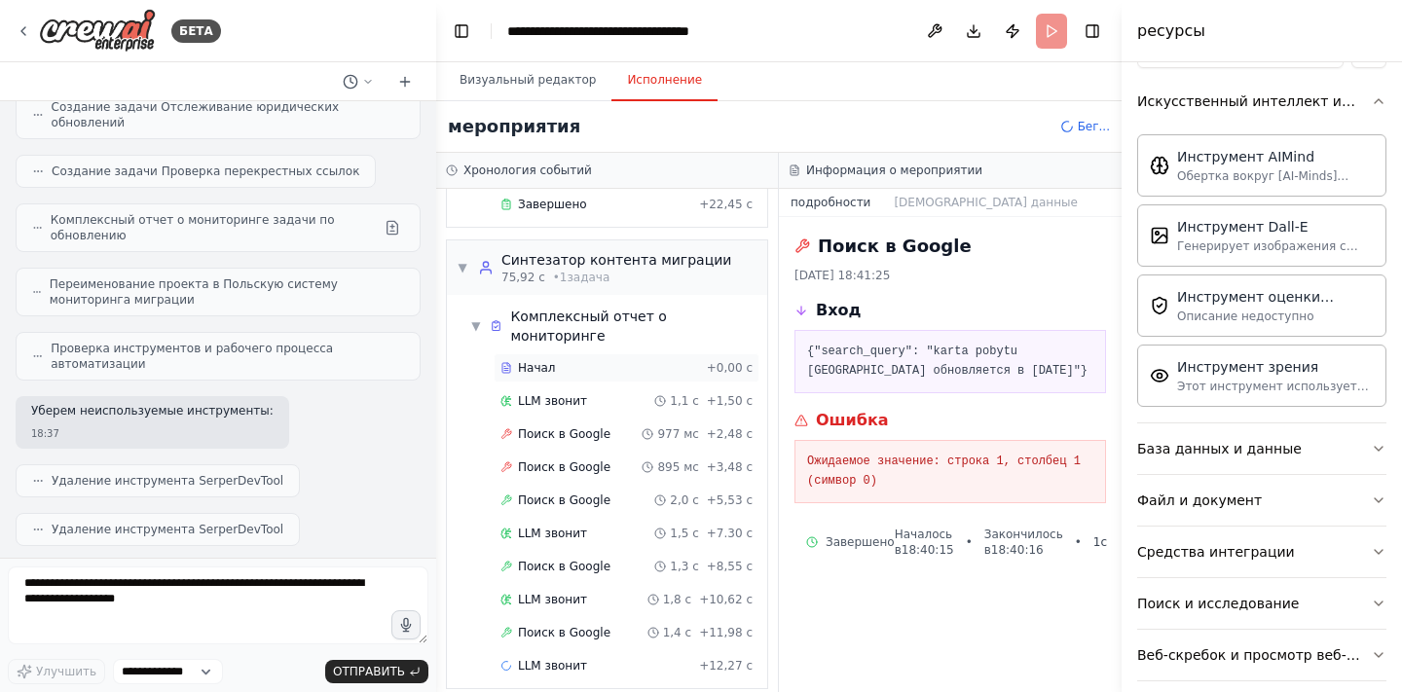
scroll to position [1446, 0]
click at [556, 93] on button "Визуальный редактор" at bounding box center [527, 80] width 167 height 41
click at [666, 80] on button "Исполнение" at bounding box center [664, 80] width 106 height 41
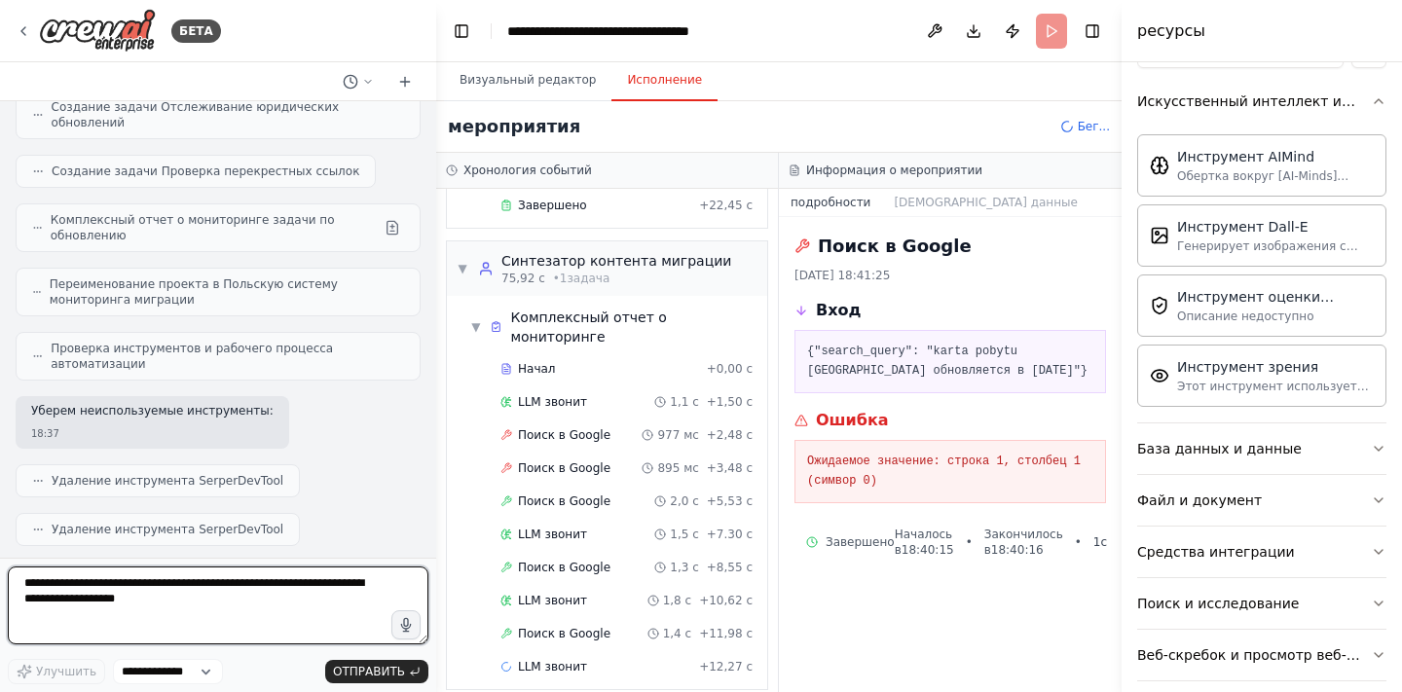
click at [273, 611] on textarea at bounding box center [218, 606] width 421 height 78
type textarea "**********"
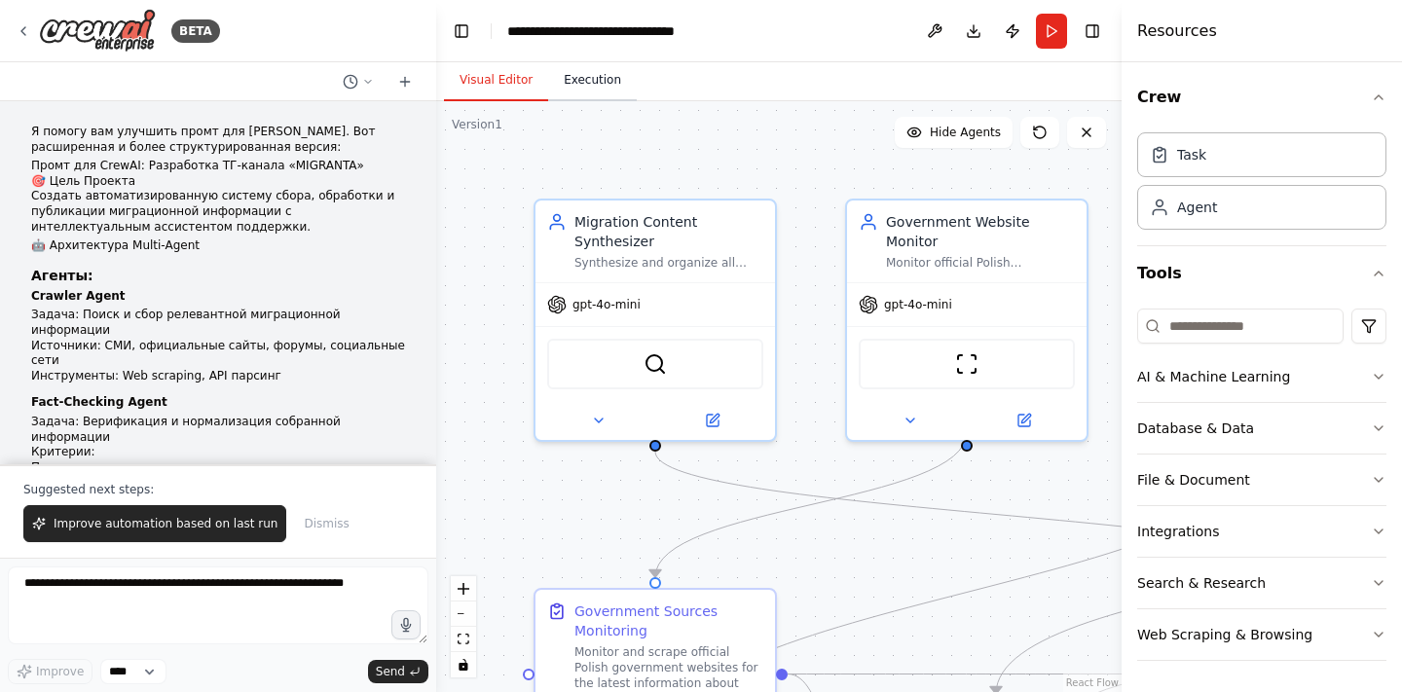
scroll to position [10566, 0]
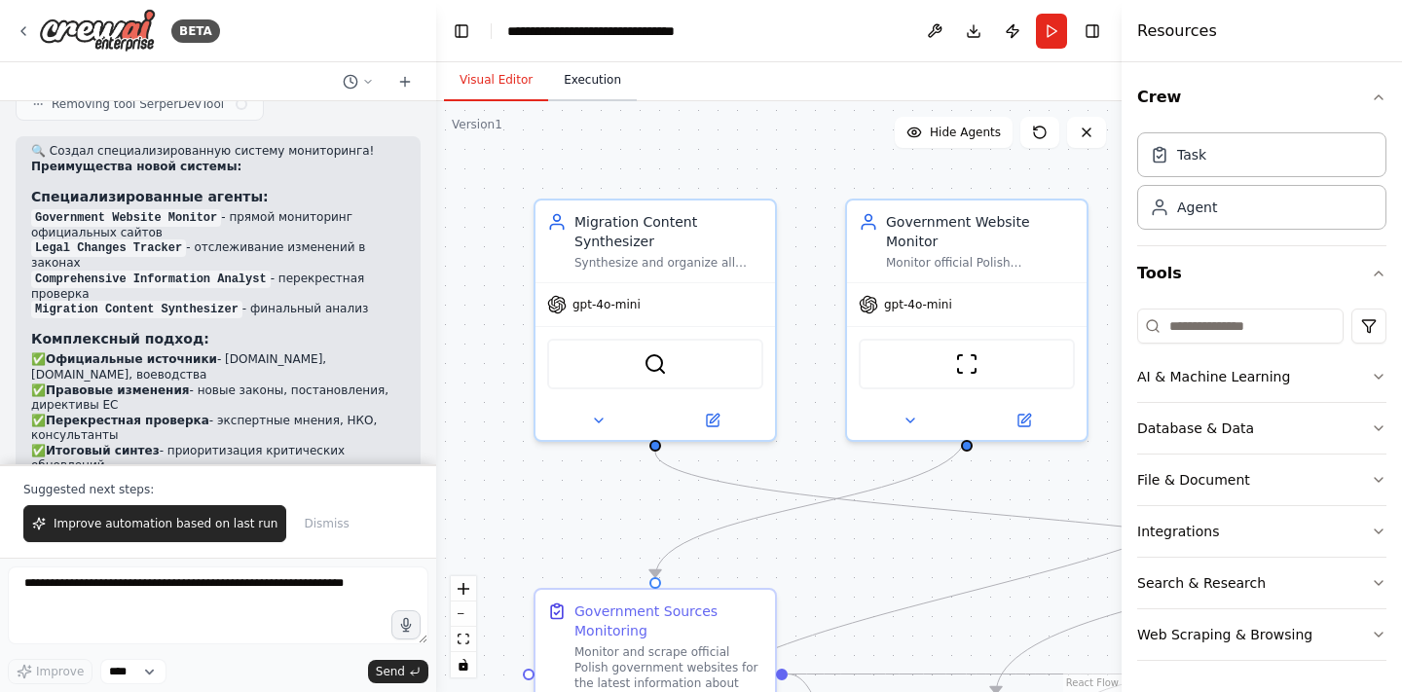
click at [582, 86] on button "Execution" at bounding box center [592, 80] width 89 height 41
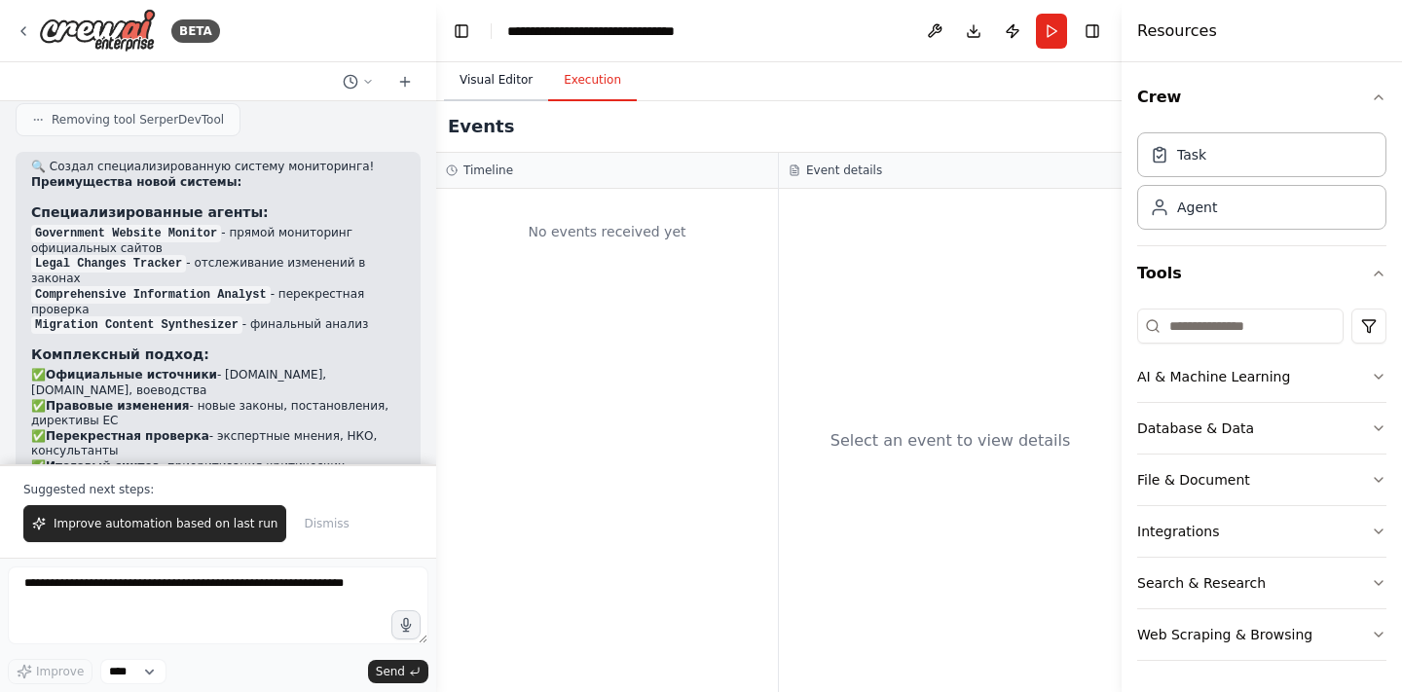
click at [515, 89] on button "Visual Editor" at bounding box center [496, 80] width 104 height 41
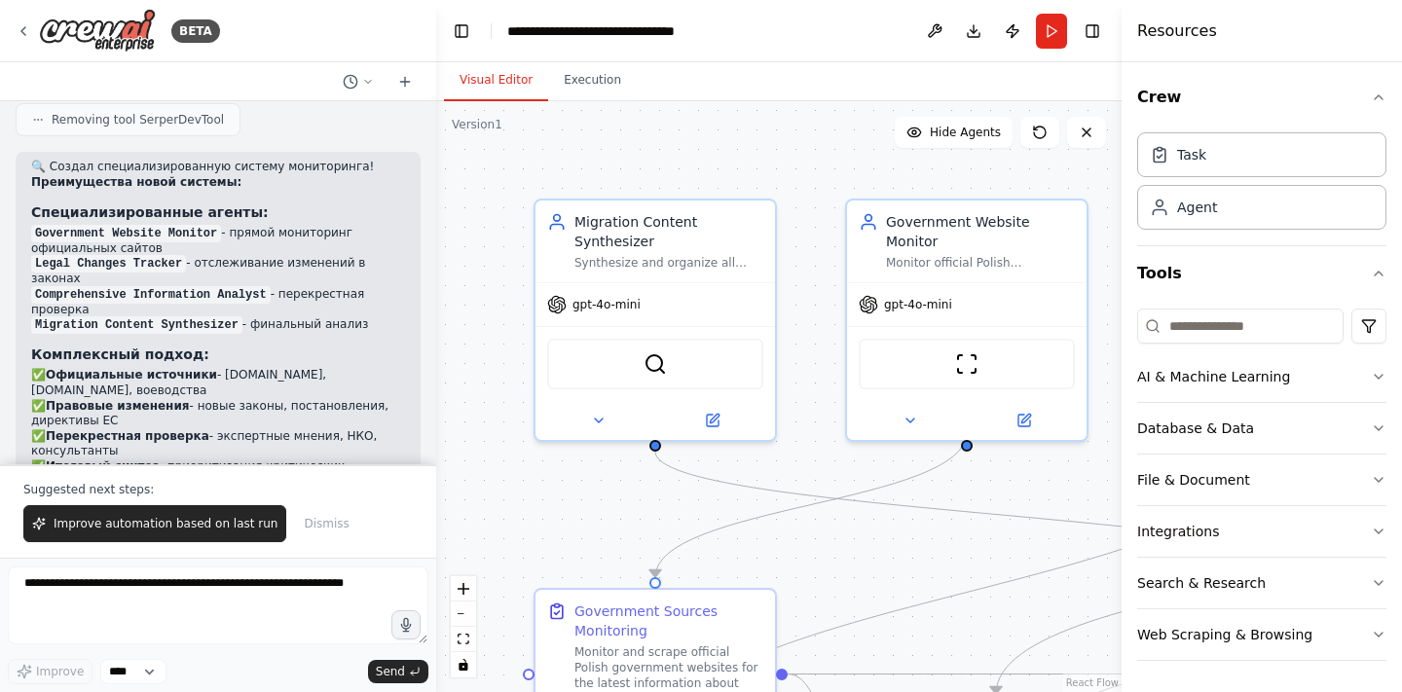
scroll to position [0, 0]
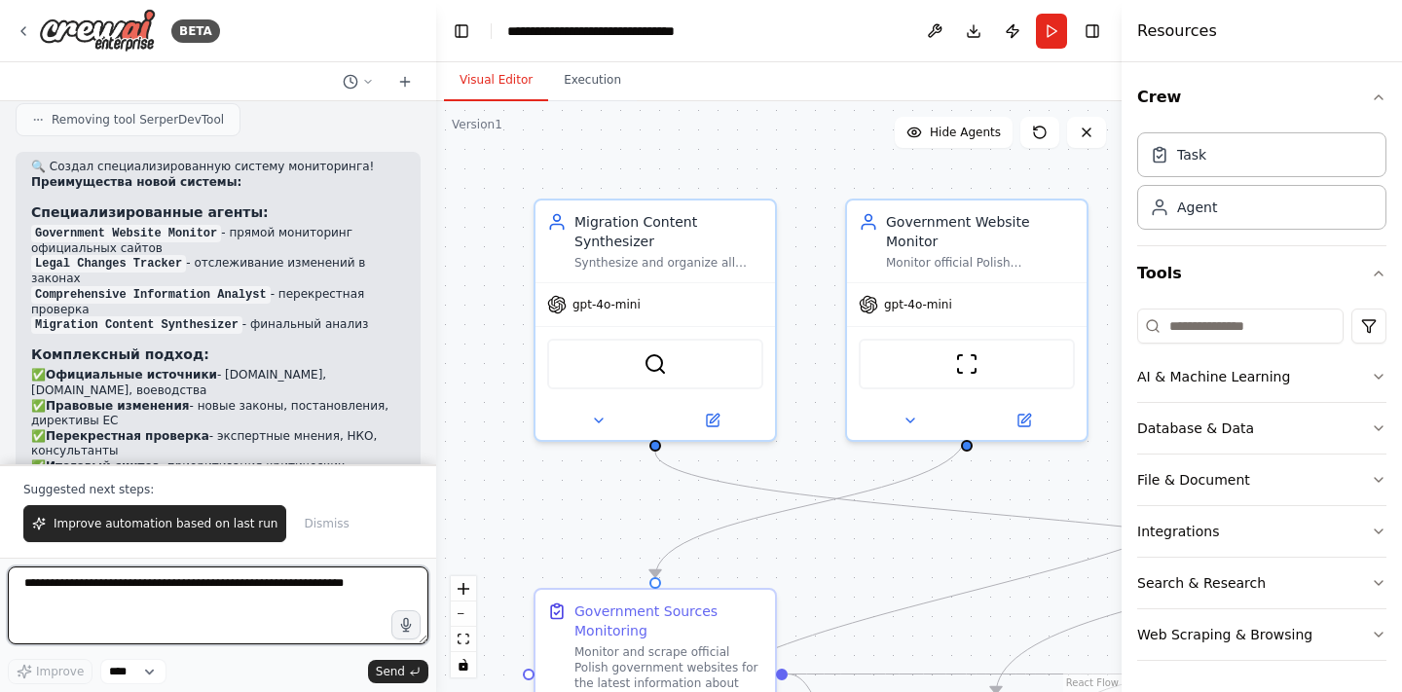
click at [267, 584] on textarea at bounding box center [218, 606] width 421 height 78
type textarea "**********"
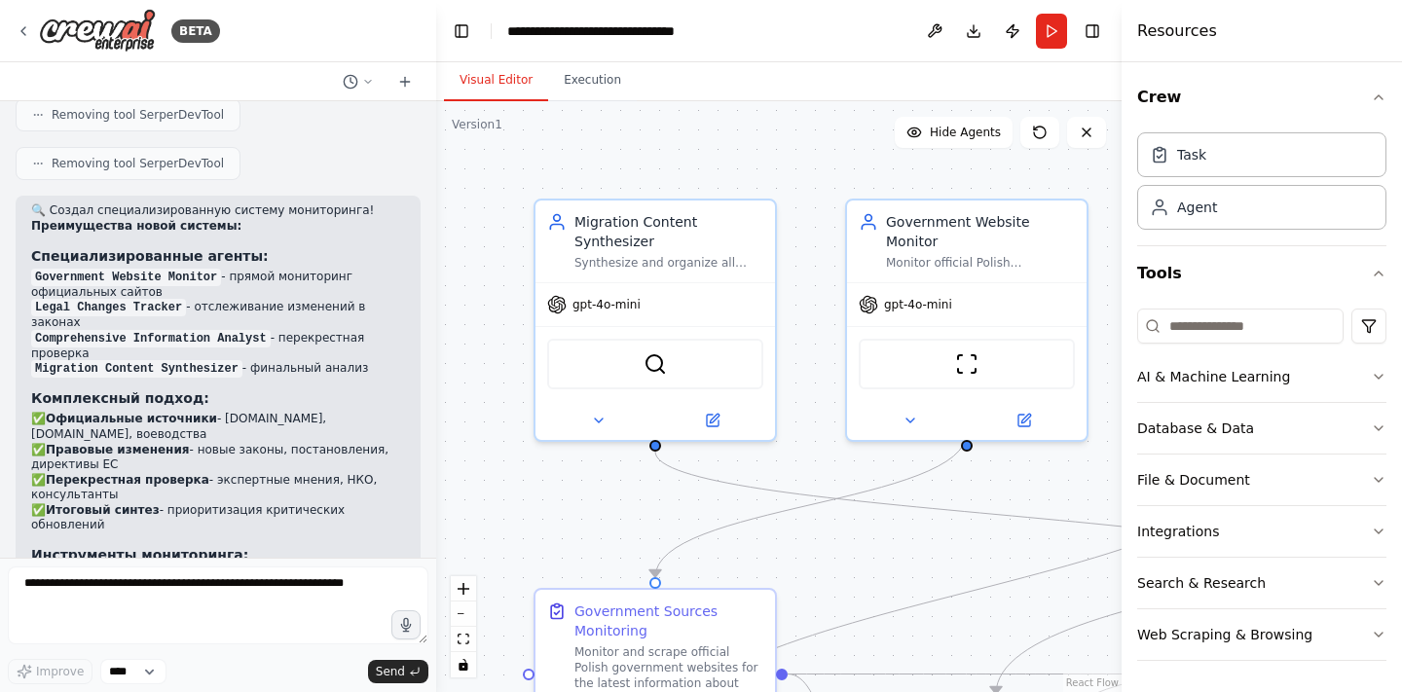
scroll to position [10592, 0]
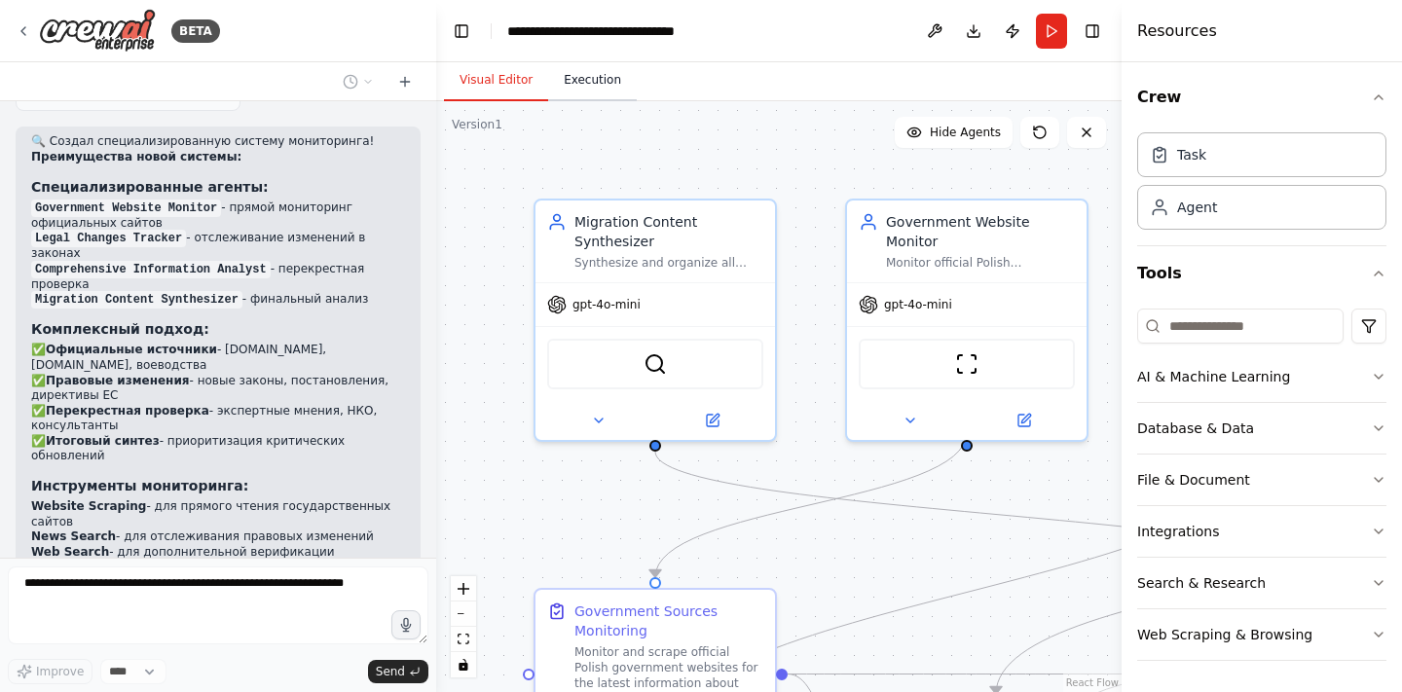
click at [580, 93] on button "Execution" at bounding box center [592, 80] width 89 height 41
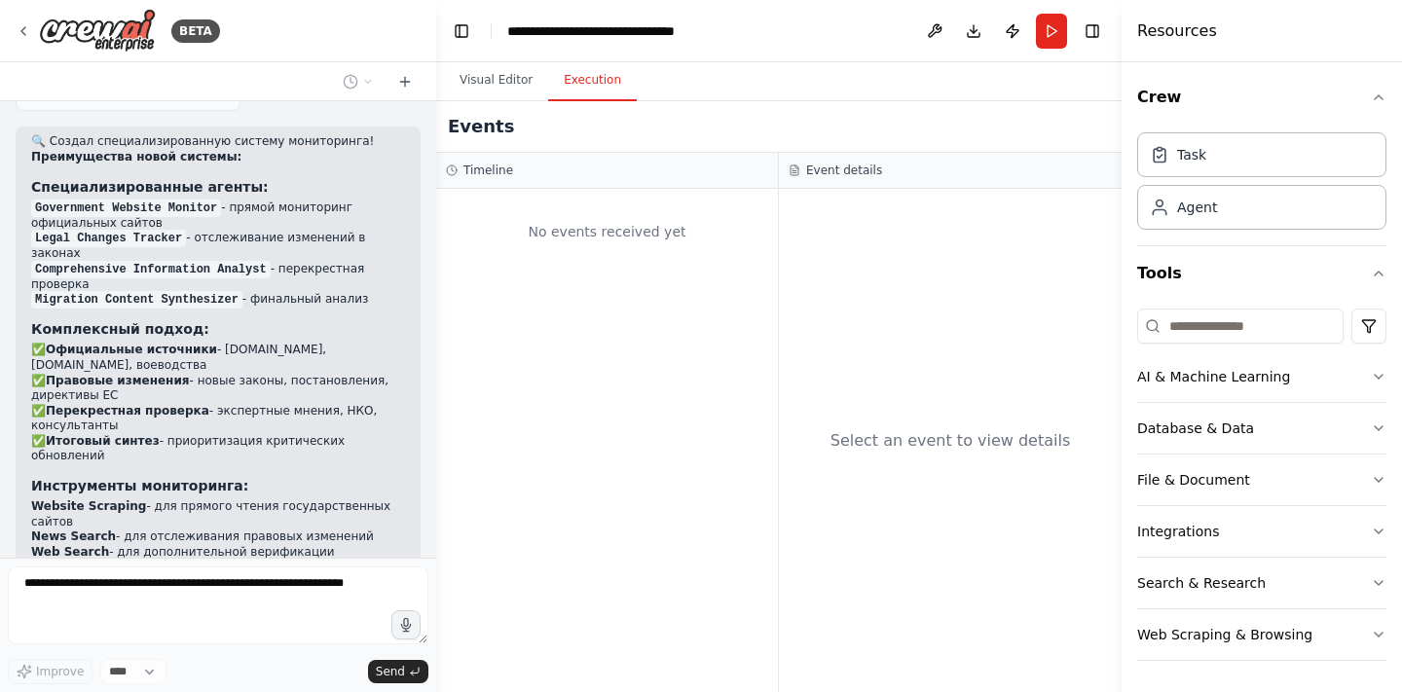
scroll to position [0, 0]
click at [930, 32] on button at bounding box center [934, 31] width 31 height 35
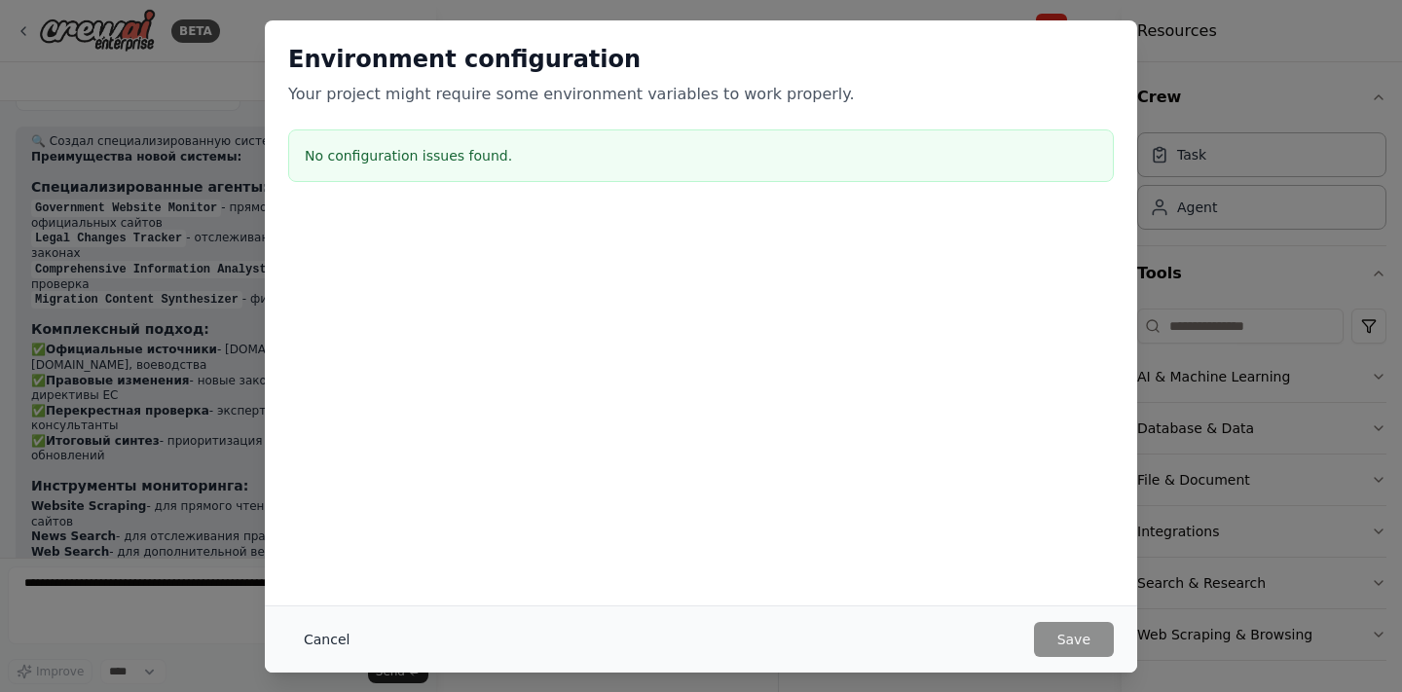
click at [332, 640] on button "Cancel" at bounding box center [326, 639] width 77 height 35
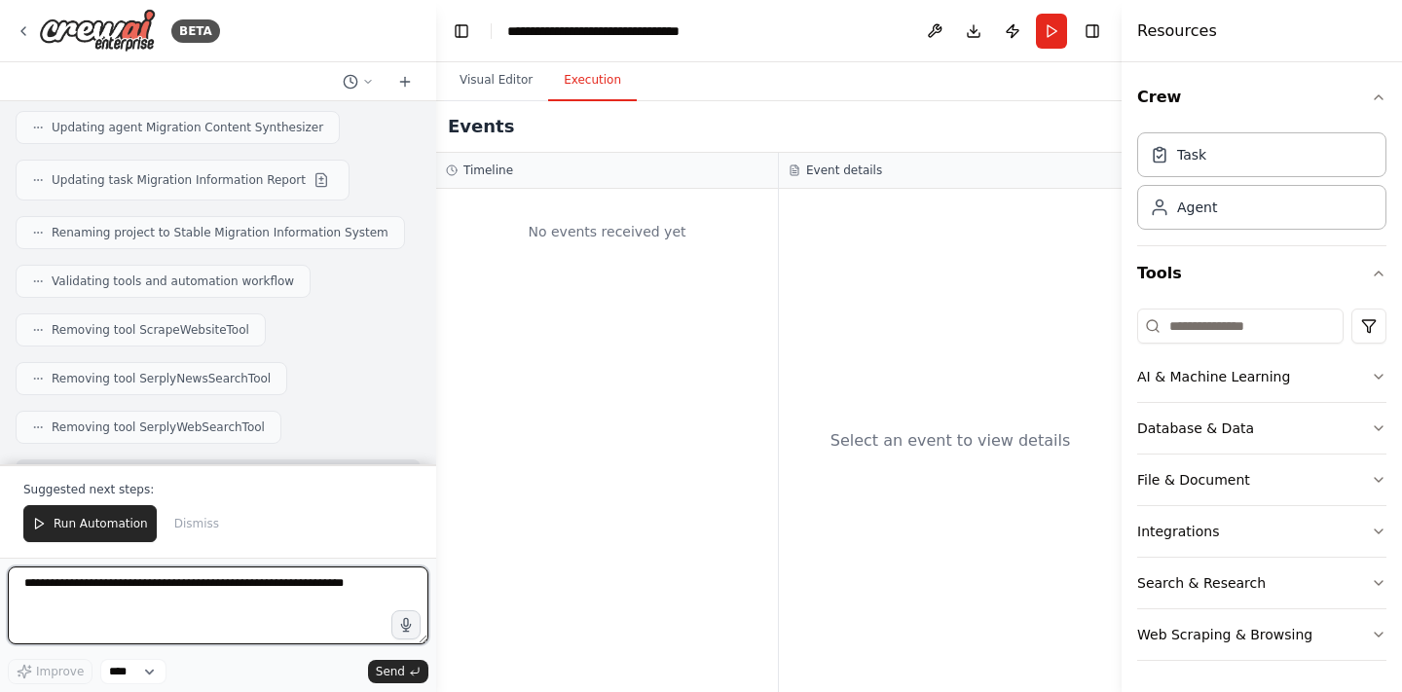
scroll to position [12106, 0]
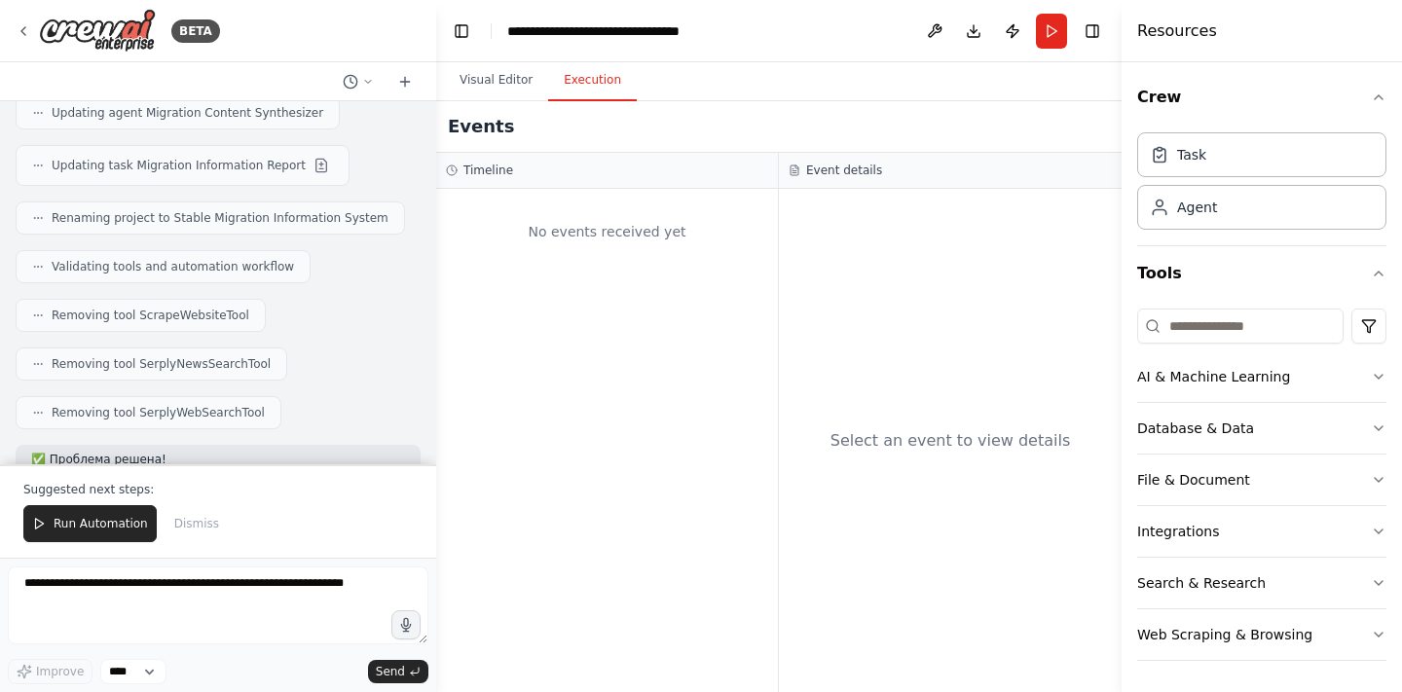
drag, startPoint x: 265, startPoint y: 196, endPoint x: 265, endPoint y: 251, distance: 55.5
click at [265, 453] on div "✅ Проблема решена! Что было не так: Все поисковые инструменты требуют API ключи…" at bounding box center [218, 626] width 374 height 347
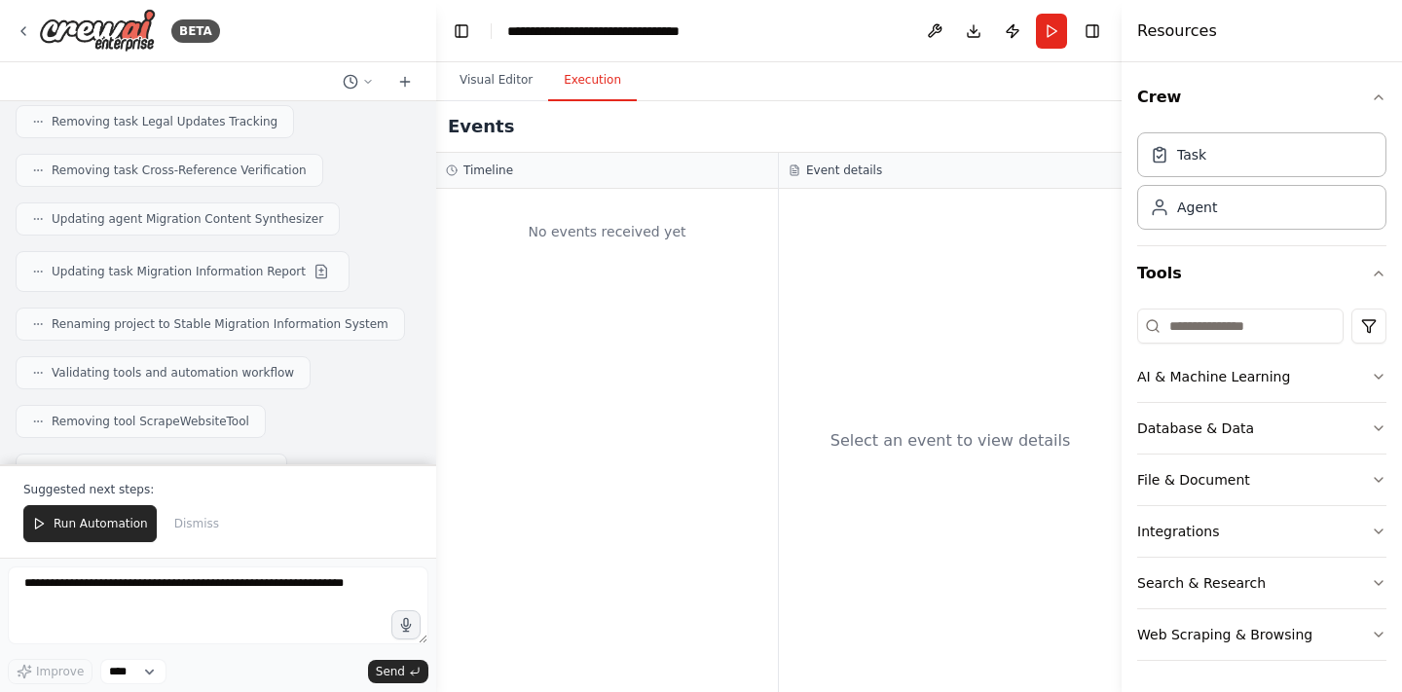
scroll to position [11997, 0]
click at [498, 77] on button "Visual Editor" at bounding box center [496, 80] width 104 height 41
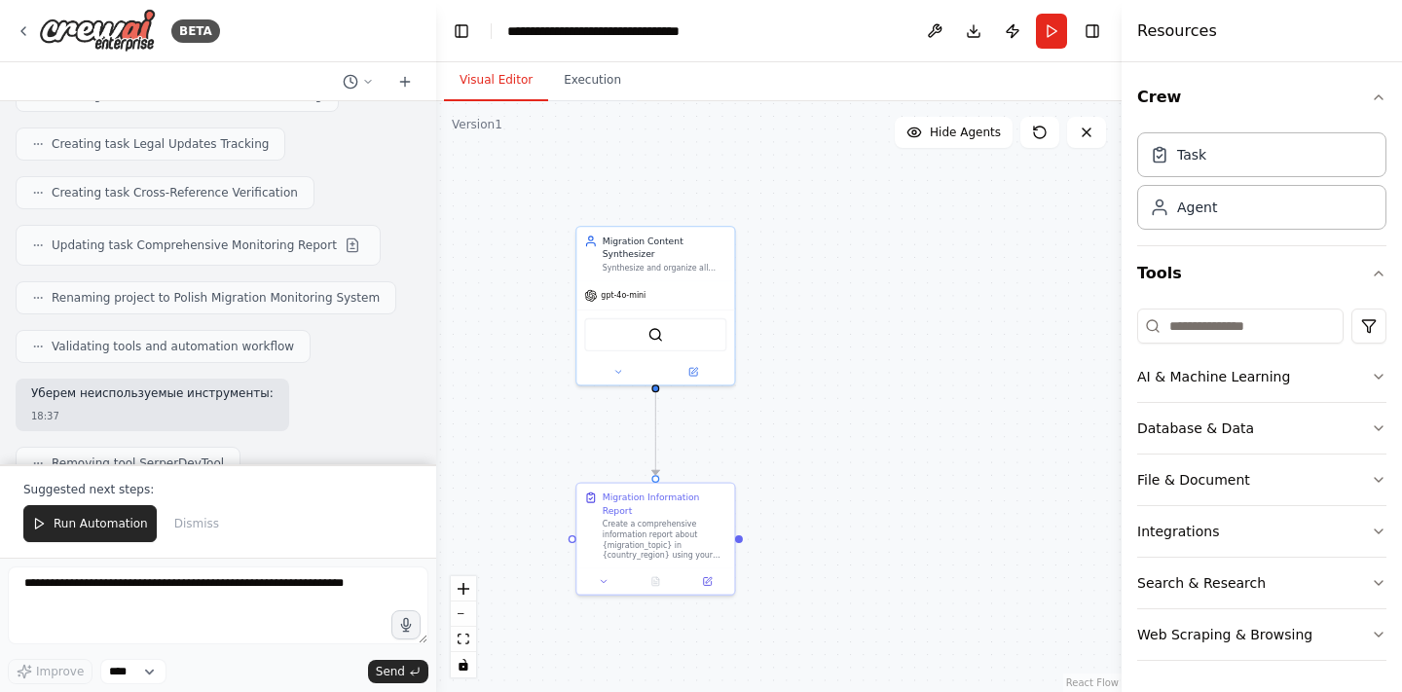
scroll to position [9730, 0]
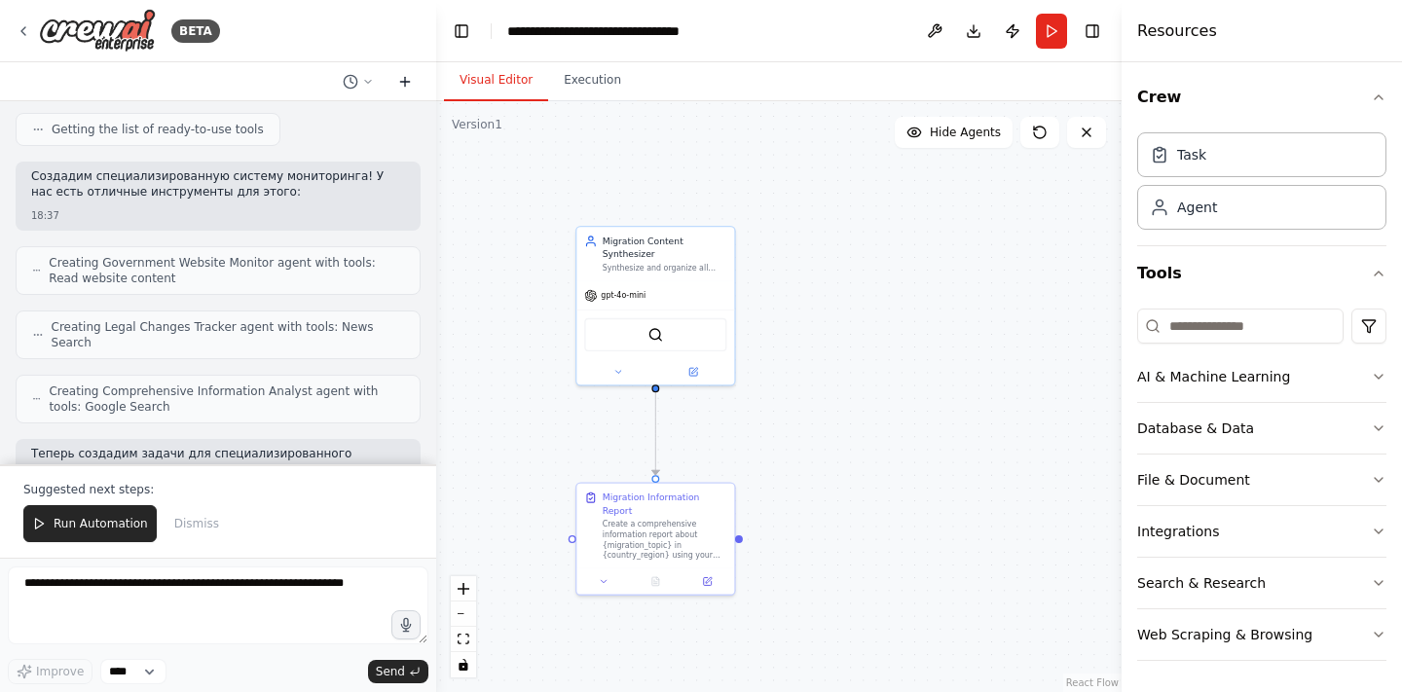
click at [410, 79] on icon at bounding box center [405, 82] width 16 height 16
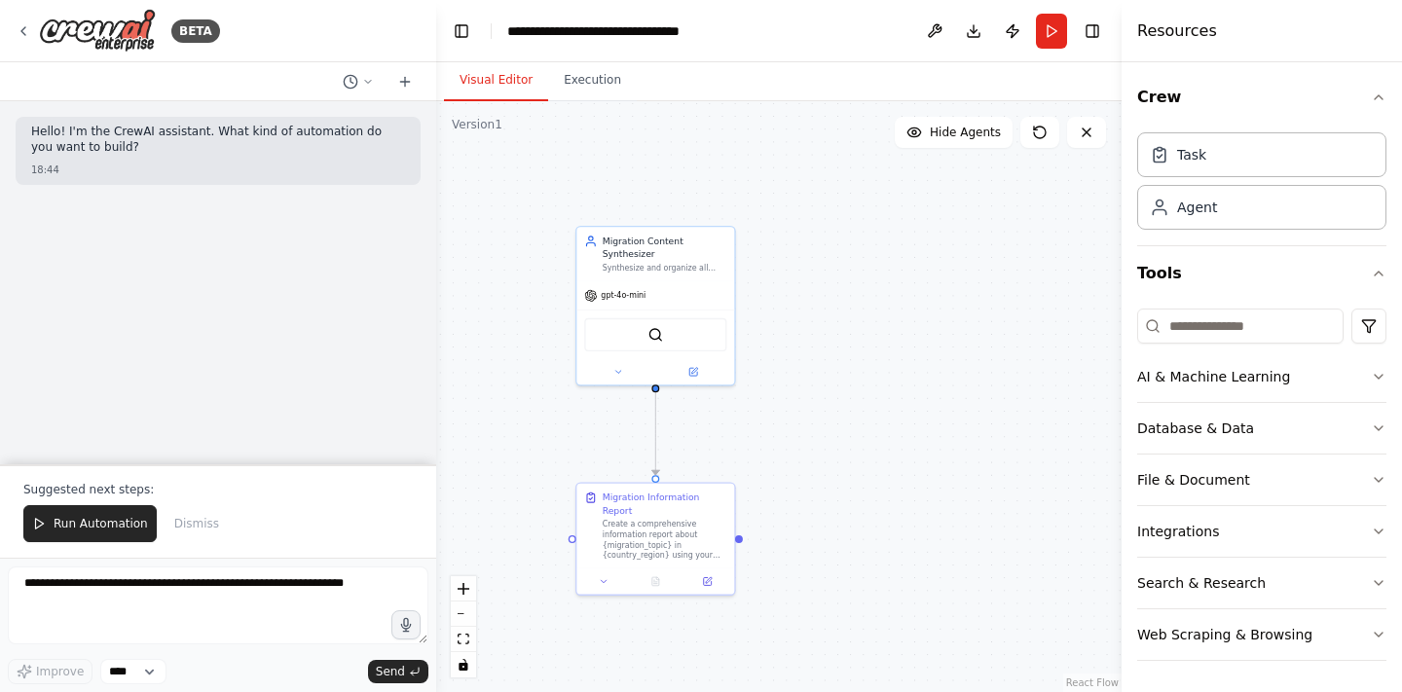
scroll to position [0, 0]
click at [457, 32] on button "Toggle Left Sidebar" at bounding box center [461, 31] width 27 height 27
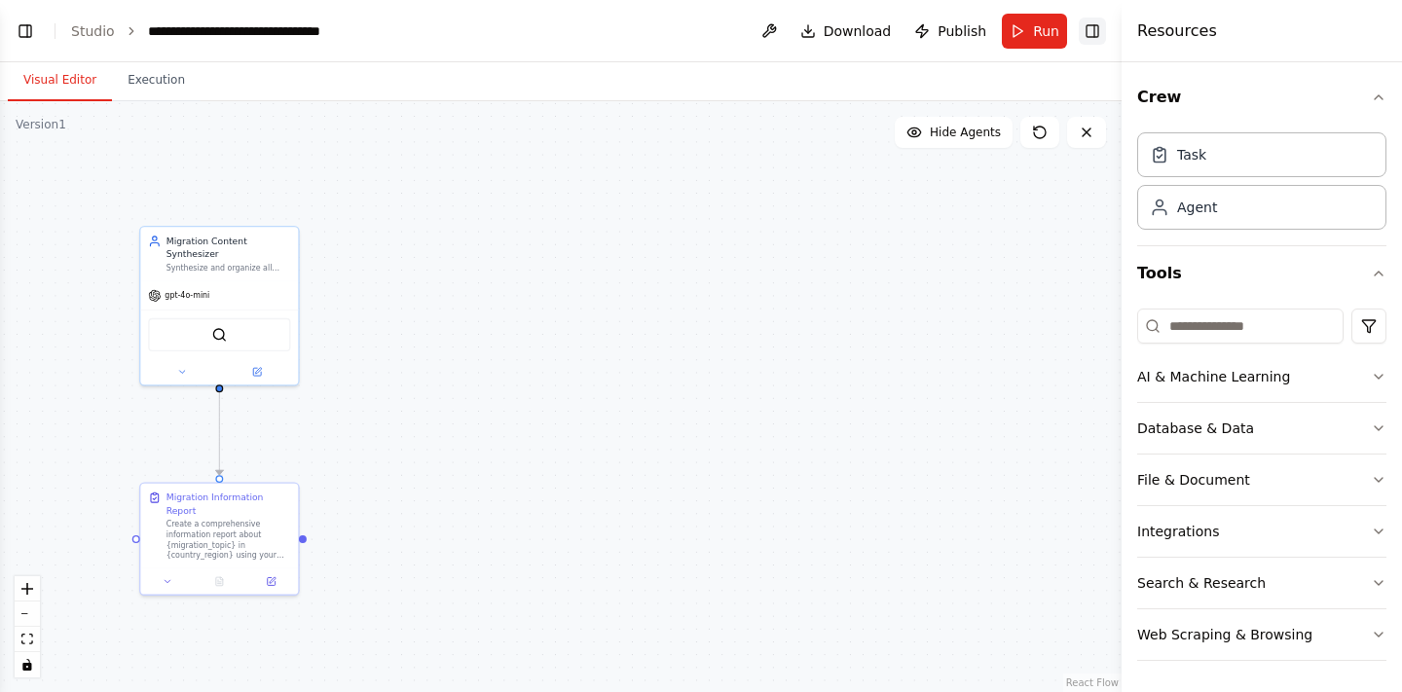
click at [1093, 31] on button "Toggle Right Sidebar" at bounding box center [1092, 31] width 27 height 27
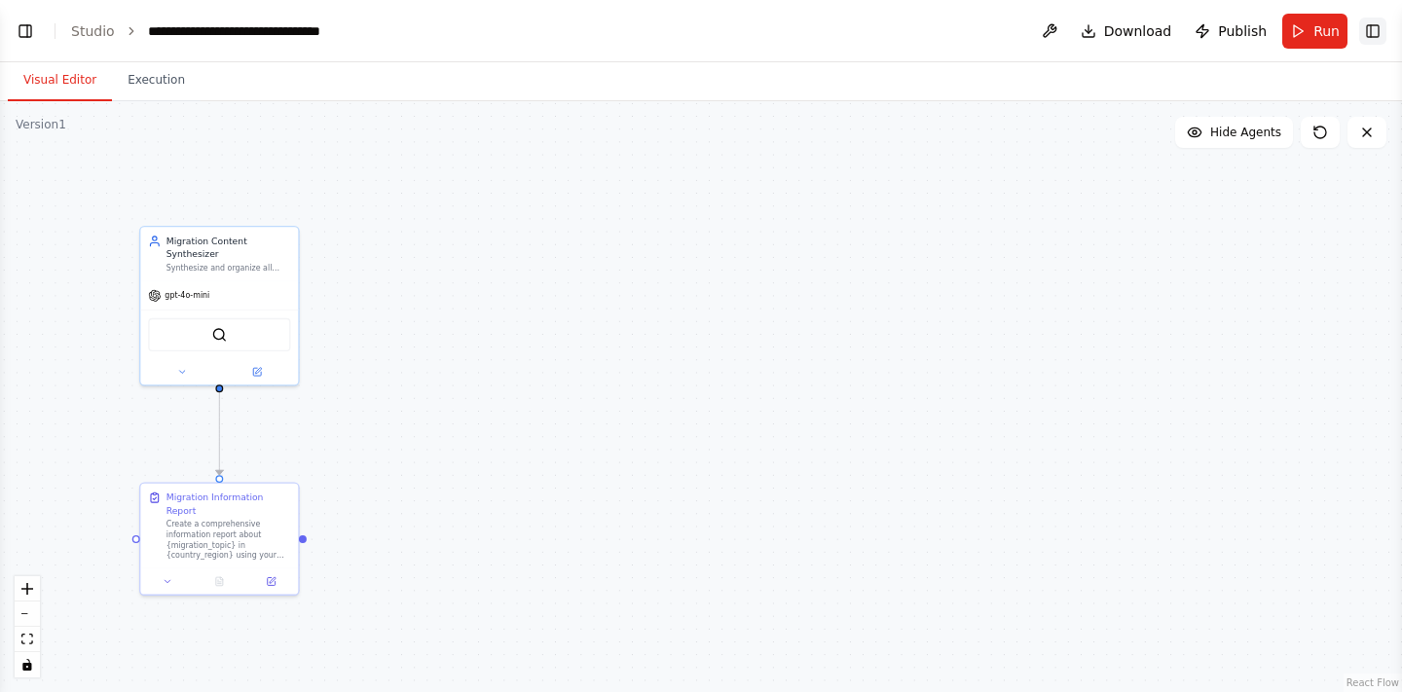
click at [1373, 26] on button "Toggle Right Sidebar" at bounding box center [1372, 31] width 27 height 27
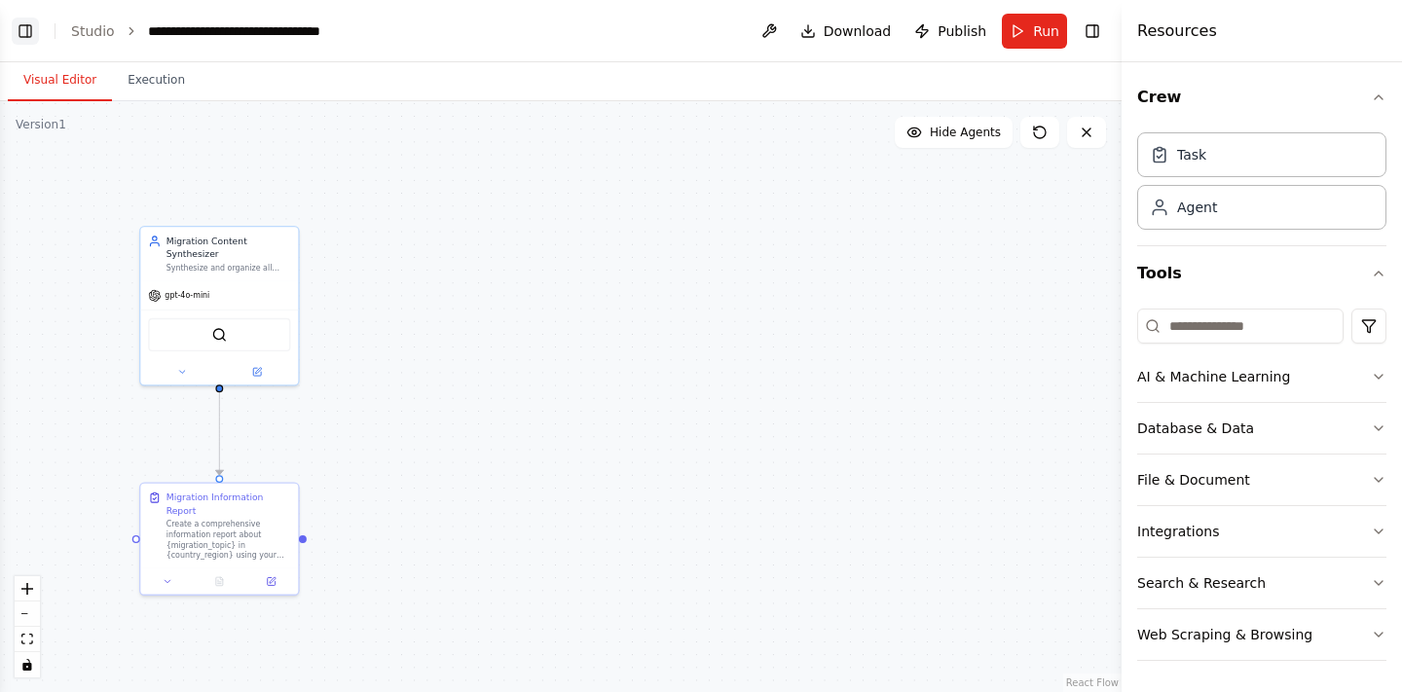
click at [20, 27] on button "Toggle Left Sidebar" at bounding box center [25, 31] width 27 height 27
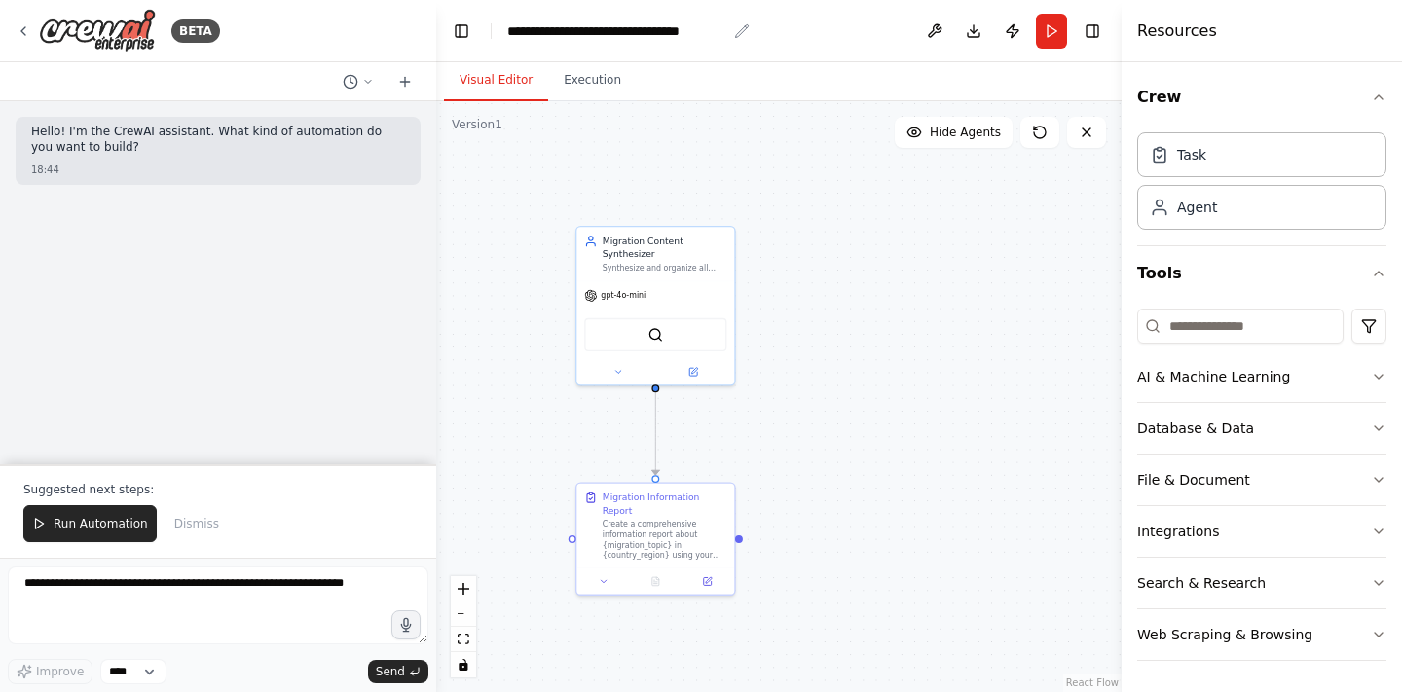
click at [558, 29] on div "**********" at bounding box center [616, 30] width 219 height 19
click at [28, 34] on icon at bounding box center [24, 31] width 16 height 16
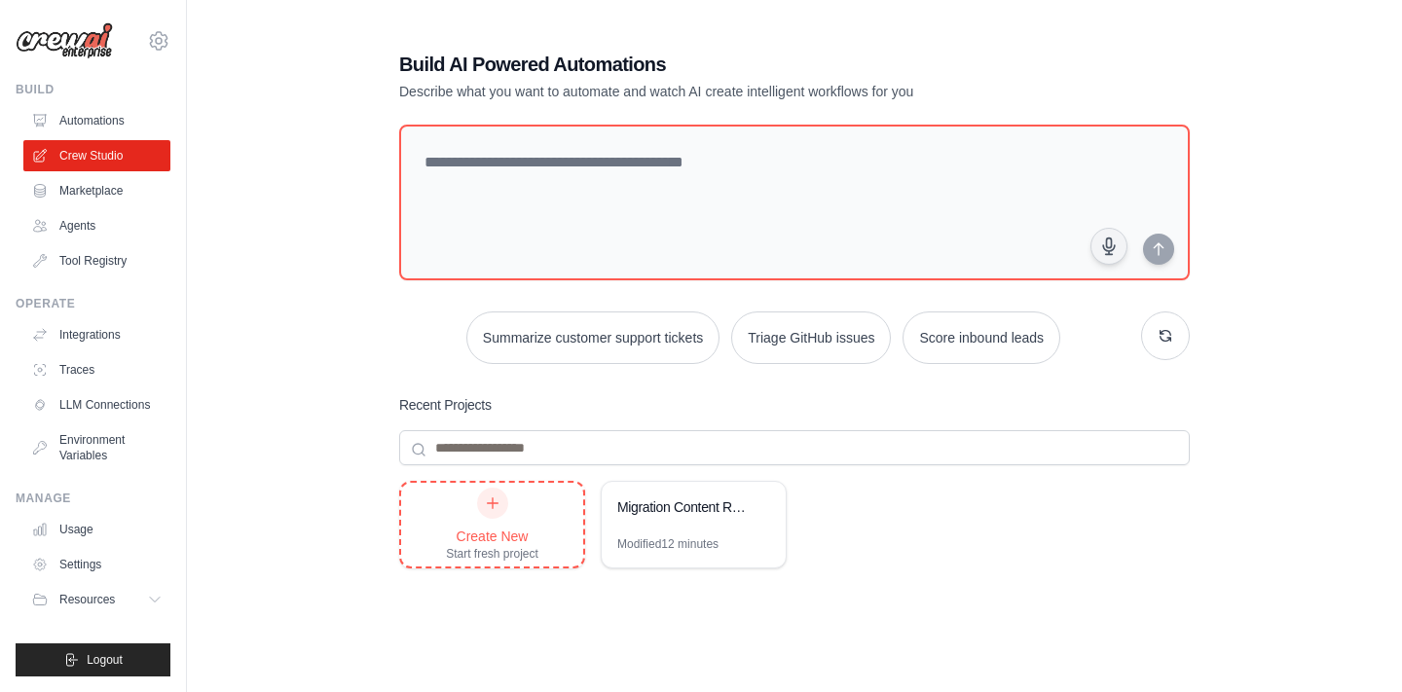
click at [496, 504] on icon at bounding box center [493, 504] width 16 height 16
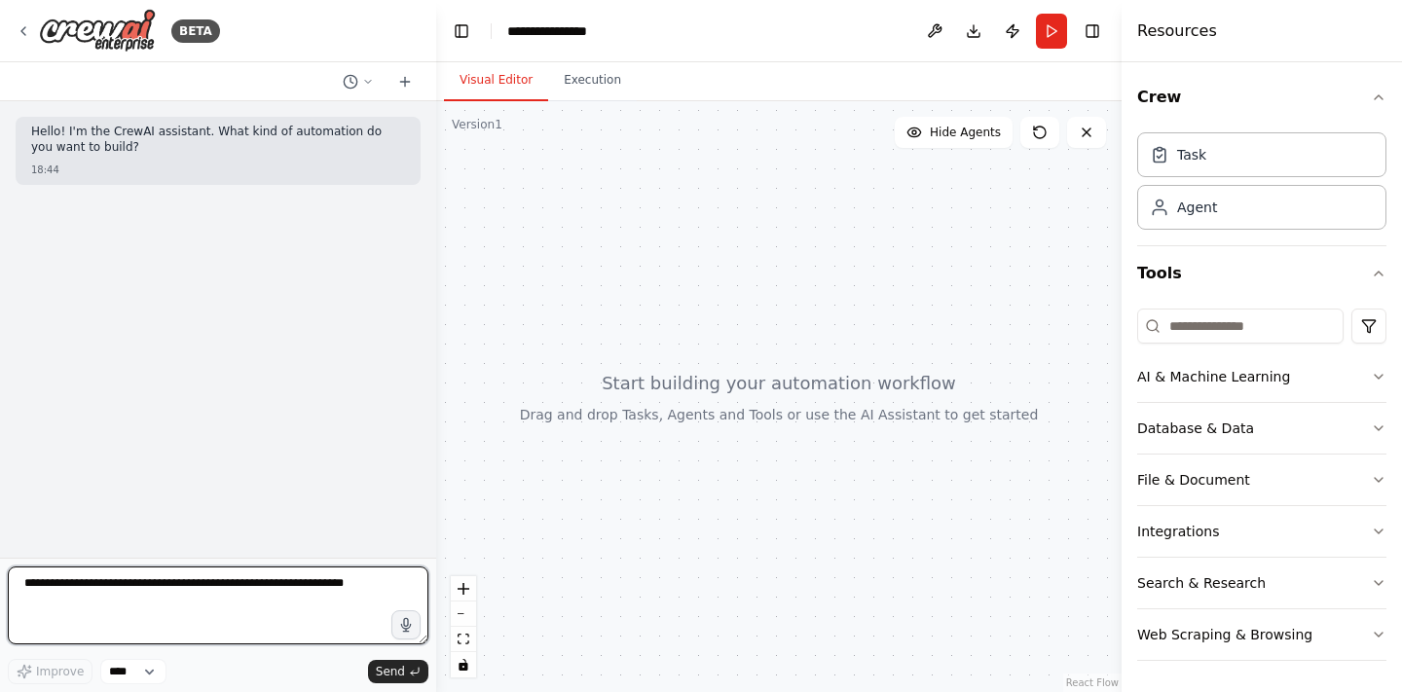
click at [160, 601] on textarea at bounding box center [218, 606] width 421 height 78
type textarea "*"
type textarea "**********"
